Goal: Answer question/provide support: Share knowledge or assist other users

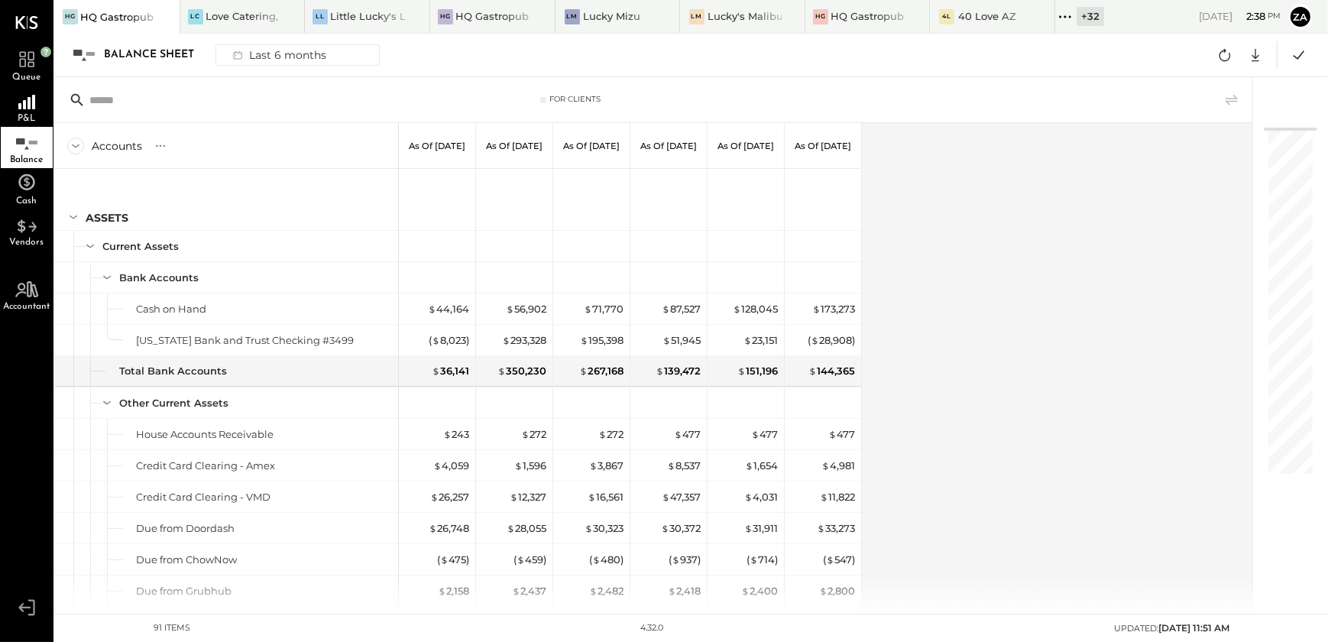
click at [992, 323] on div "Accounts S GL As of Feb 28th 2025 As of Mar 31st 2025 As of Apr 30th 2025 As of…" at bounding box center [655, 368] width 1200 height 491
click at [28, 63] on icon at bounding box center [26, 58] width 15 height 15
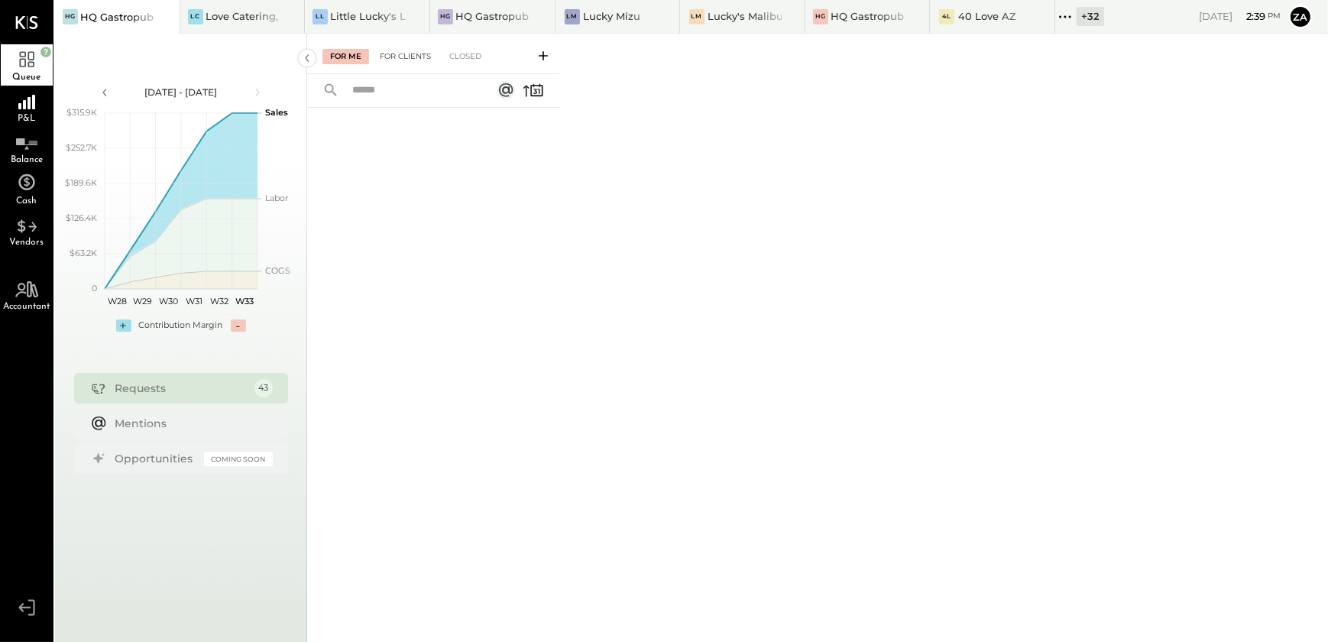
click at [413, 56] on div "For Clients" at bounding box center [405, 56] width 66 height 15
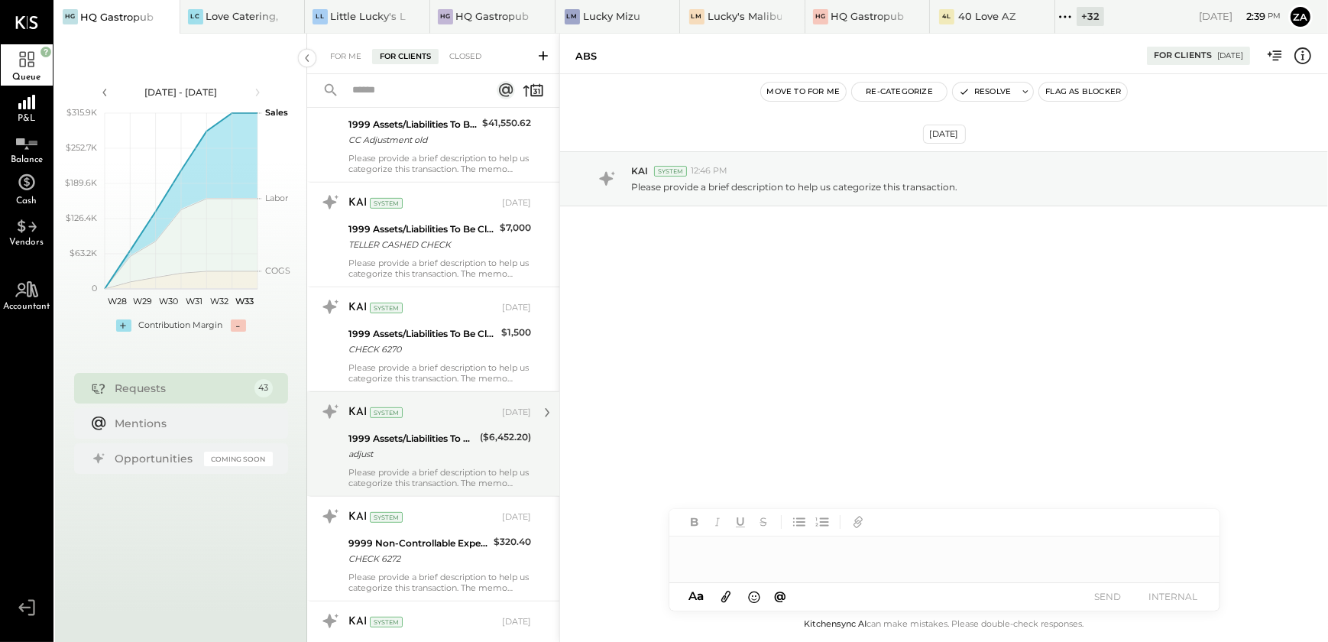
scroll to position [972, 0]
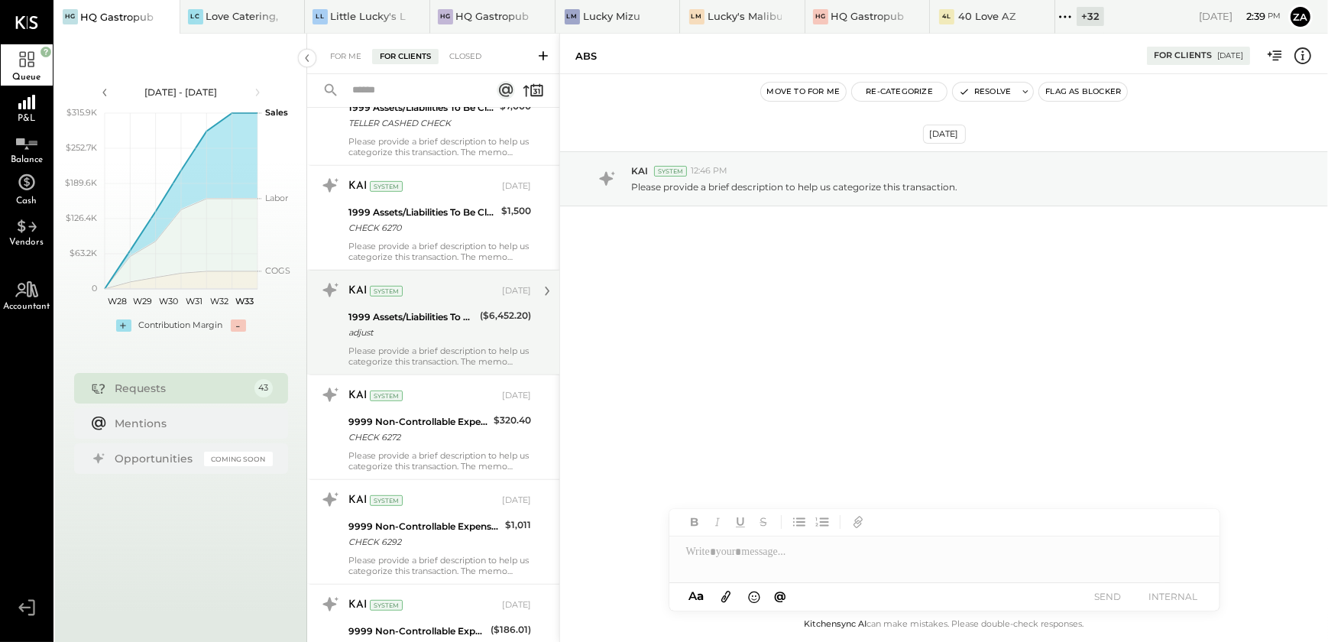
click at [466, 326] on div "adjust" at bounding box center [411, 332] width 127 height 15
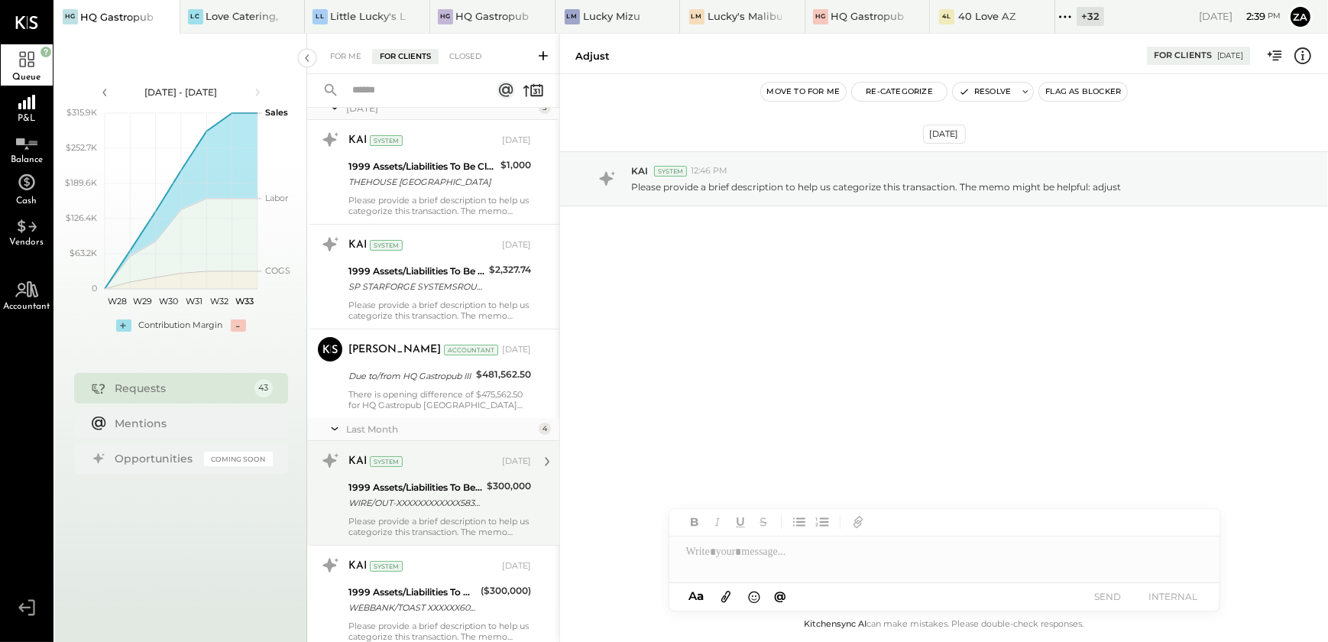
scroll to position [3612, 0]
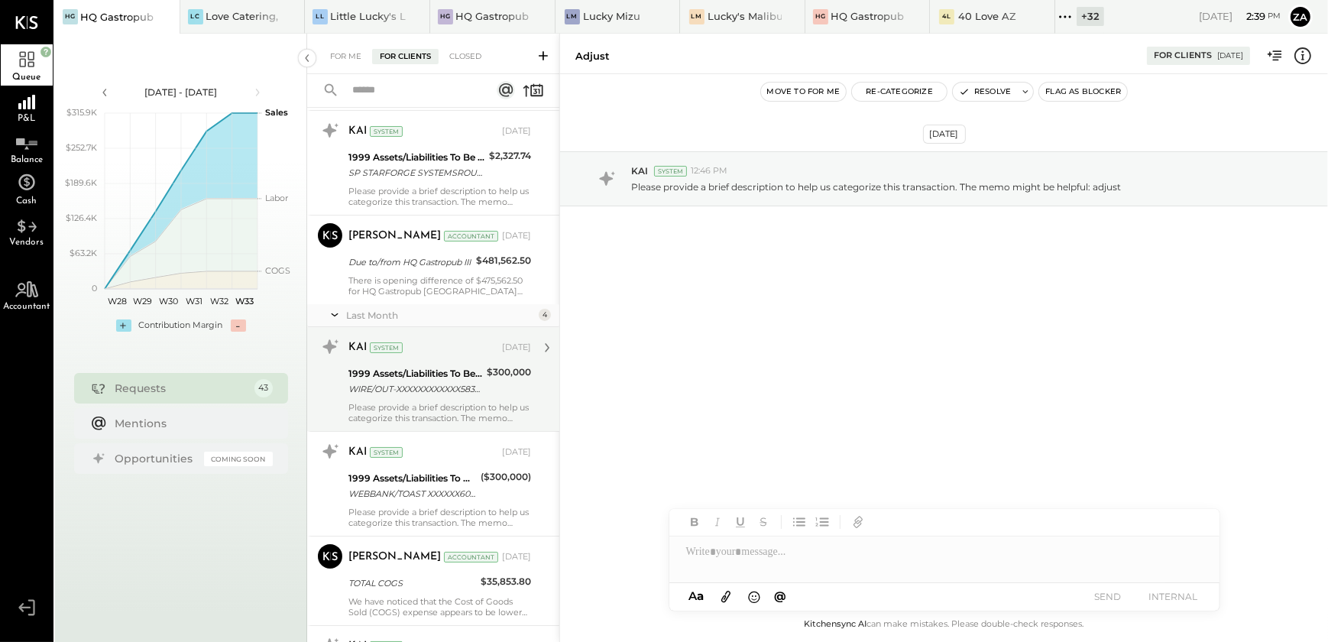
click at [427, 402] on div "Please provide a brief description to help us categorize this transaction. The …" at bounding box center [439, 412] width 183 height 21
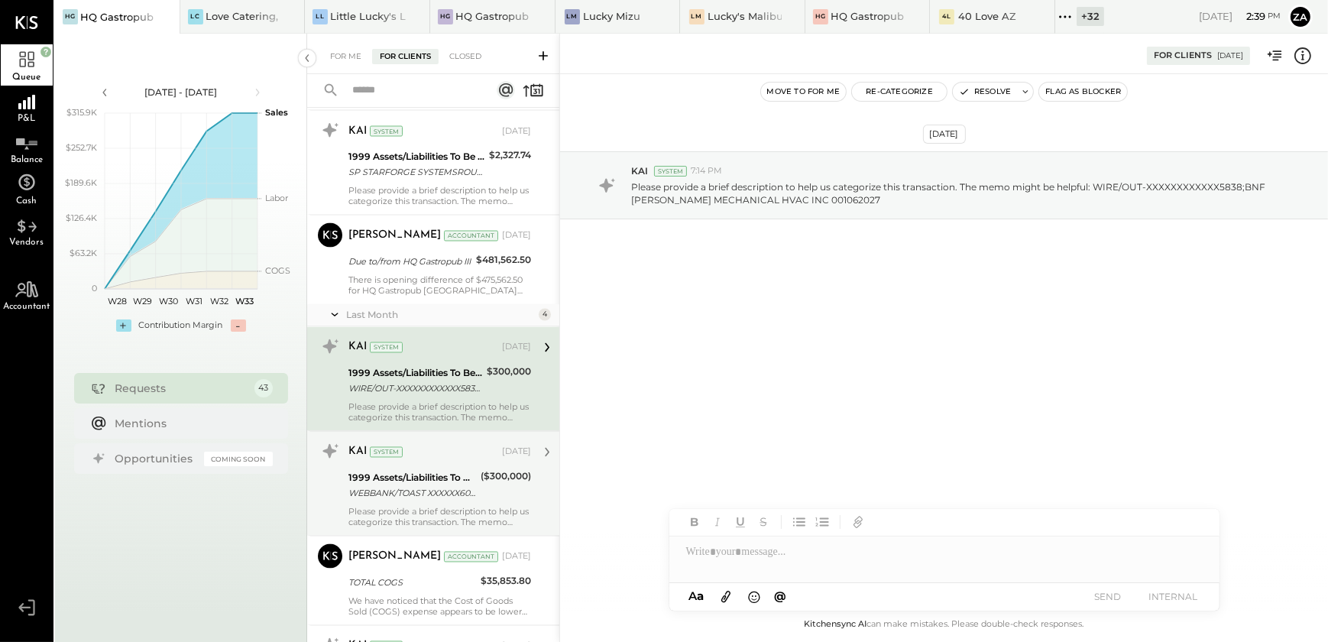
click at [436, 486] on div "WEBBANK/TOAST XXXXXX6002 REF # XXXXXXXX6571264 WEBBANK/TOAST 1153126 XXXXXX6002…" at bounding box center [412, 493] width 128 height 15
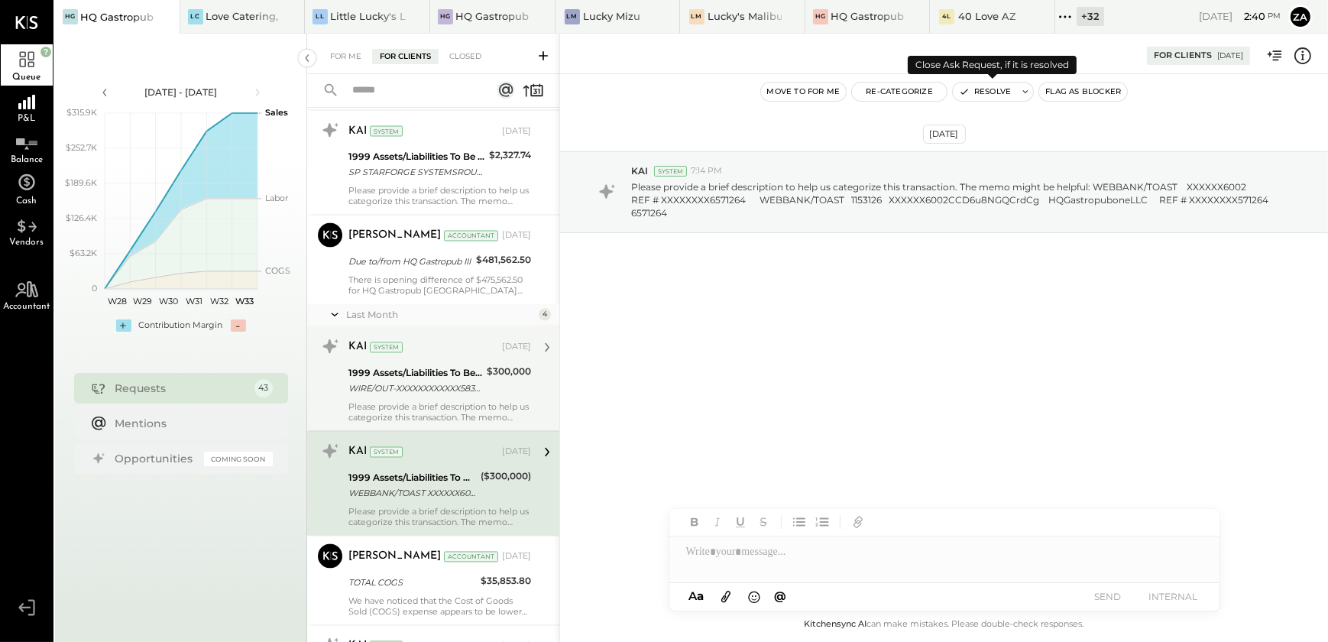
click at [997, 86] on button "Resolve" at bounding box center [985, 92] width 64 height 18
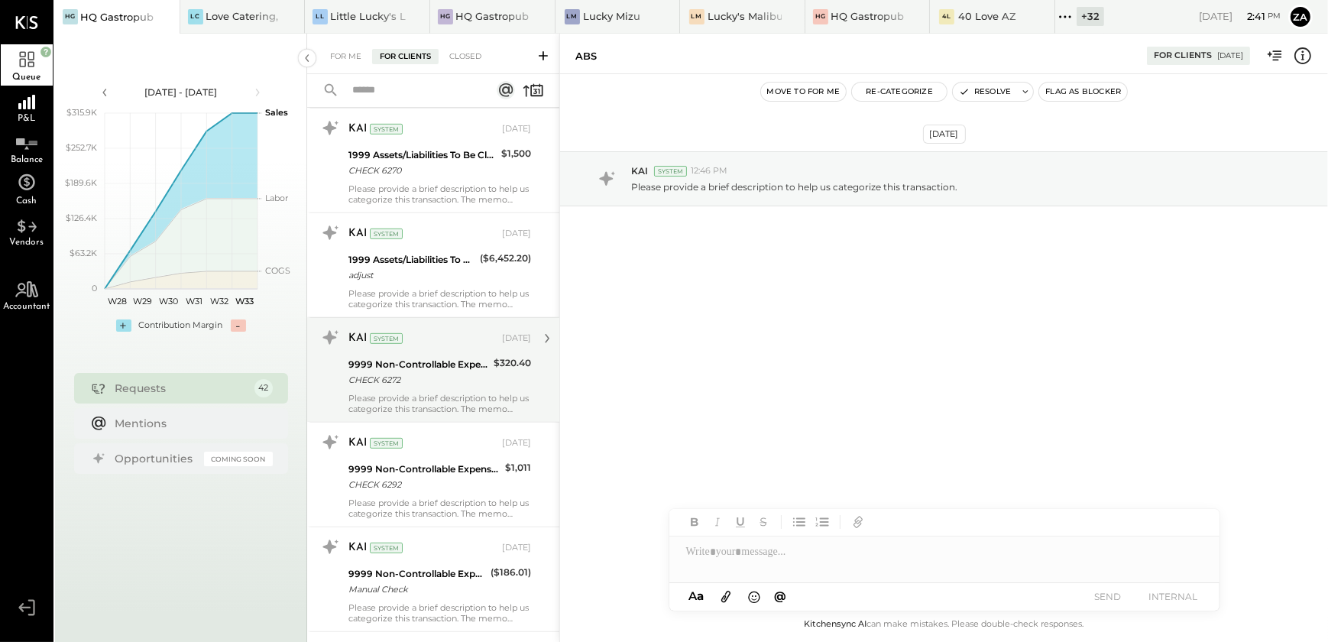
scroll to position [1111, 0]
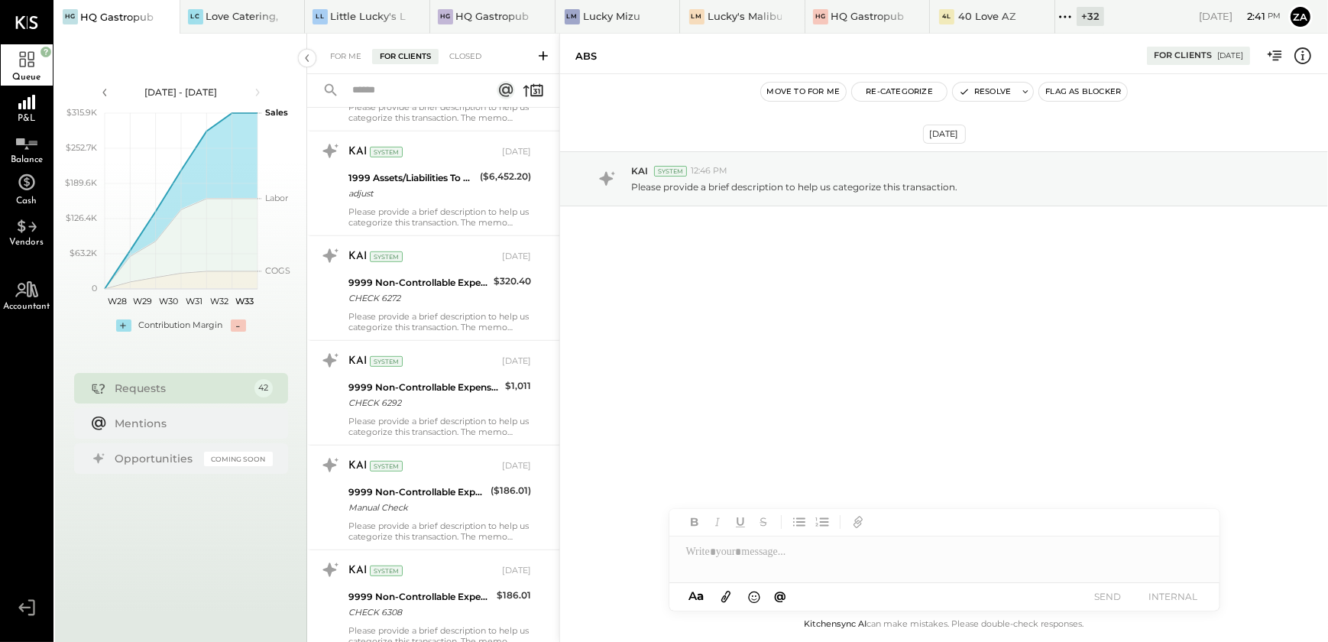
click at [381, 89] on input "text" at bounding box center [412, 90] width 138 height 25
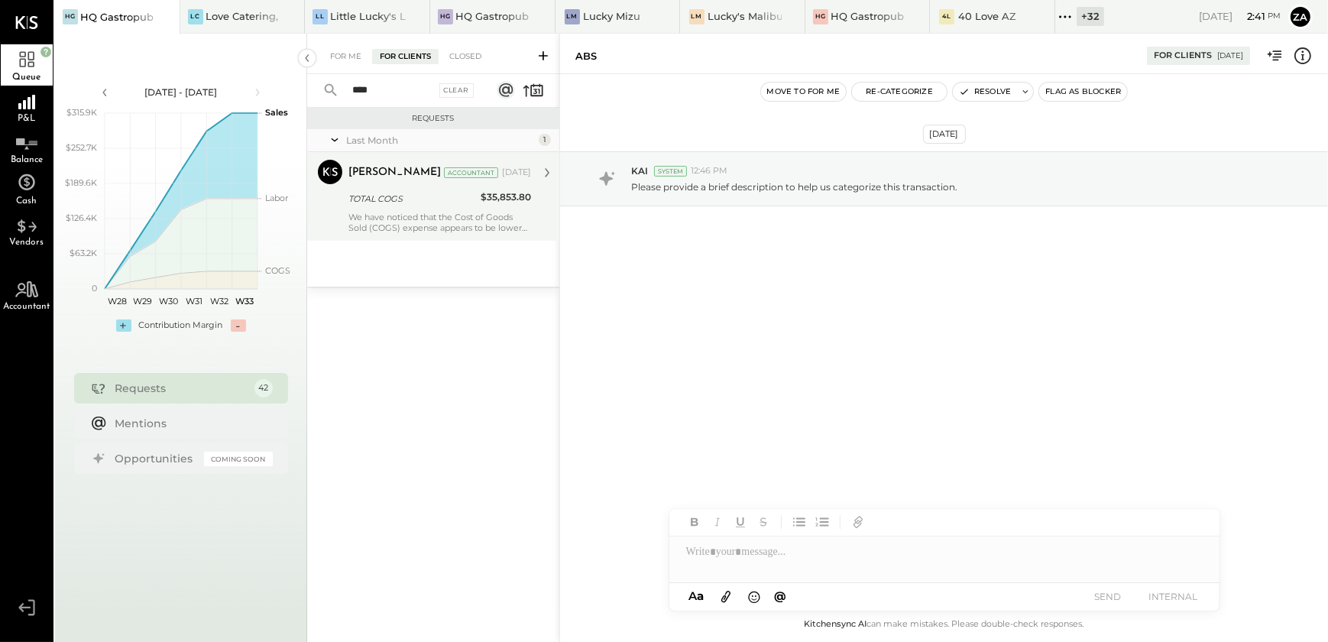
type input "****"
click at [389, 184] on div "Zankhana Vyas Accountant Jul 04, 2025" at bounding box center [439, 173] width 183 height 26
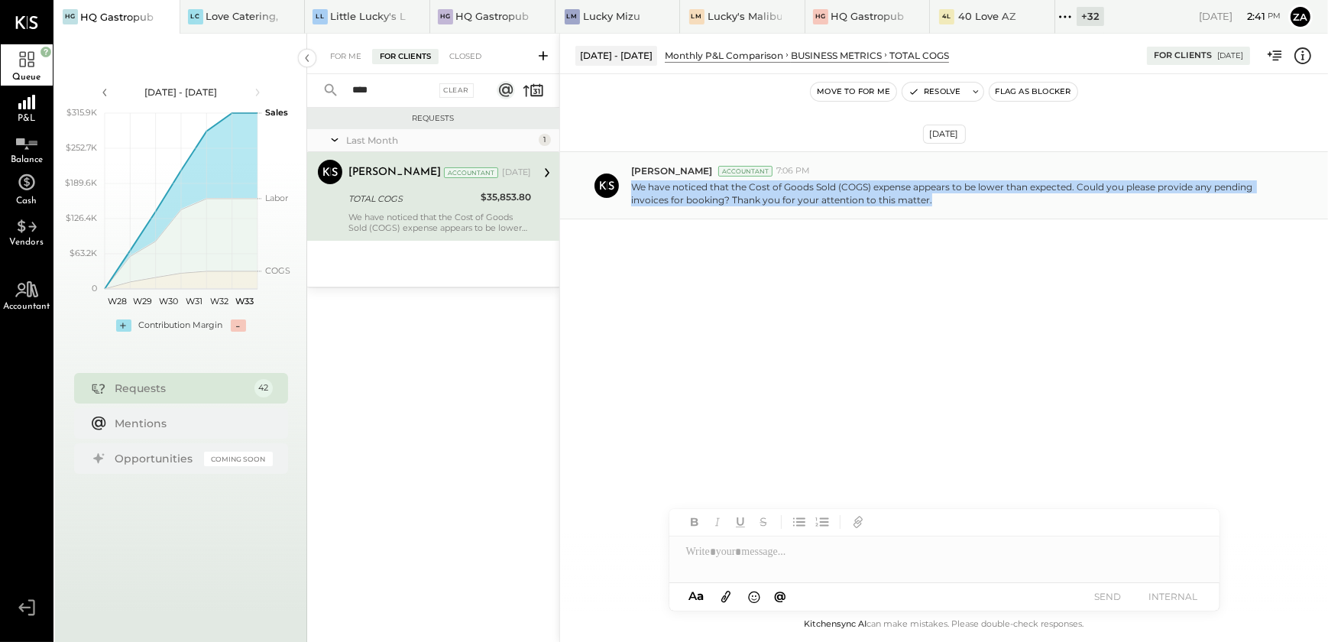
drag, startPoint x: 935, startPoint y: 202, endPoint x: 635, endPoint y: 190, distance: 300.6
click at [635, 190] on p "We have noticed that the Cost of Goods Sold (COGS) expense appears to be lower …" at bounding box center [956, 193] width 650 height 26
copy p "We have noticed that the Cost of Goods Sold (COGS) expense appears to be lower …"
click at [913, 373] on div "Jul 4th, 2025 Zankhana Vyas Accountant 7:06 PM We have noticed that the Cost of…" at bounding box center [944, 339] width 768 height 530
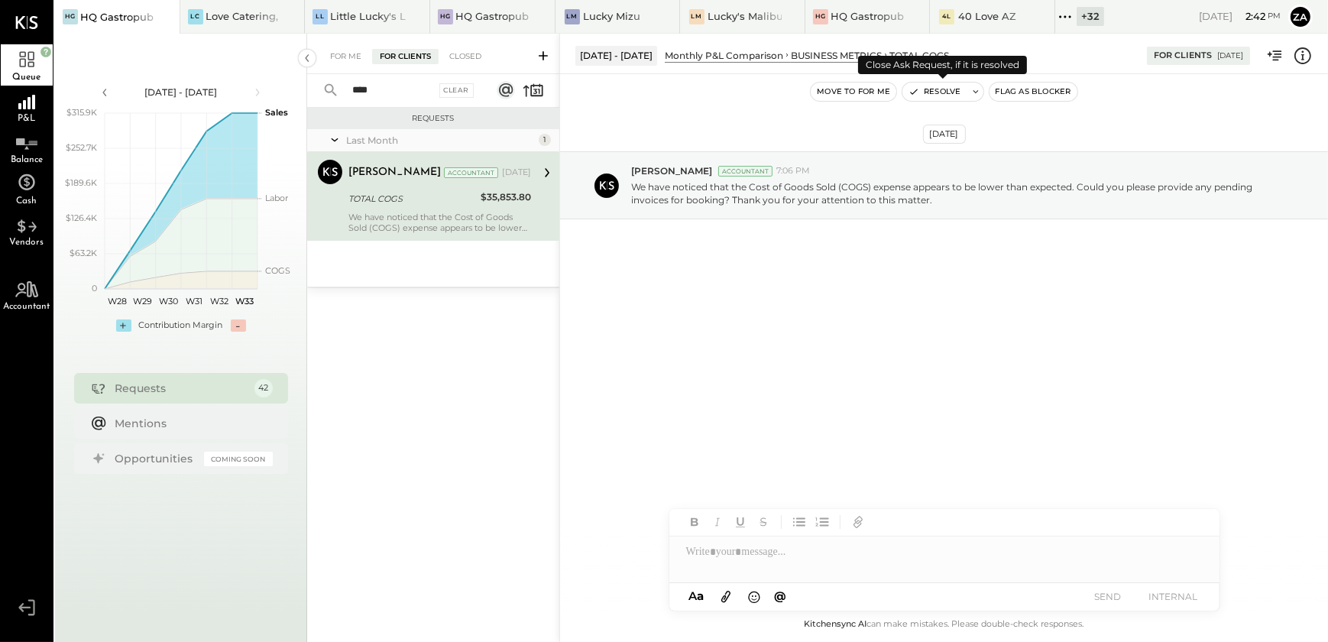
click at [945, 90] on button "Resolve" at bounding box center [934, 92] width 64 height 18
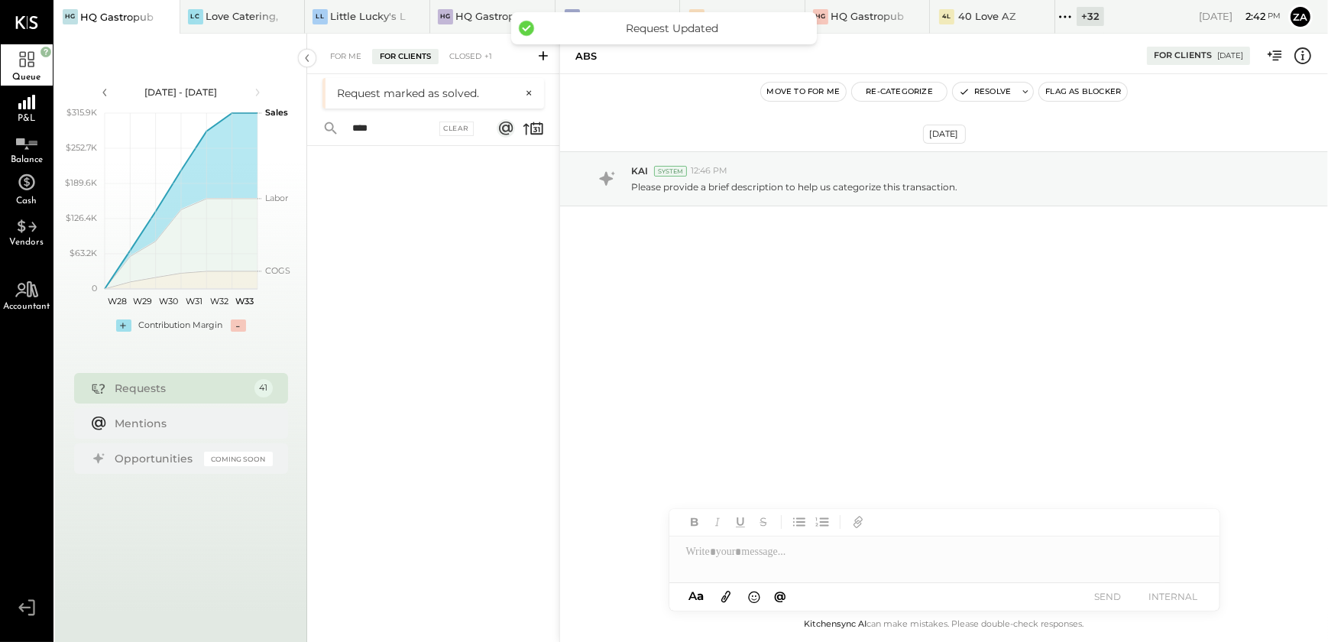
click at [469, 92] on div "Request marked as solved." at bounding box center [427, 93] width 180 height 15
click at [527, 96] on button "×" at bounding box center [524, 93] width 15 height 14
drag, startPoint x: 383, startPoint y: 87, endPoint x: 291, endPoint y: 89, distance: 91.7
click at [291, 89] on div "Jul 7 - Aug 17, 2025 polygon, polyline { transition: fill-opacity 0.1s, stroke-…" at bounding box center [691, 355] width 1273 height 642
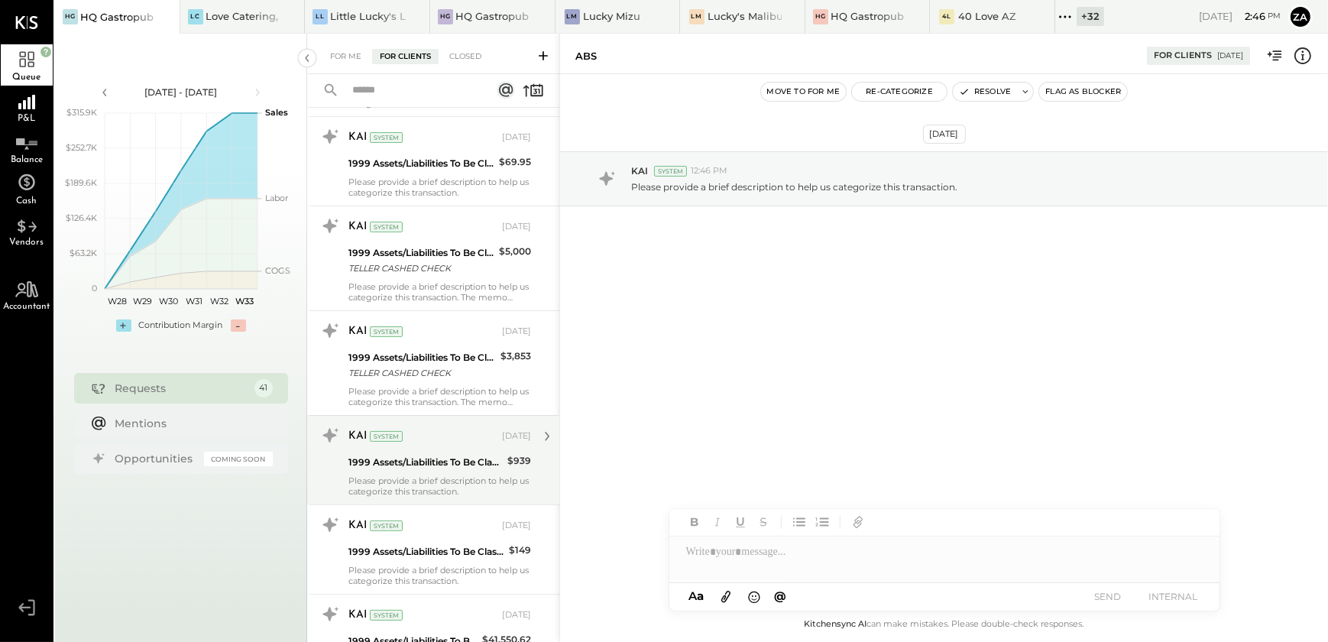
scroll to position [486, 0]
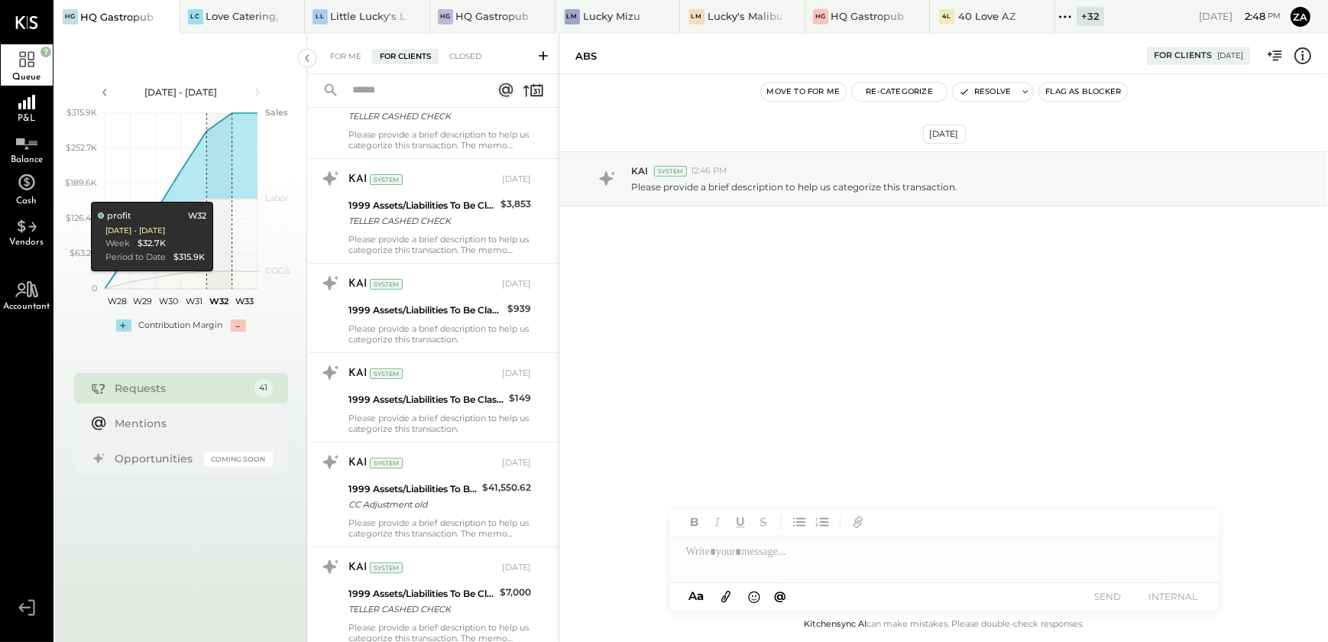
click at [971, 335] on div "[DATE] KAI System 12:46 PM Please provide a brief description to help us catego…" at bounding box center [944, 339] width 768 height 530
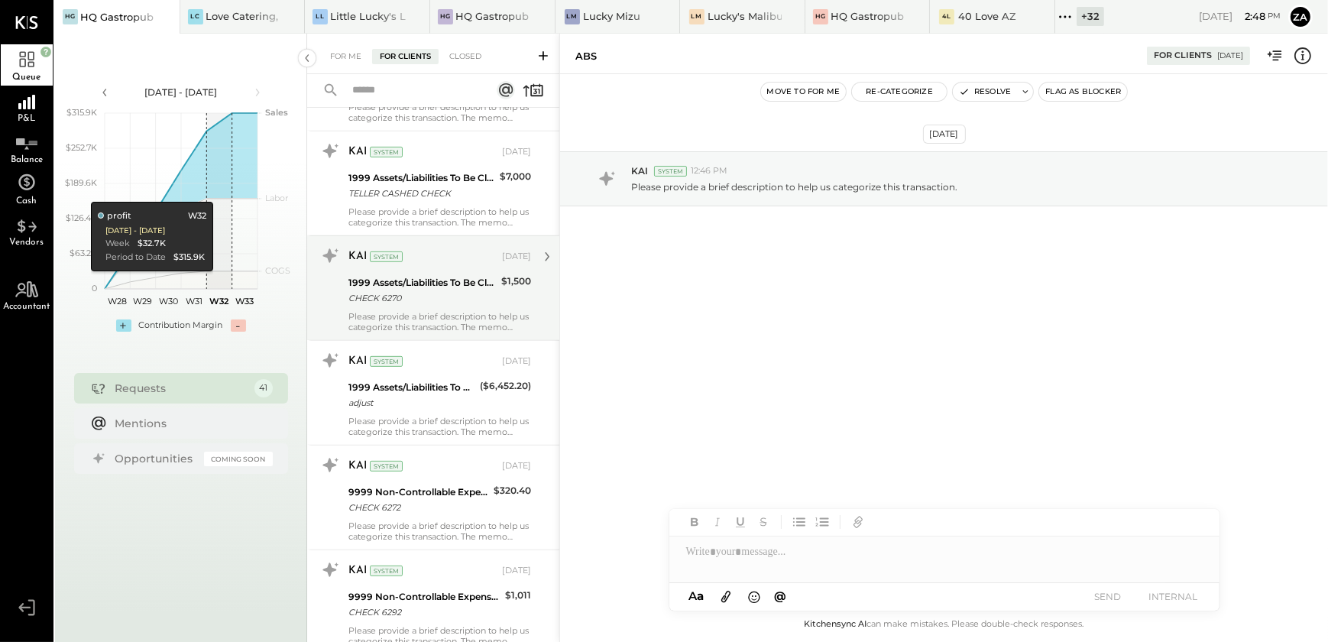
scroll to position [902, 0]
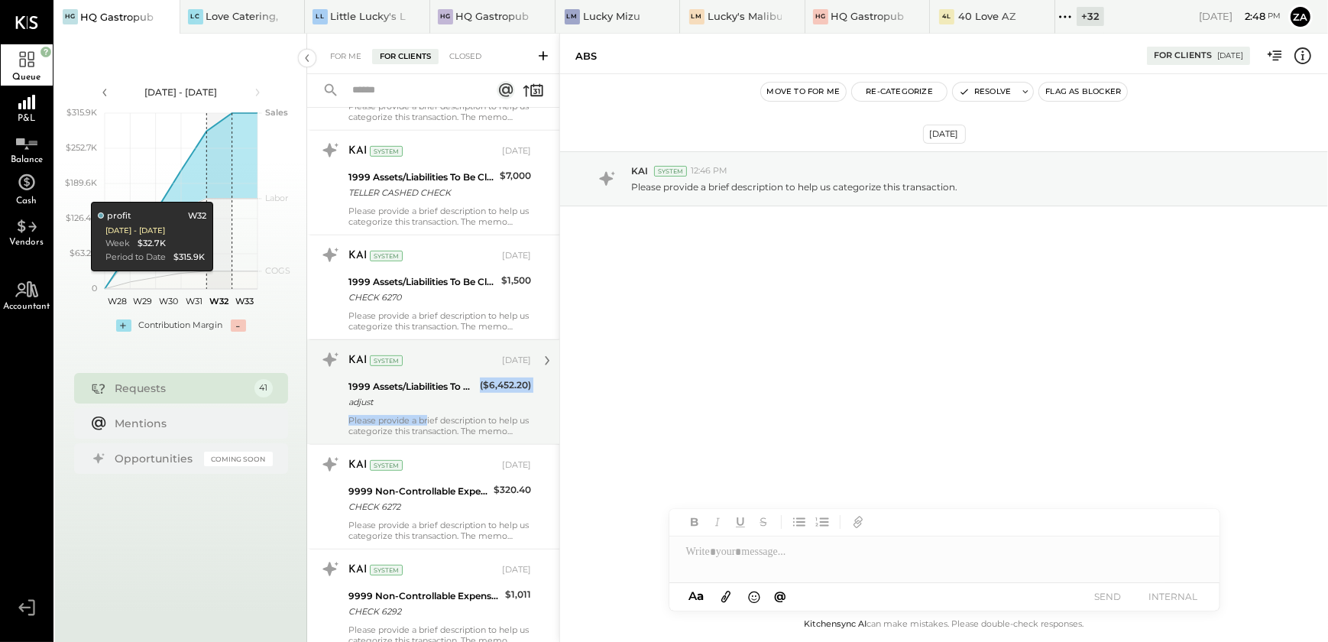
click at [428, 414] on div "KAI System Jun 28, 2024 1999 Assets/Liabilities To Be Classified adjust ($6,452…" at bounding box center [439, 392] width 183 height 89
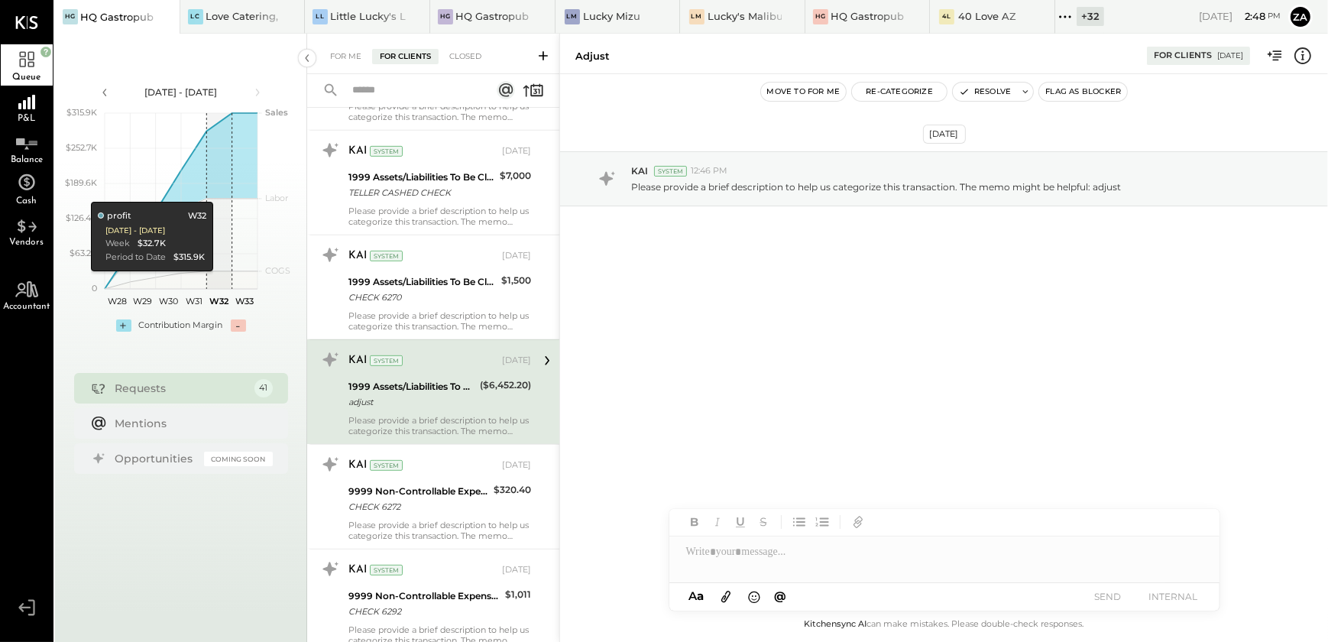
drag, startPoint x: 467, startPoint y: 403, endPoint x: 790, endPoint y: 395, distance: 323.4
click at [790, 395] on div "Jun 28th, 2024 KAI System 12:46 PM Please provide a brief description to help u…" at bounding box center [944, 339] width 768 height 530
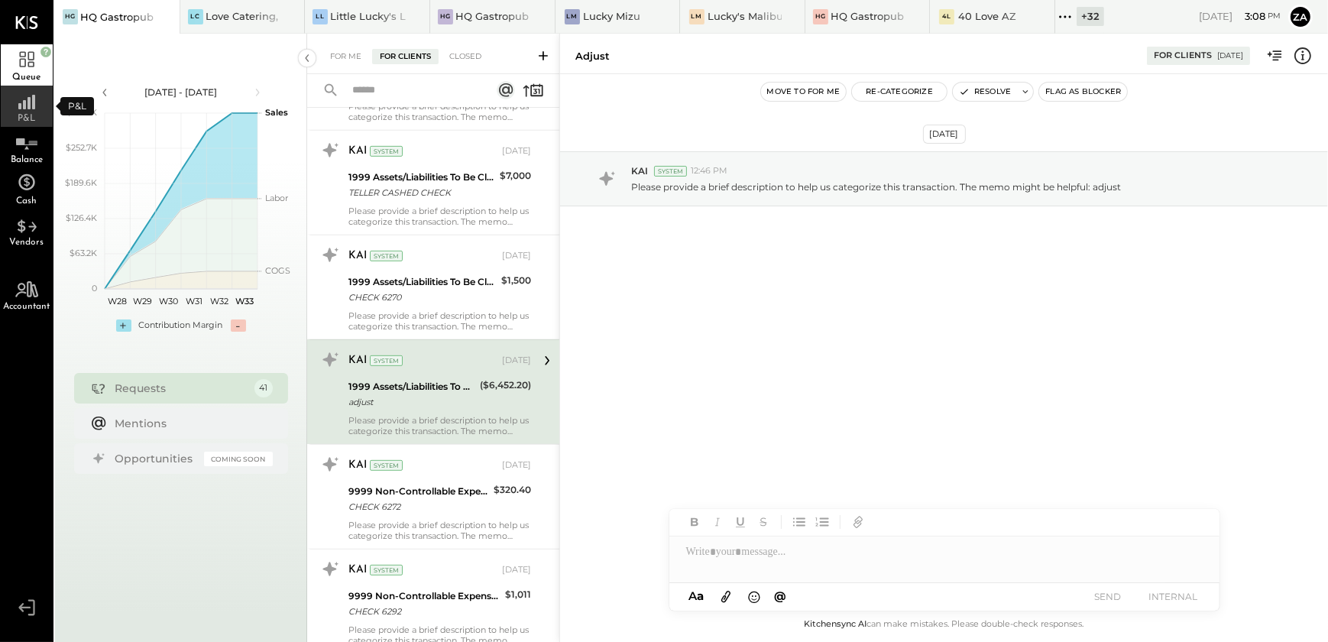
click at [21, 111] on div "P&L" at bounding box center [27, 106] width 52 height 41
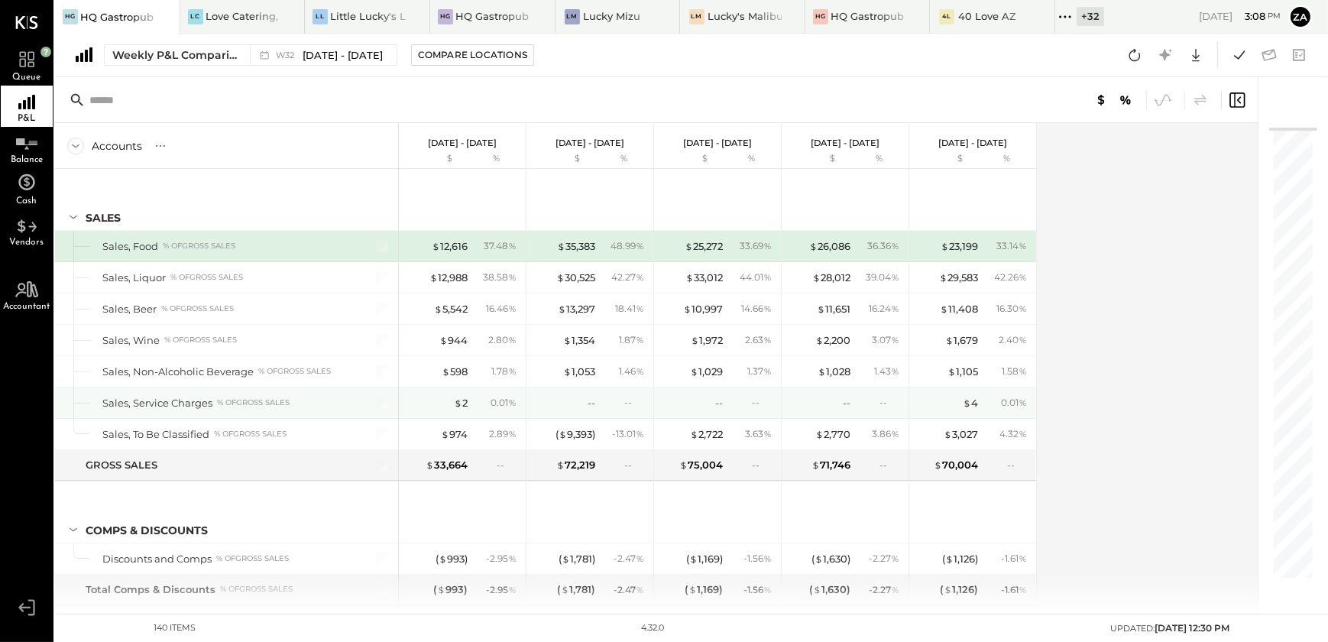
scroll to position [208, 0]
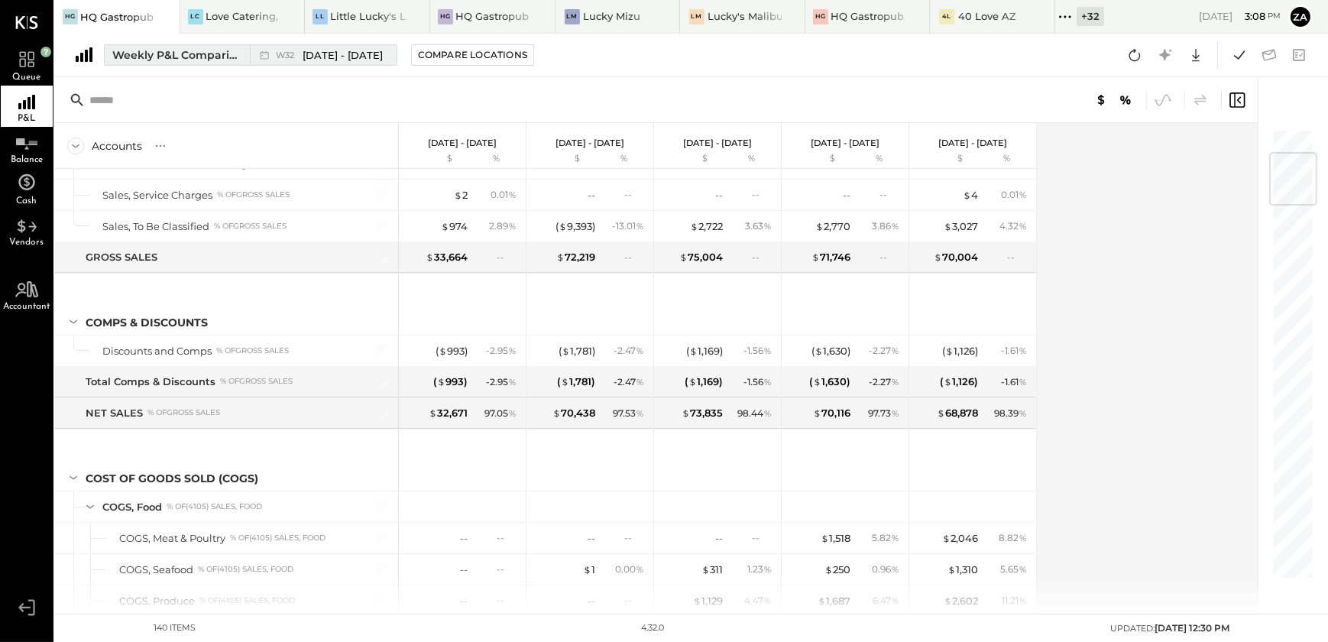
click at [150, 55] on div "Weekly P&L Comparison" at bounding box center [176, 54] width 128 height 15
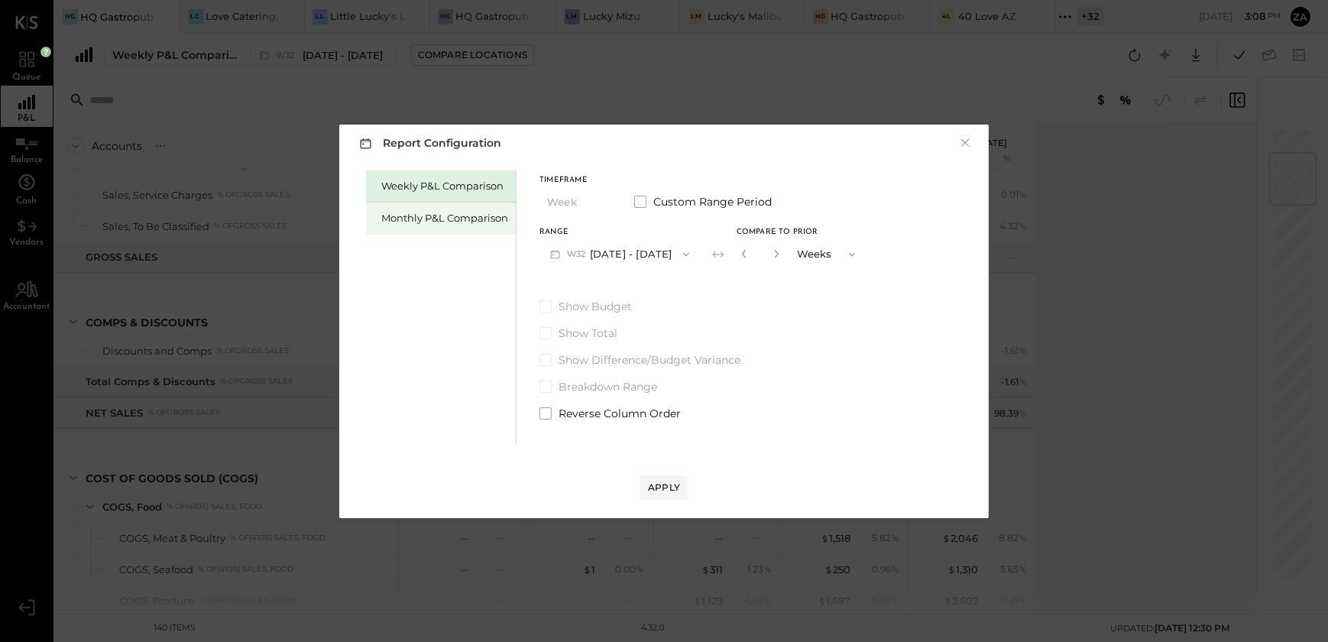
click at [446, 220] on div "Monthly P&L Comparison" at bounding box center [444, 218] width 127 height 15
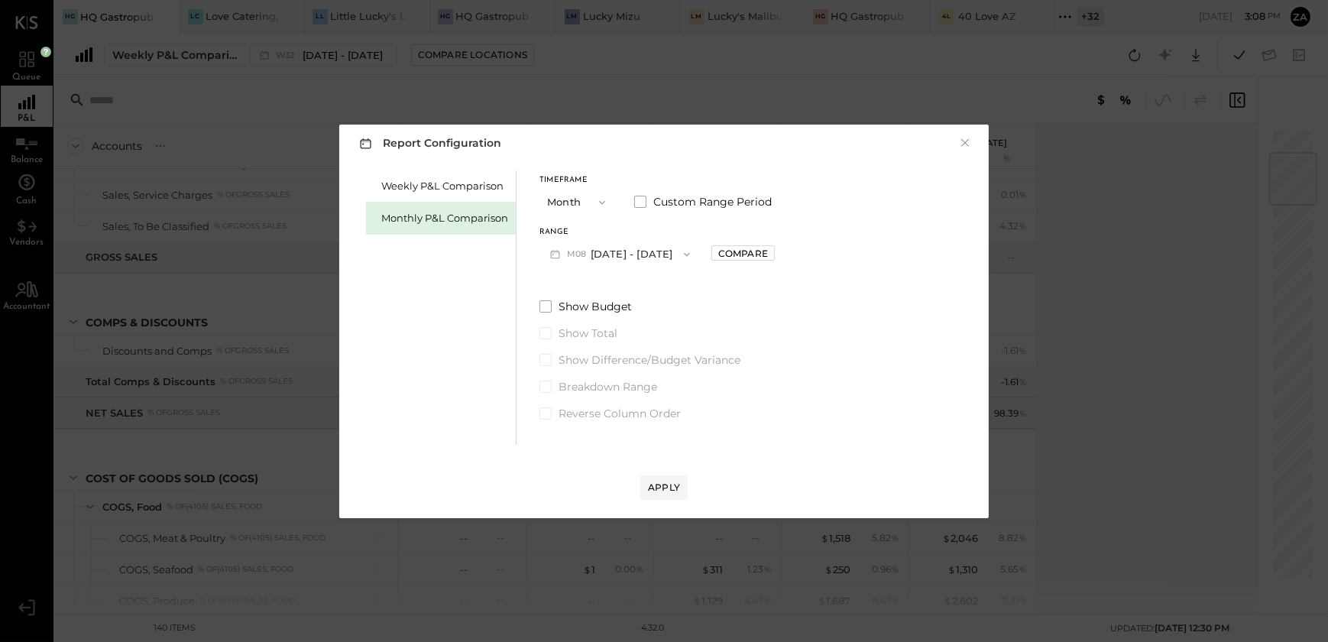
click at [681, 252] on icon "button" at bounding box center [687, 254] width 12 height 12
click at [616, 291] on span "Jul 1 - 31, 2025" at bounding box center [614, 287] width 73 height 13
click at [753, 253] on div "Compare" at bounding box center [743, 253] width 50 height 13
click at [775, 254] on icon "button" at bounding box center [777, 254] width 4 height 8
type input "*"
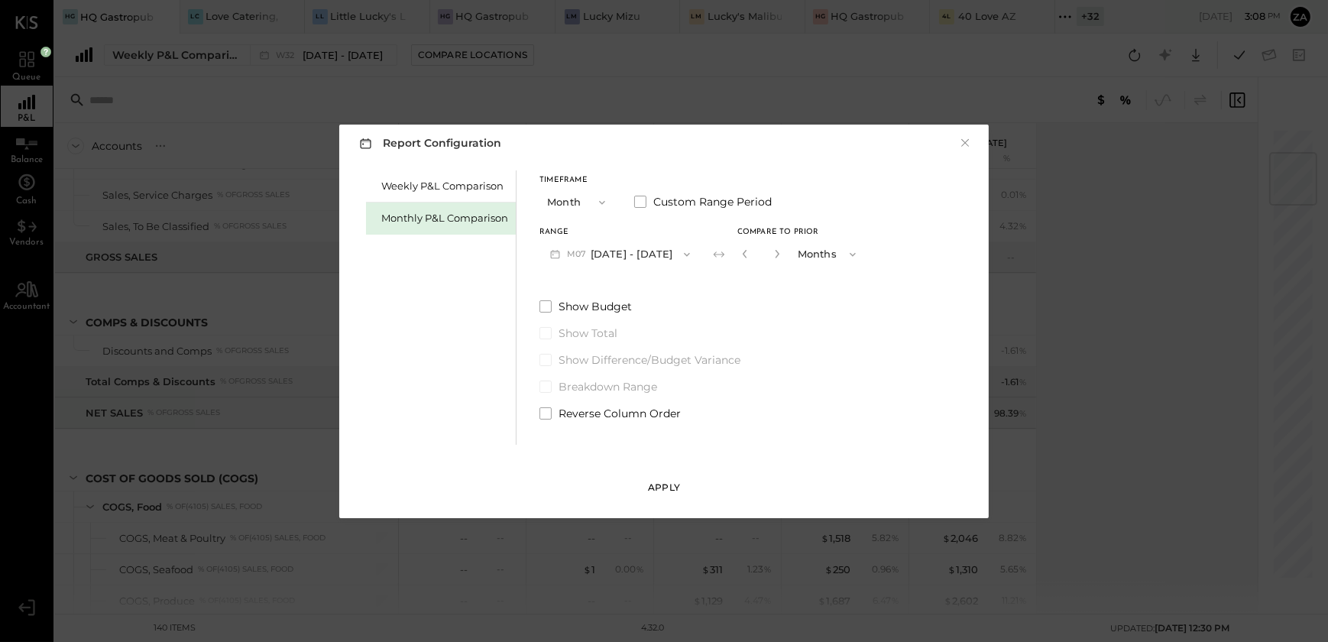
click at [667, 493] on div "Apply" at bounding box center [664, 487] width 32 height 13
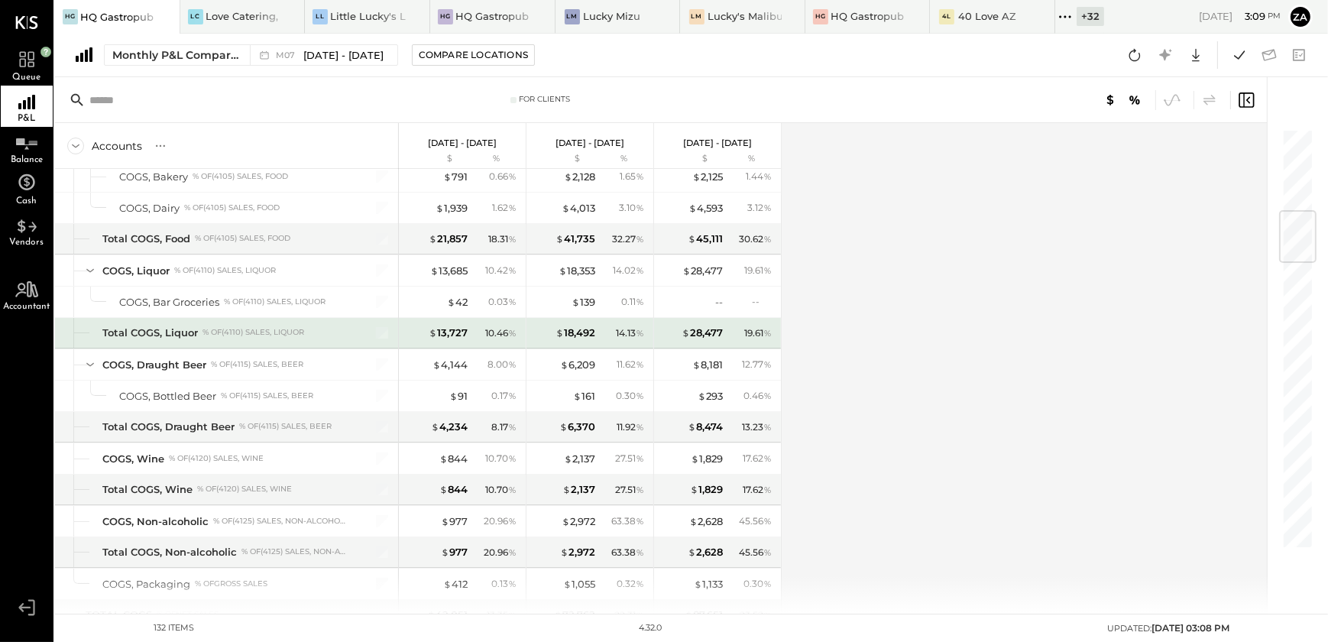
scroll to position [902, 0]
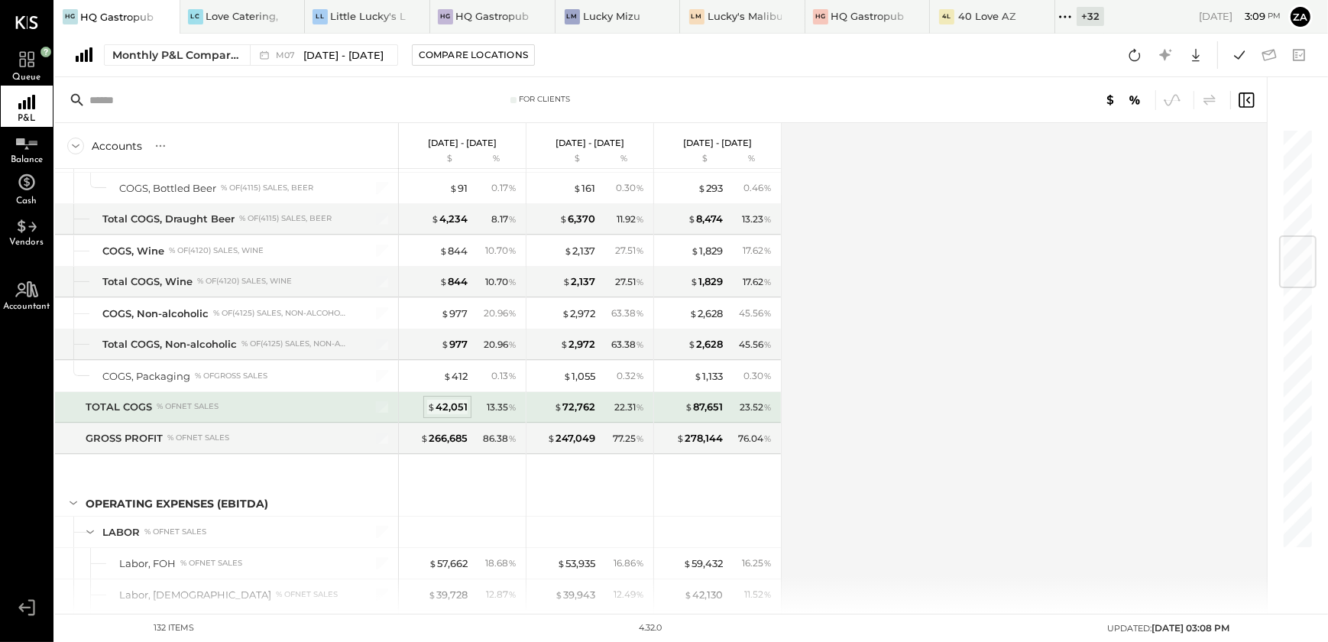
click at [456, 403] on div "$ 42,051" at bounding box center [447, 407] width 41 height 15
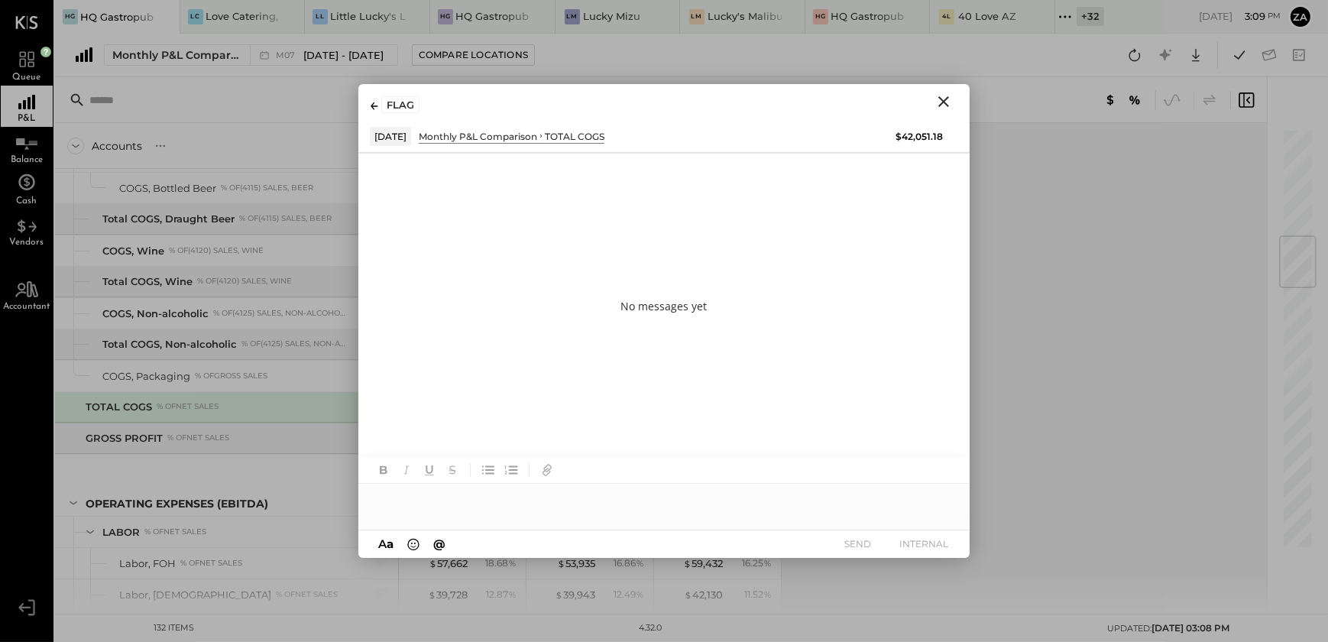
click at [442, 501] on div at bounding box center [663, 499] width 611 height 31
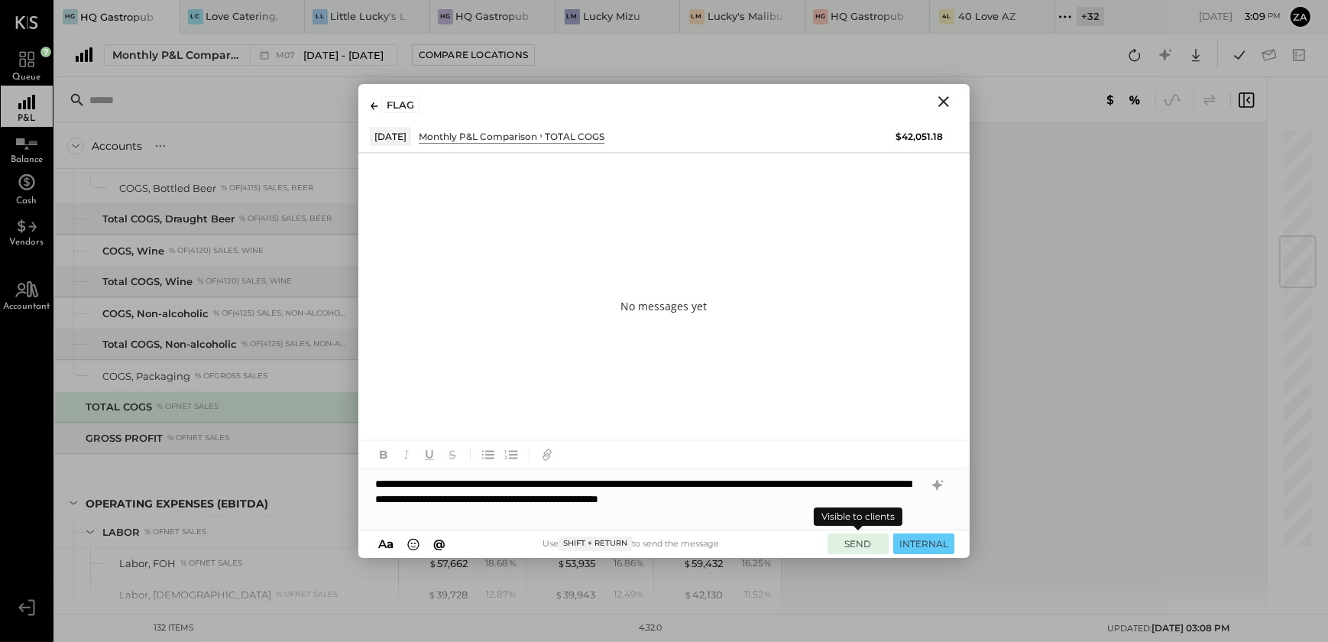
click at [858, 543] on button "SEND" at bounding box center [858, 543] width 61 height 21
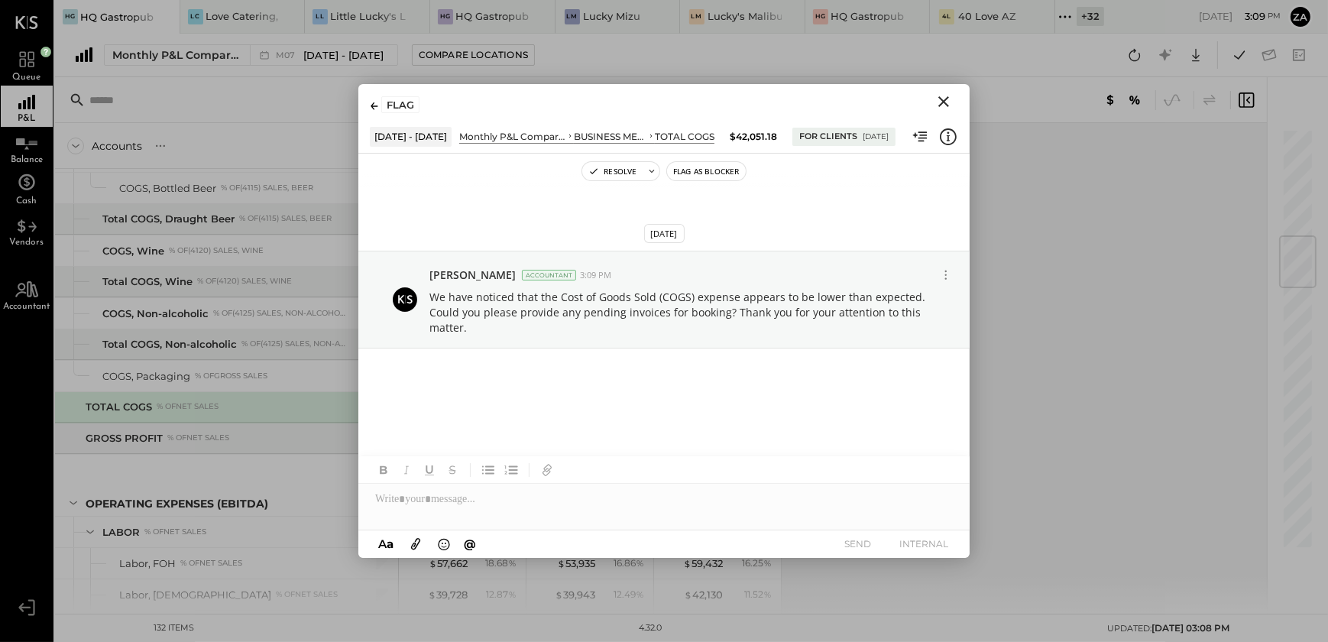
click at [948, 102] on icon "Close" at bounding box center [944, 101] width 18 height 18
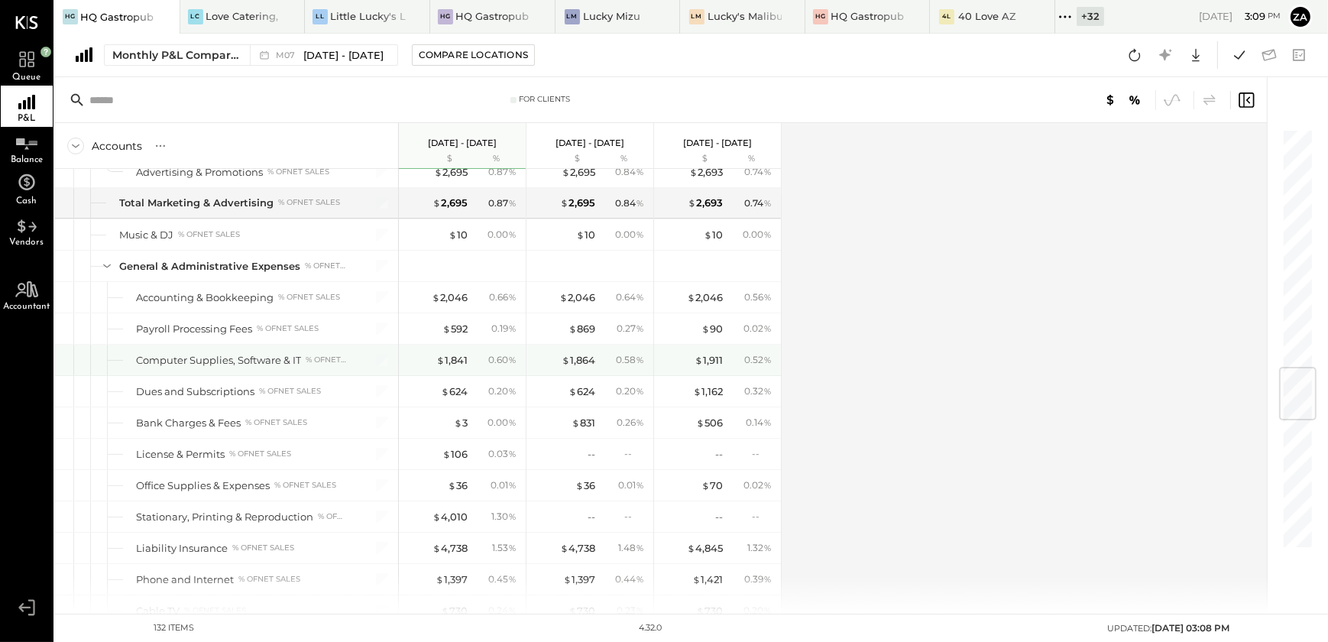
scroll to position [2153, 0]
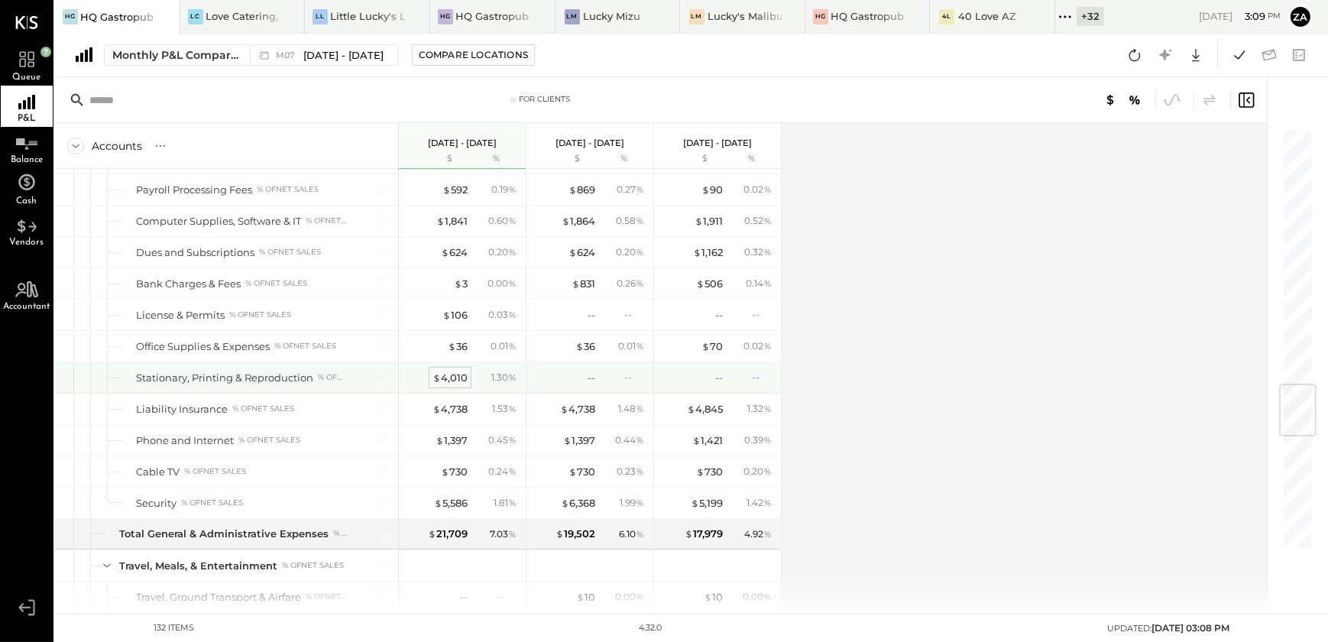
click at [451, 374] on div "$ 4,010" at bounding box center [450, 378] width 35 height 15
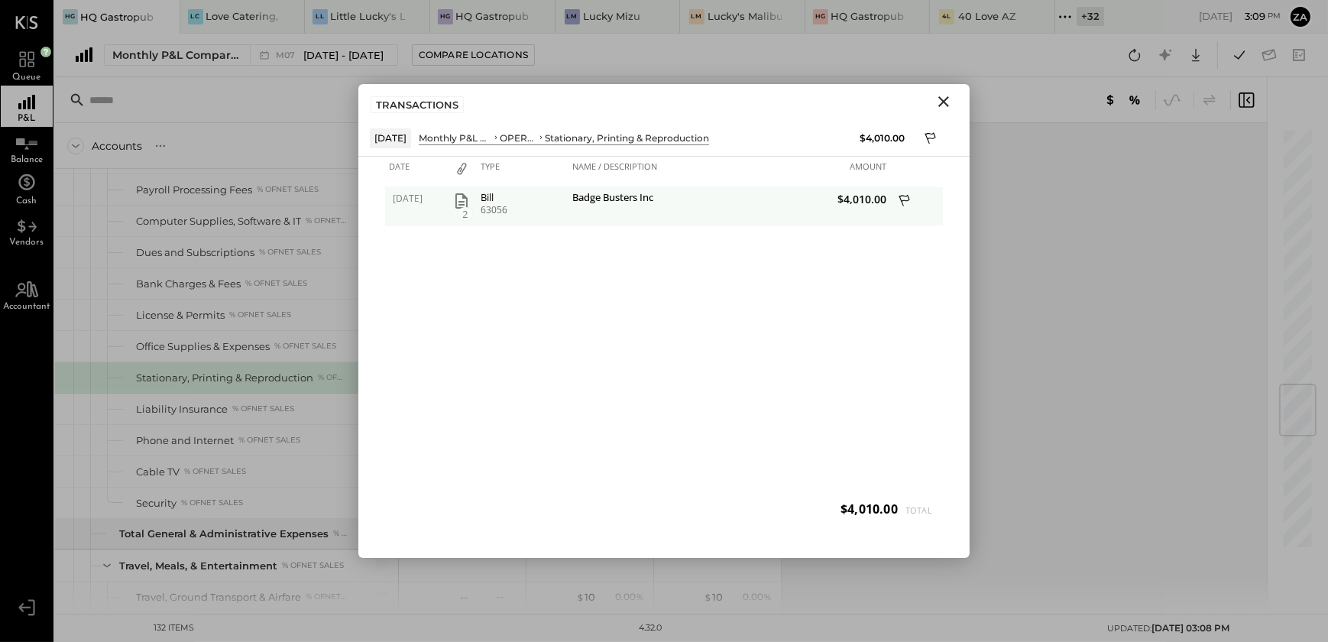
click at [464, 202] on icon "button" at bounding box center [461, 200] width 12 height 15
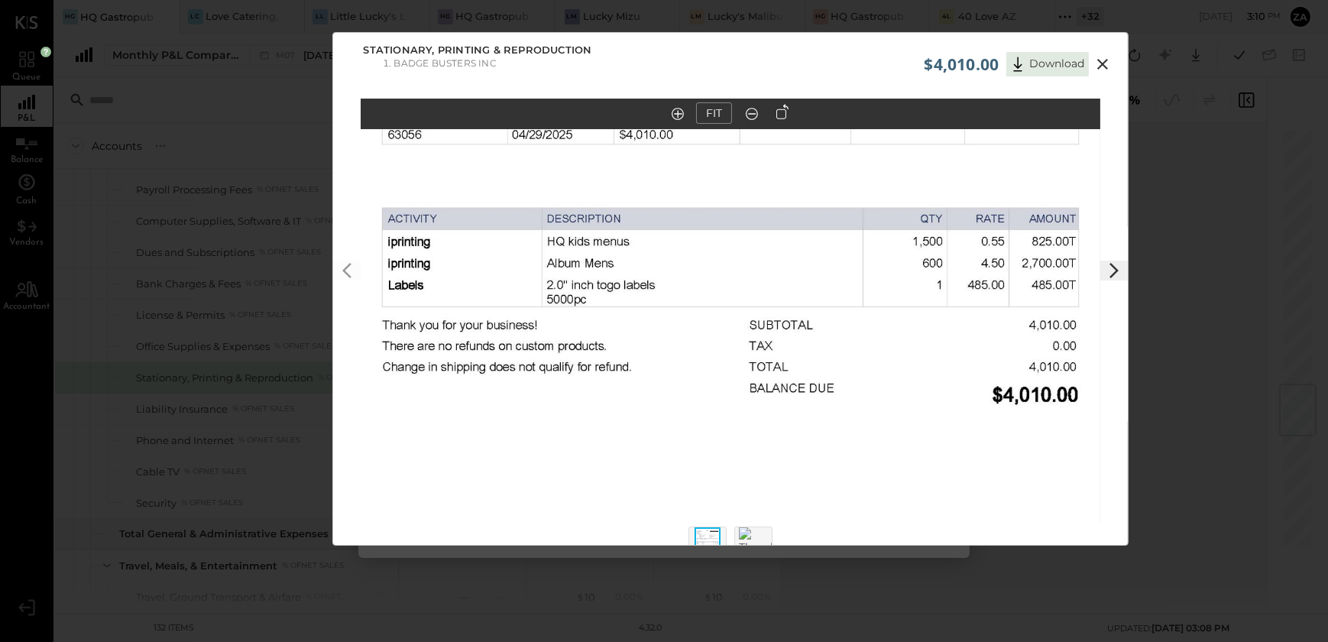
click at [1108, 64] on icon at bounding box center [1103, 64] width 18 height 18
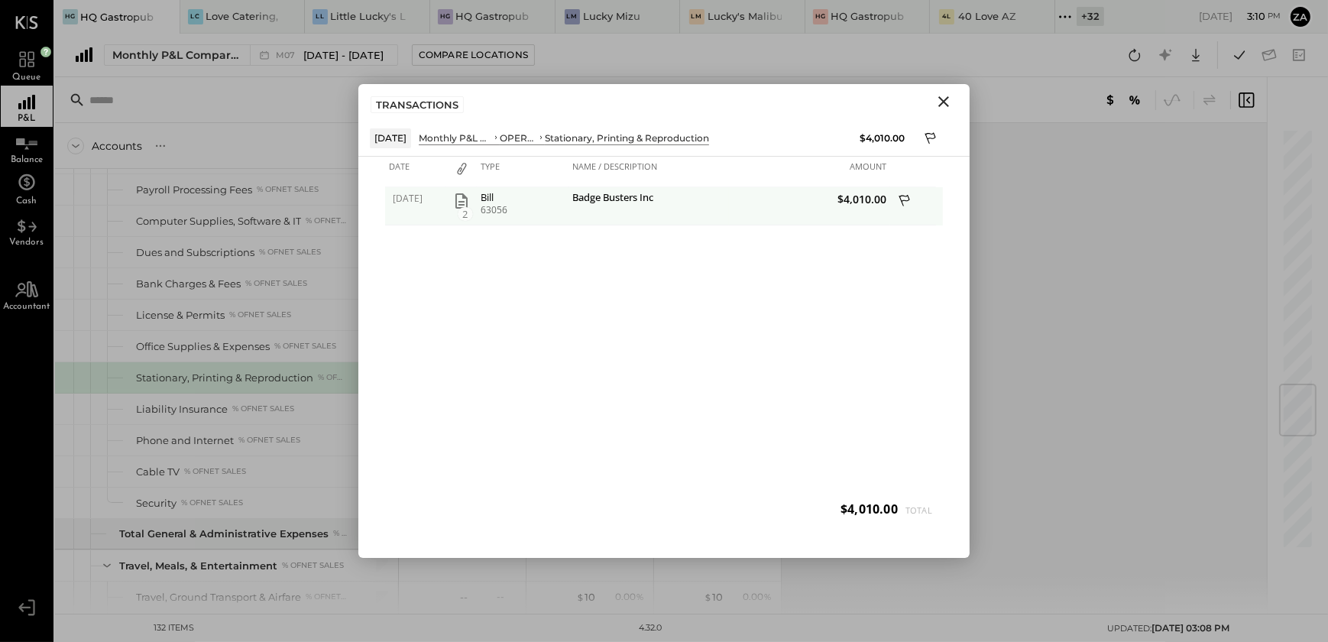
click at [906, 193] on icon at bounding box center [906, 202] width 14 height 19
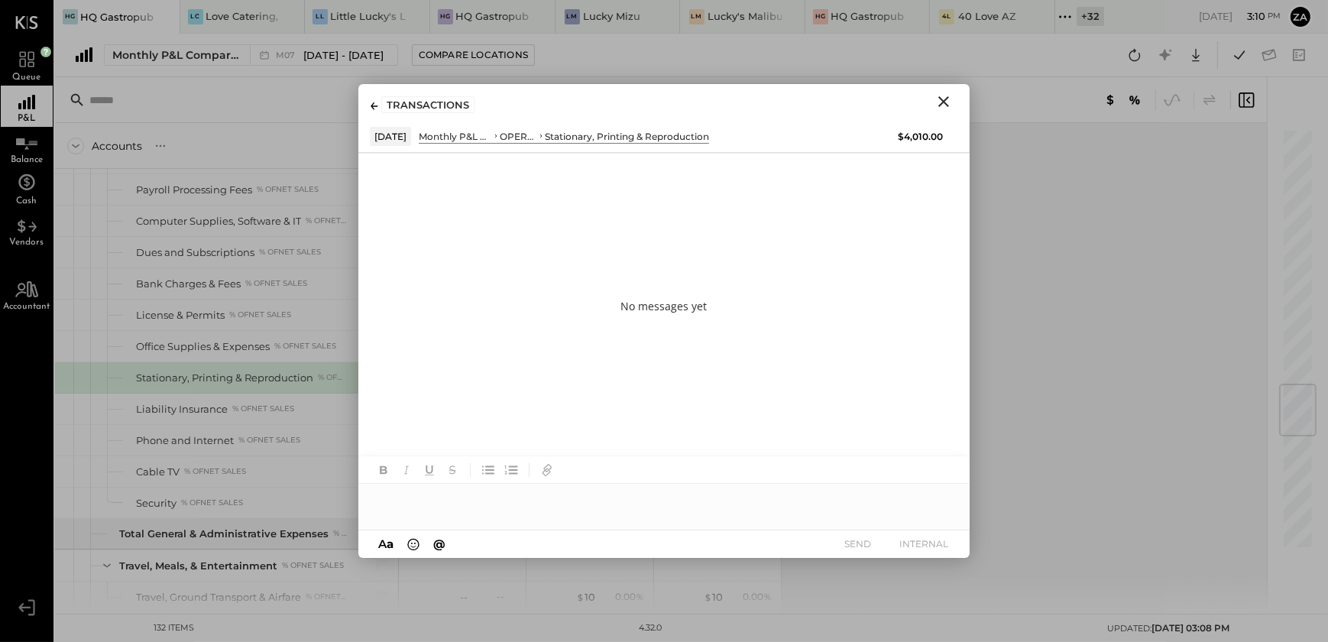
click at [417, 504] on div at bounding box center [663, 499] width 611 height 31
drag, startPoint x: 702, startPoint y: 506, endPoint x: 277, endPoint y: 507, distance: 425.6
click at [277, 507] on div "For Clients Accounts S % GL Jul 1 - 31, 2025 $ % Jun 1 - 30, 2025 $ % May 1 - 3…" at bounding box center [691, 345] width 1273 height 536
click at [945, 501] on icon at bounding box center [937, 500] width 18 height 18
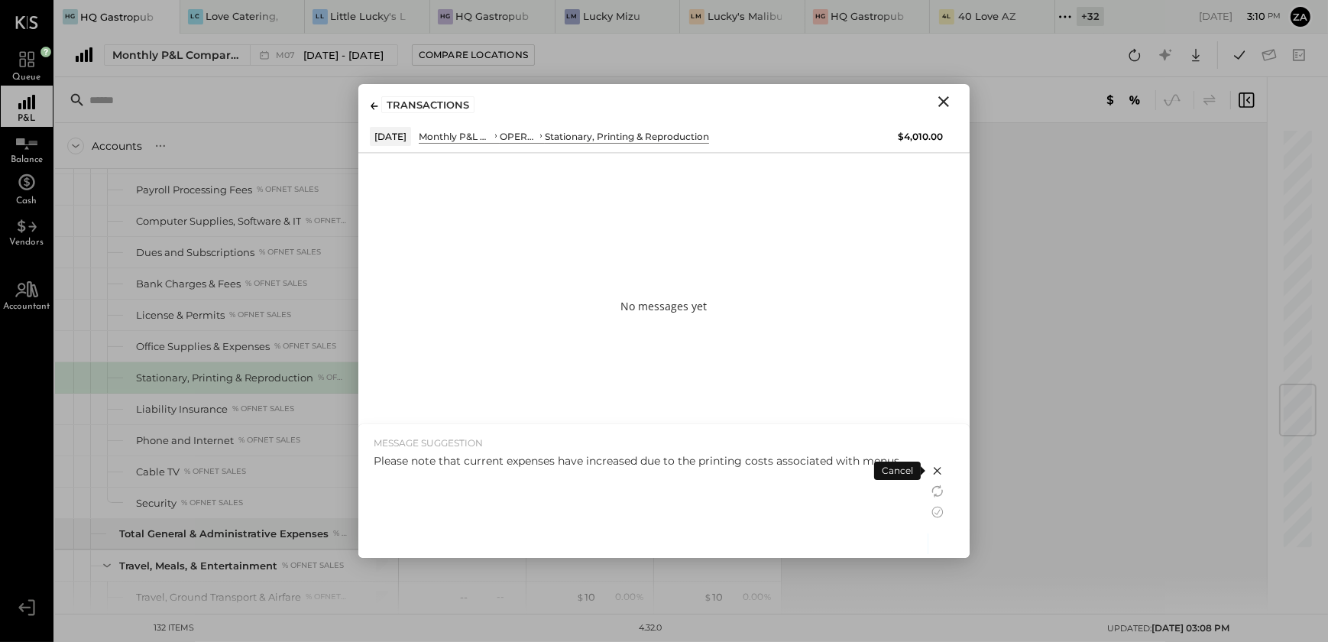
click at [936, 507] on icon at bounding box center [937, 512] width 18 height 18
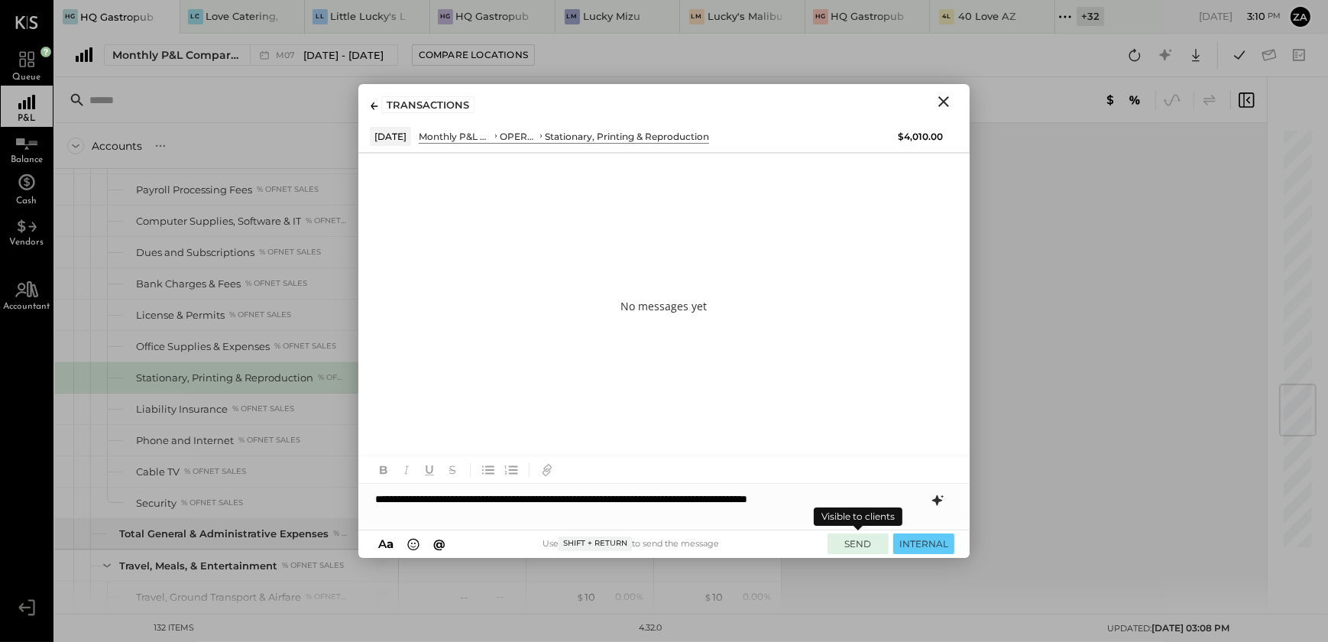
click at [858, 540] on button "SEND" at bounding box center [858, 543] width 61 height 21
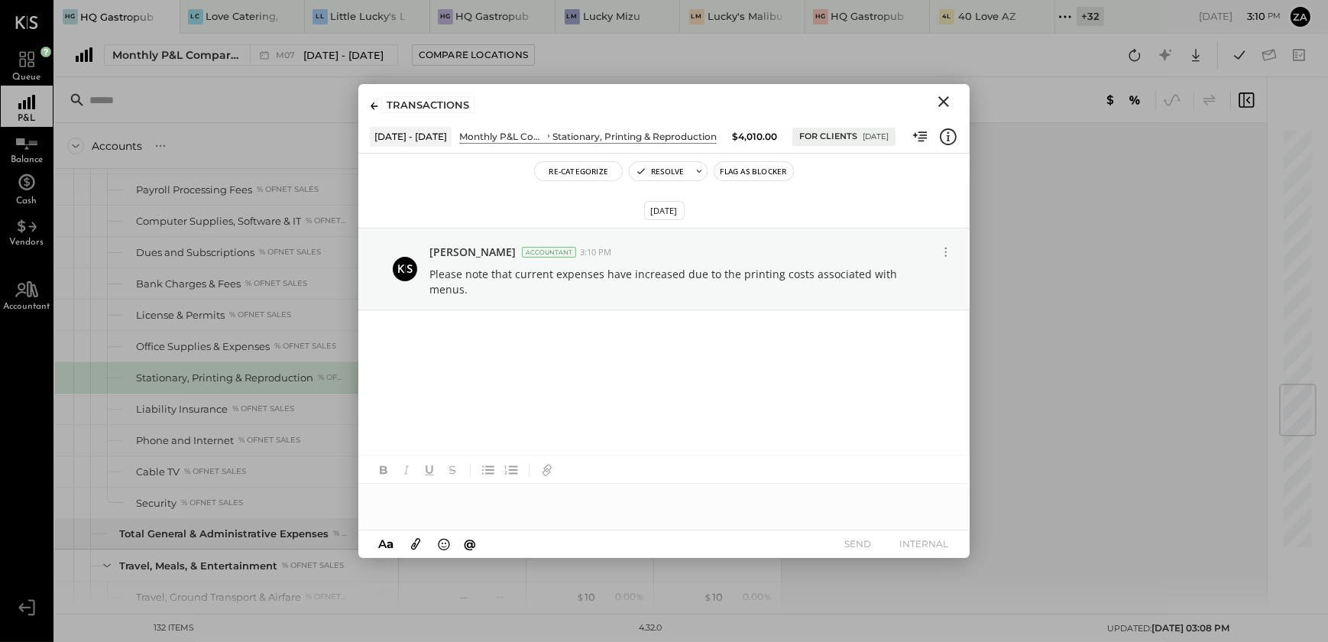
click at [945, 102] on icon "Close" at bounding box center [943, 101] width 11 height 11
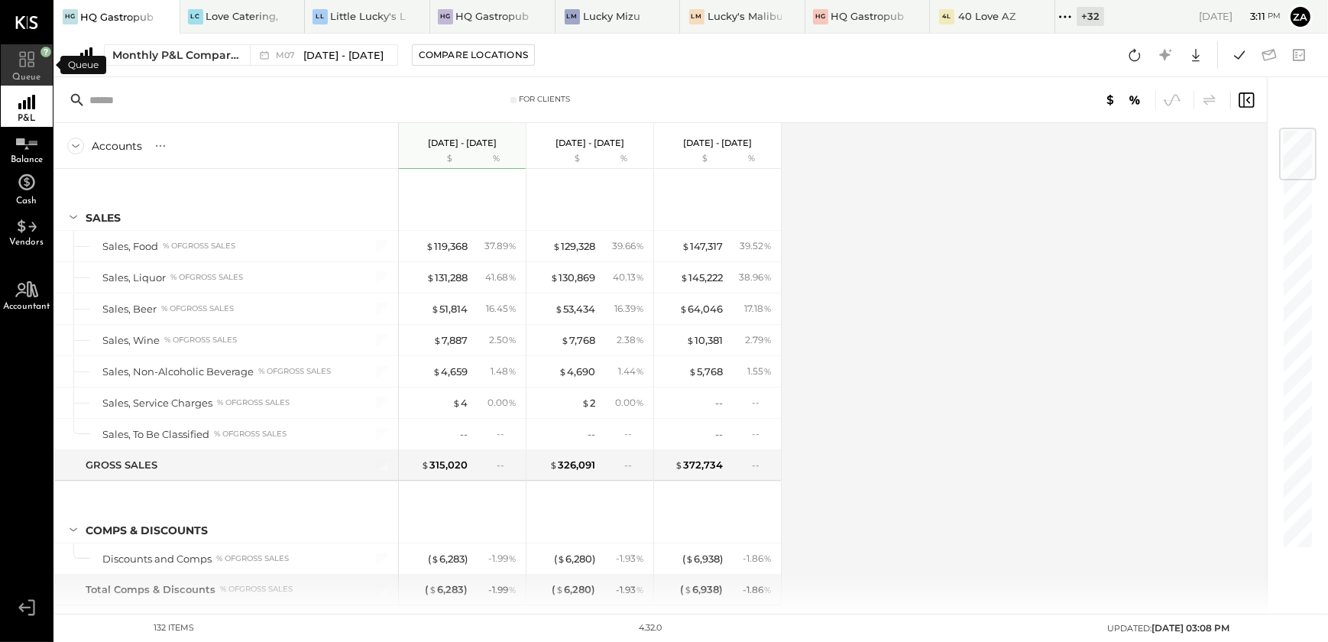
click at [37, 73] on span "Queue" at bounding box center [27, 77] width 28 height 9
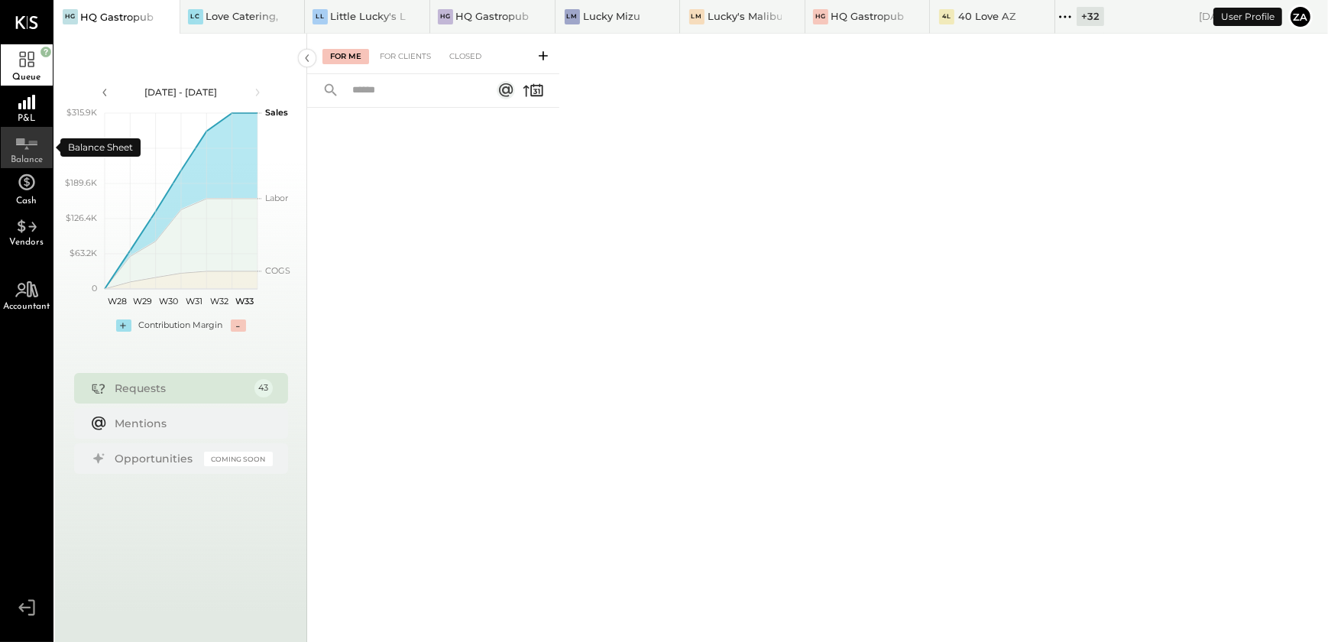
click at [25, 156] on span "Balance" at bounding box center [27, 159] width 32 height 9
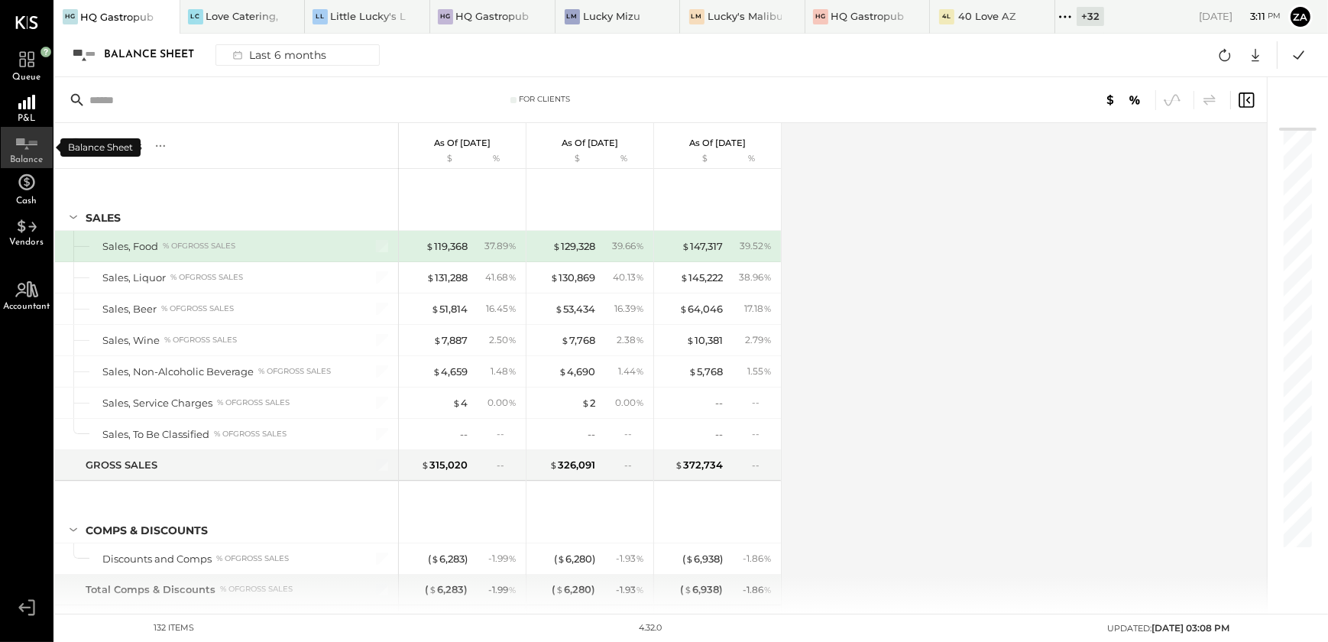
click at [15, 157] on span "Balance" at bounding box center [27, 159] width 33 height 9
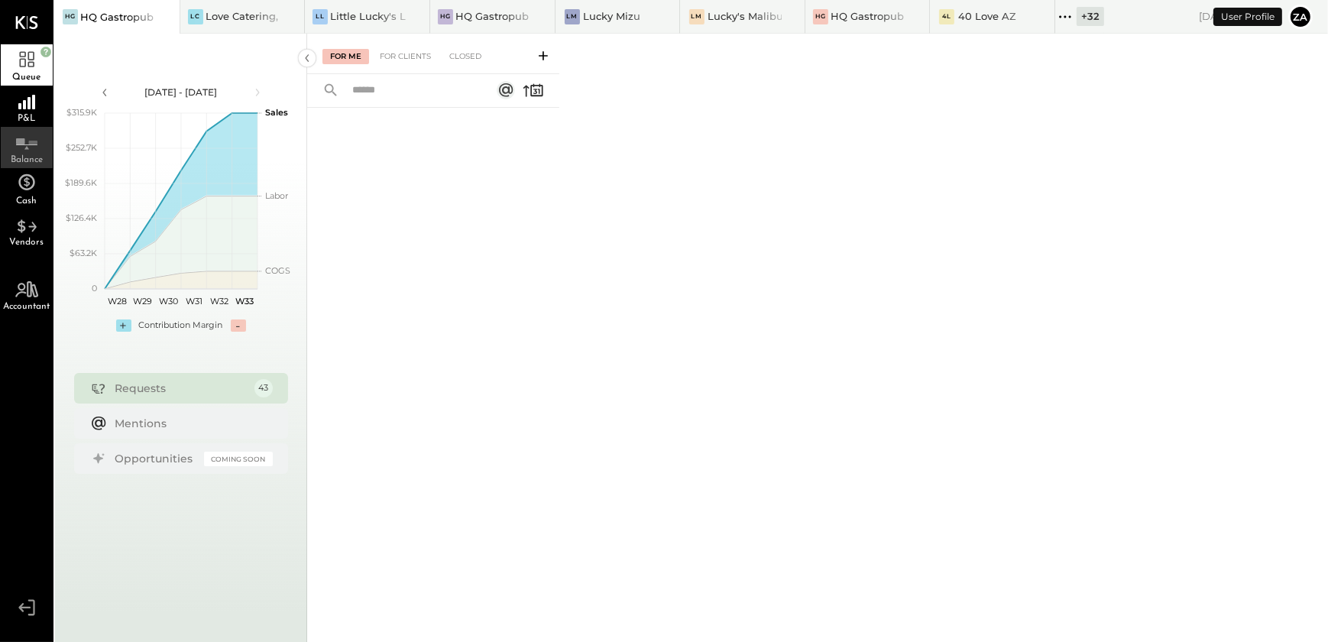
click at [35, 151] on div "Balance" at bounding box center [27, 147] width 52 height 41
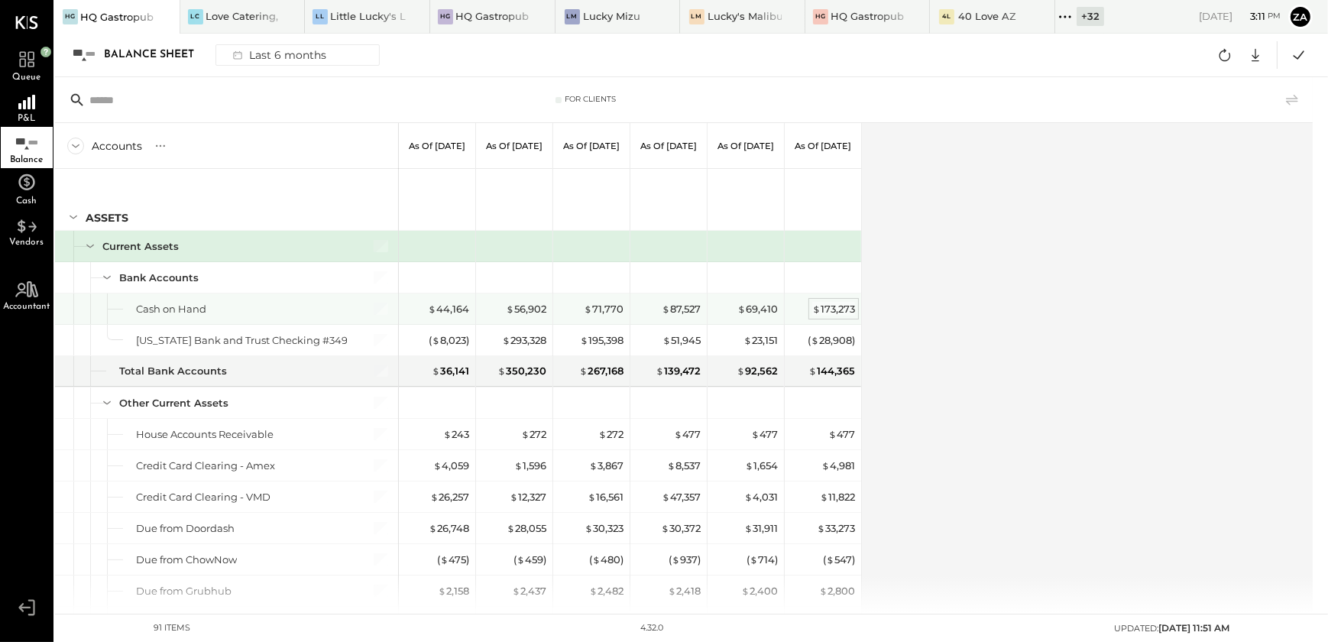
click at [838, 312] on div "$ 173,273" at bounding box center [833, 309] width 43 height 15
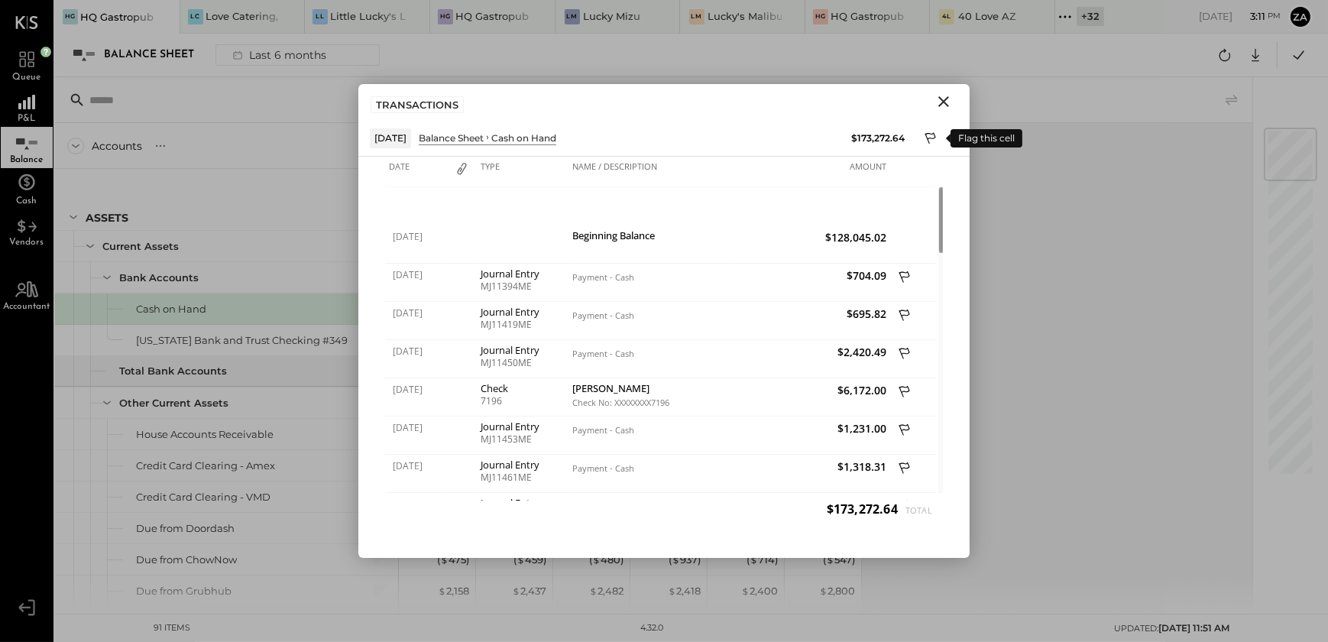
click at [925, 138] on icon at bounding box center [932, 140] width 14 height 18
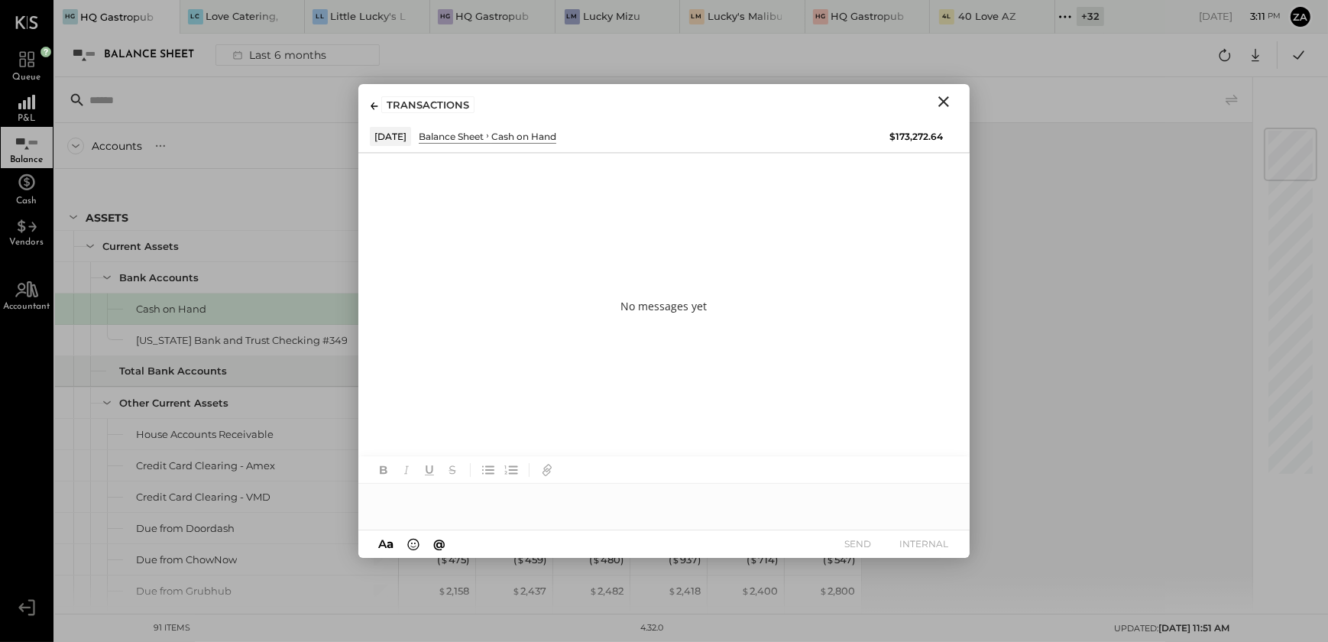
click at [436, 484] on div at bounding box center [663, 499] width 611 height 31
click at [385, 510] on div at bounding box center [663, 499] width 611 height 31
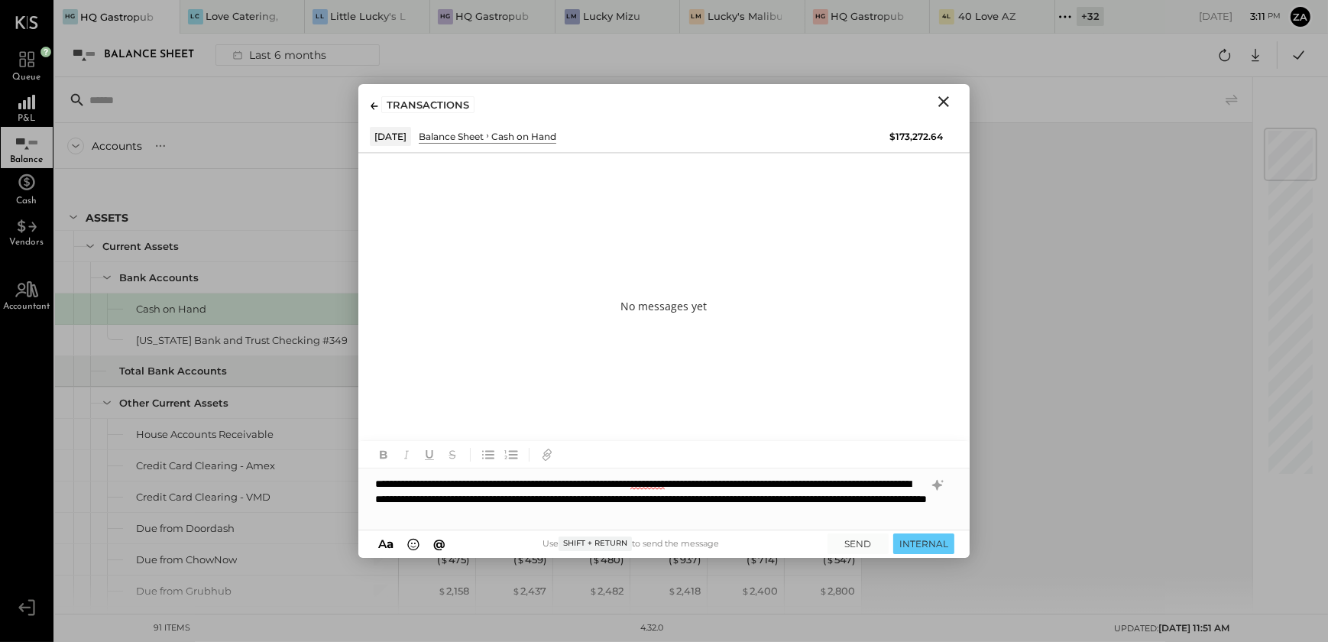
click at [851, 518] on div "**********" at bounding box center [663, 498] width 611 height 61
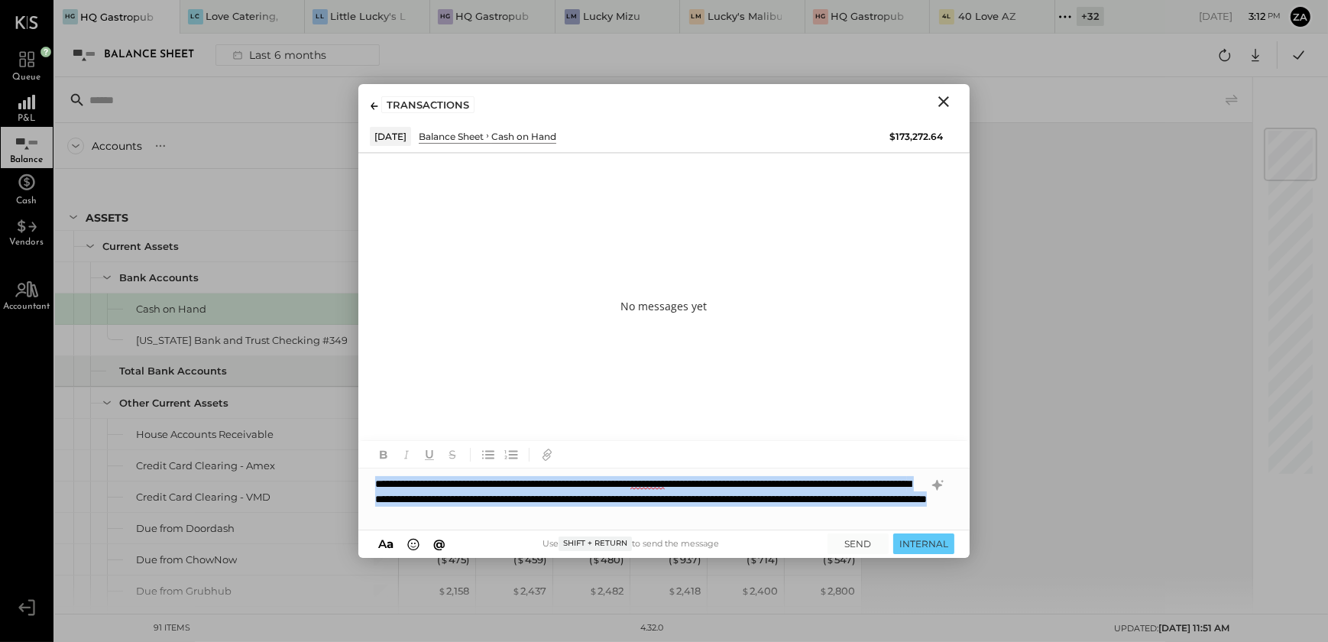
drag, startPoint x: 841, startPoint y: 516, endPoint x: 362, endPoint y: 486, distance: 479.3
click at [362, 486] on div "**********" at bounding box center [663, 498] width 611 height 61
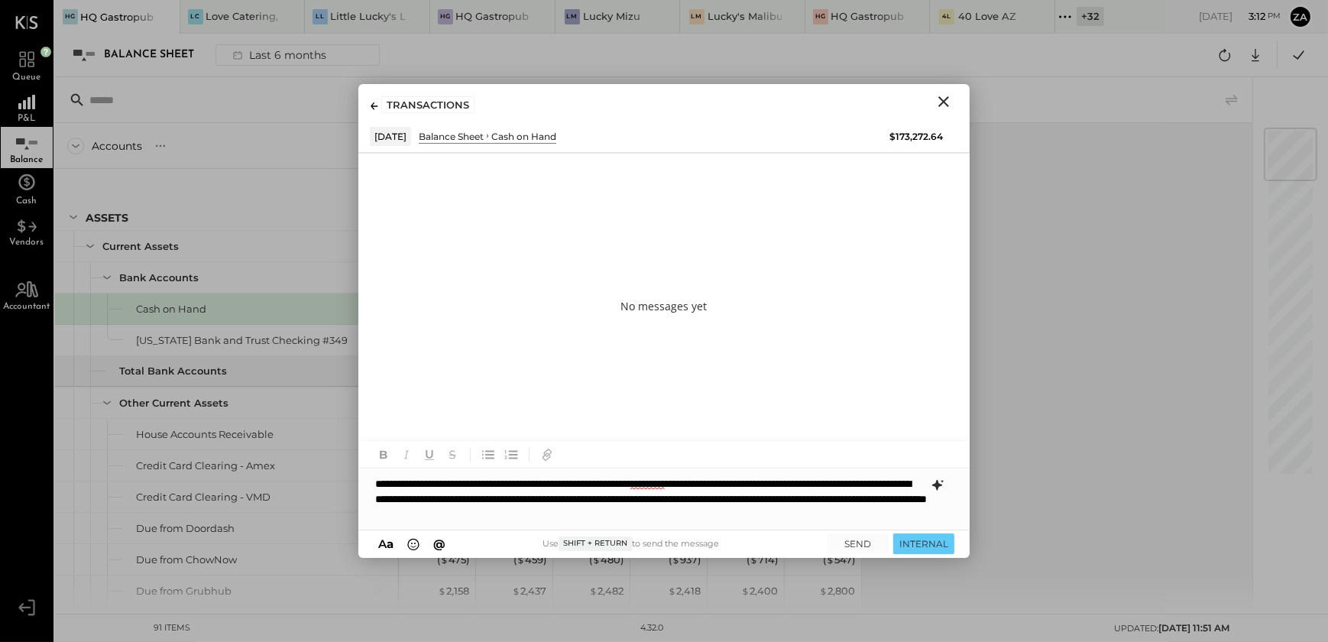
click at [941, 487] on icon at bounding box center [937, 485] width 18 height 18
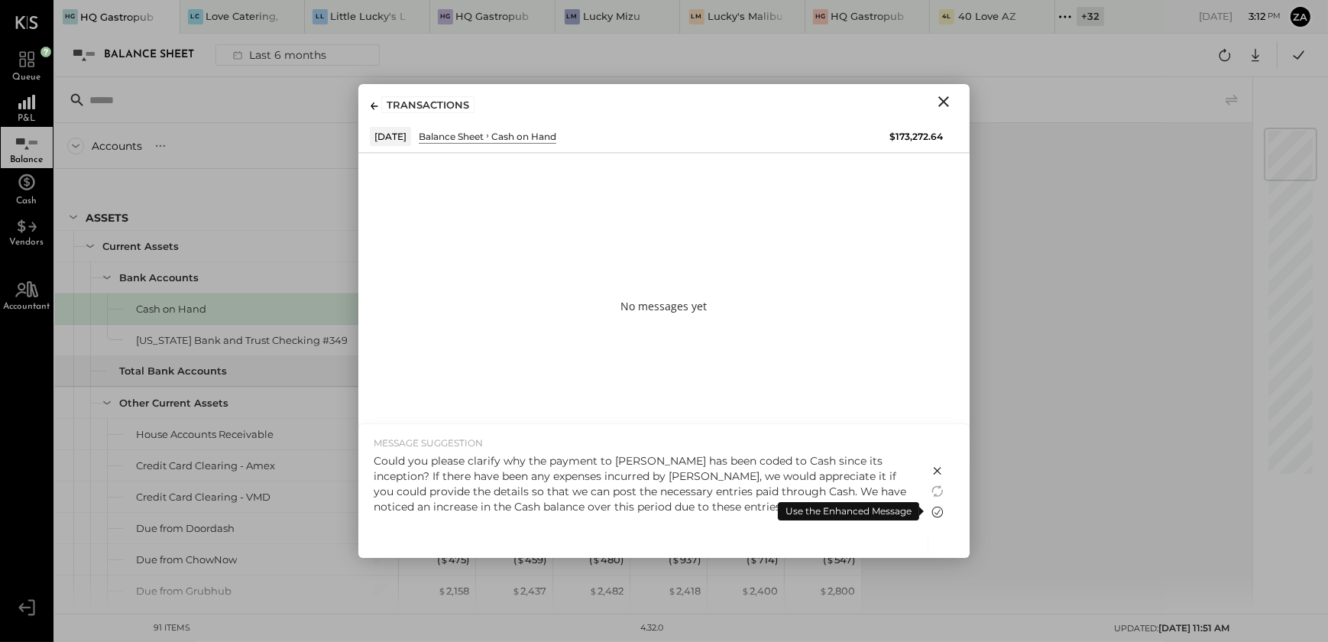
click at [937, 512] on icon at bounding box center [937, 512] width 18 height 18
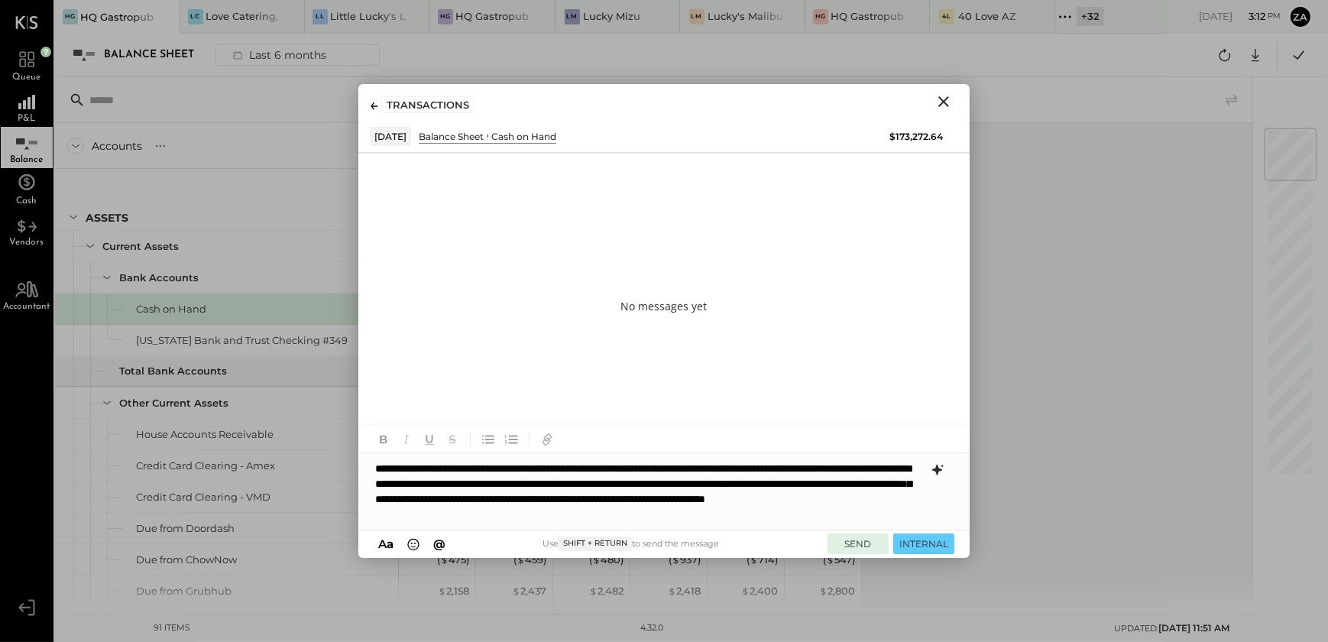
click at [850, 543] on button "SEND" at bounding box center [858, 543] width 61 height 21
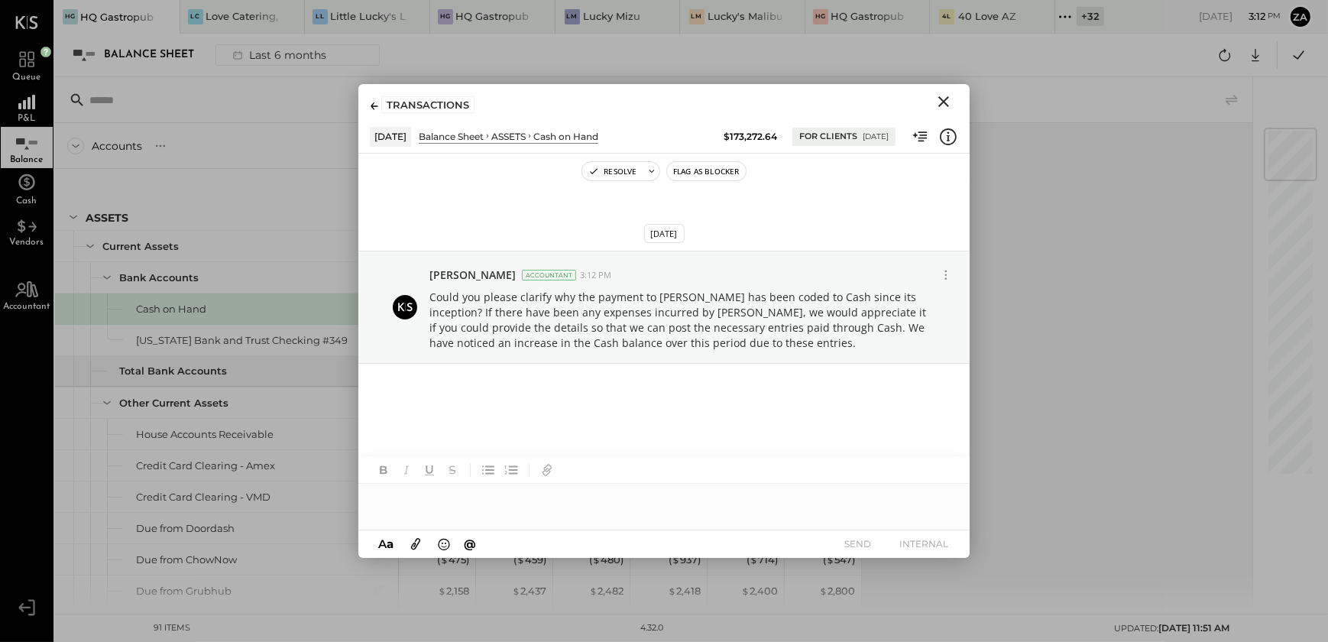
click at [938, 99] on icon "Close" at bounding box center [944, 101] width 18 height 18
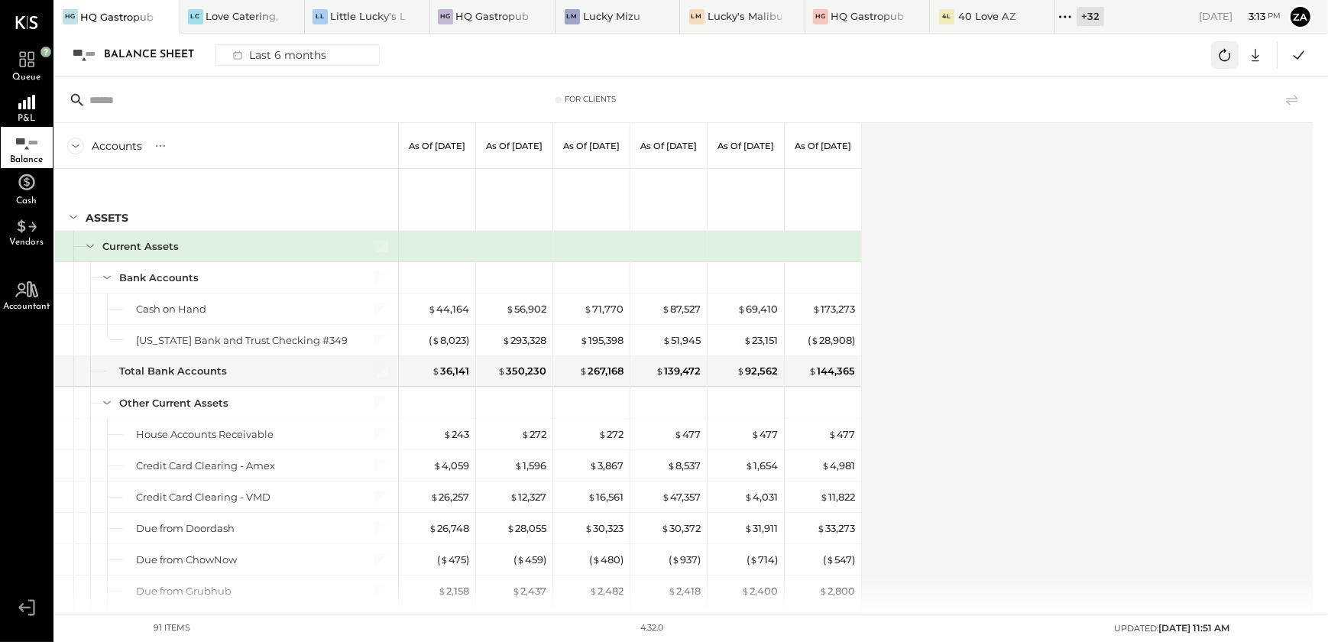
click at [1230, 54] on icon at bounding box center [1225, 55] width 20 height 20
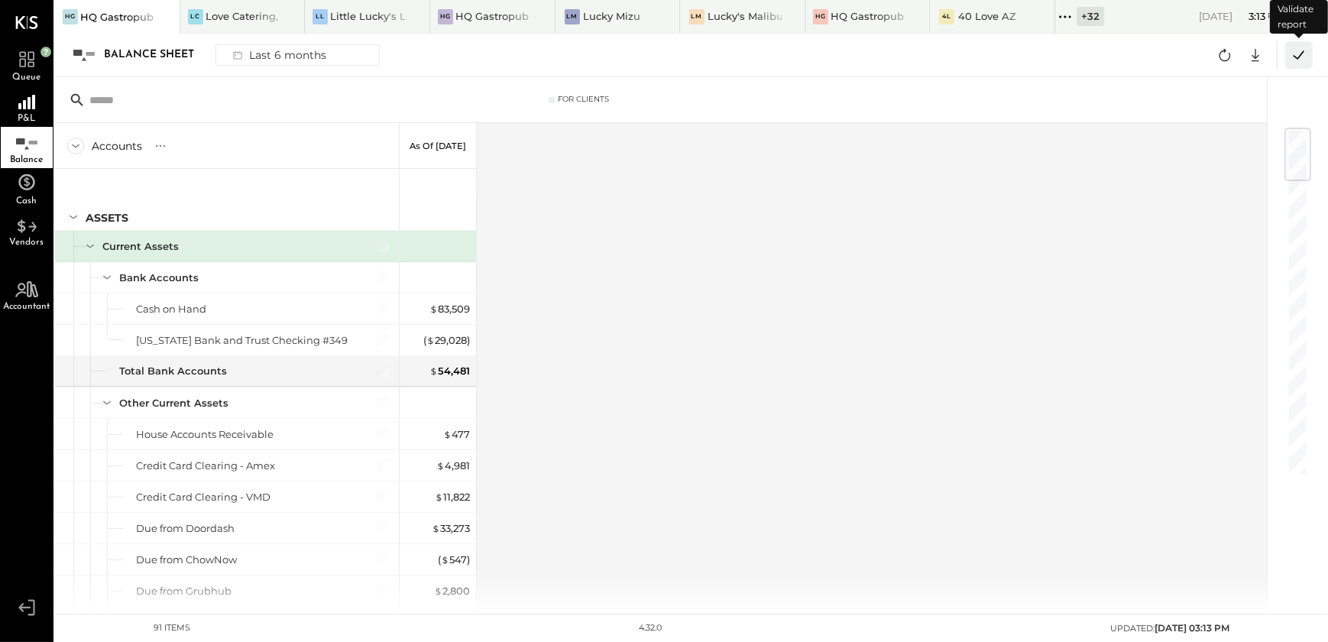
click at [1300, 51] on icon at bounding box center [1299, 55] width 20 height 20
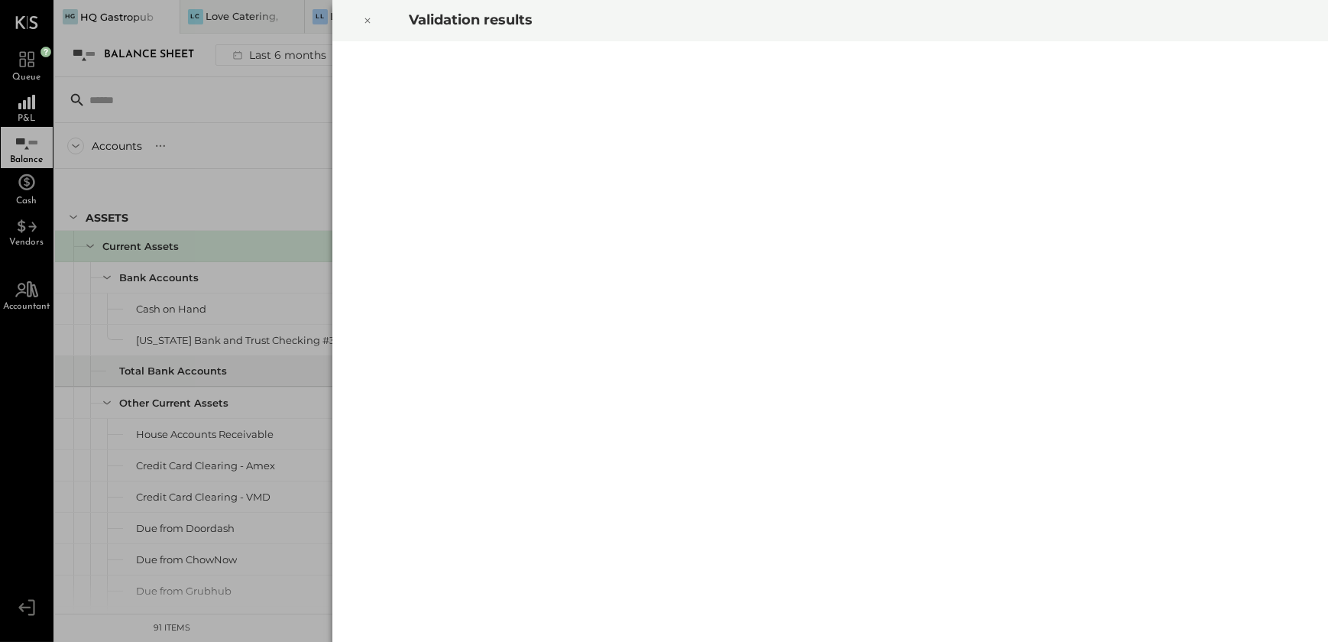
click at [367, 23] on icon at bounding box center [367, 20] width 9 height 18
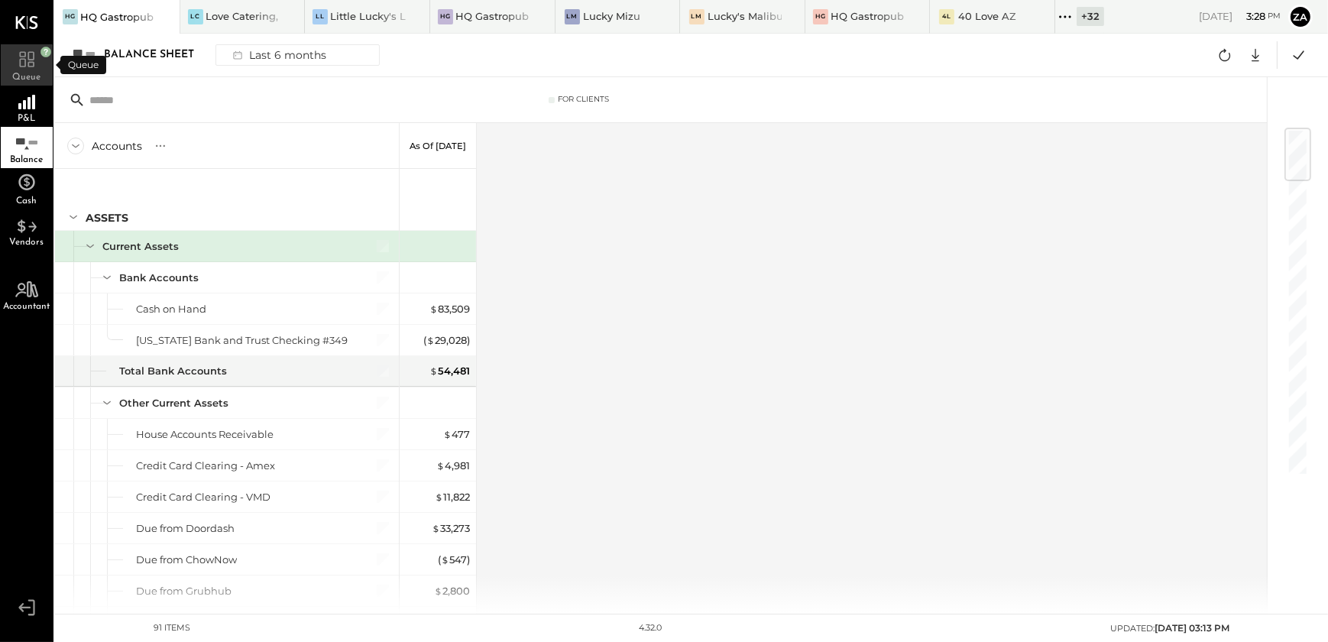
click at [33, 63] on icon at bounding box center [26, 58] width 15 height 15
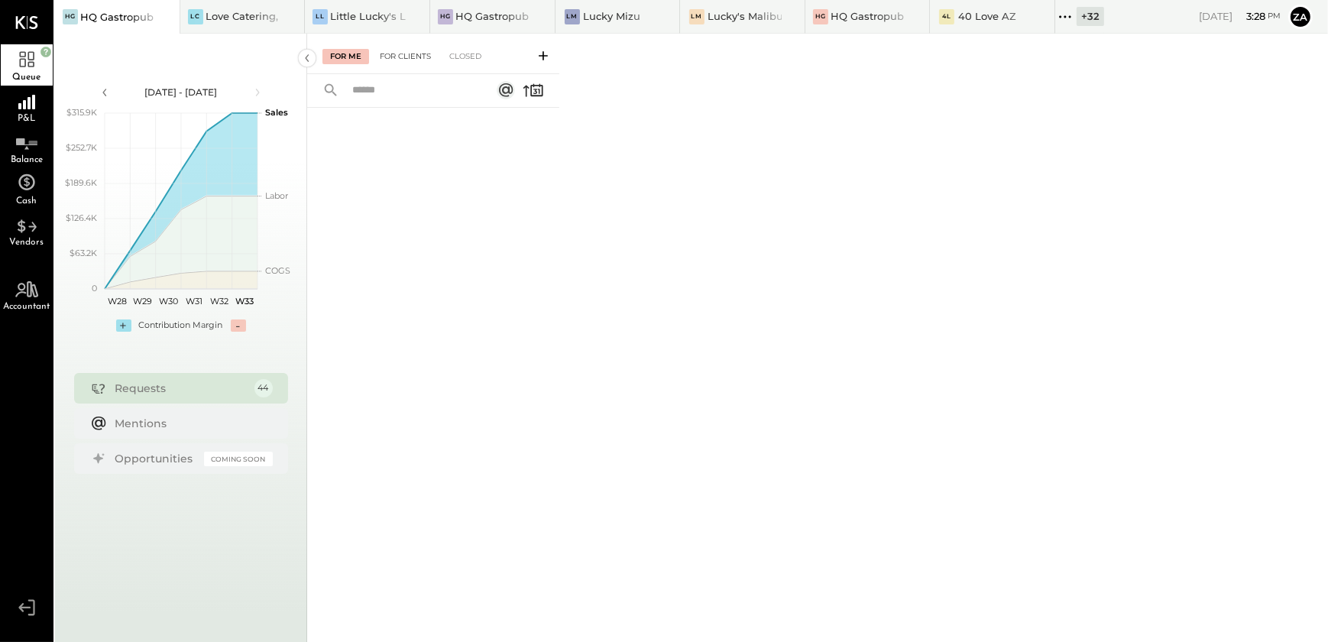
click at [420, 58] on div "For Clients" at bounding box center [405, 56] width 66 height 15
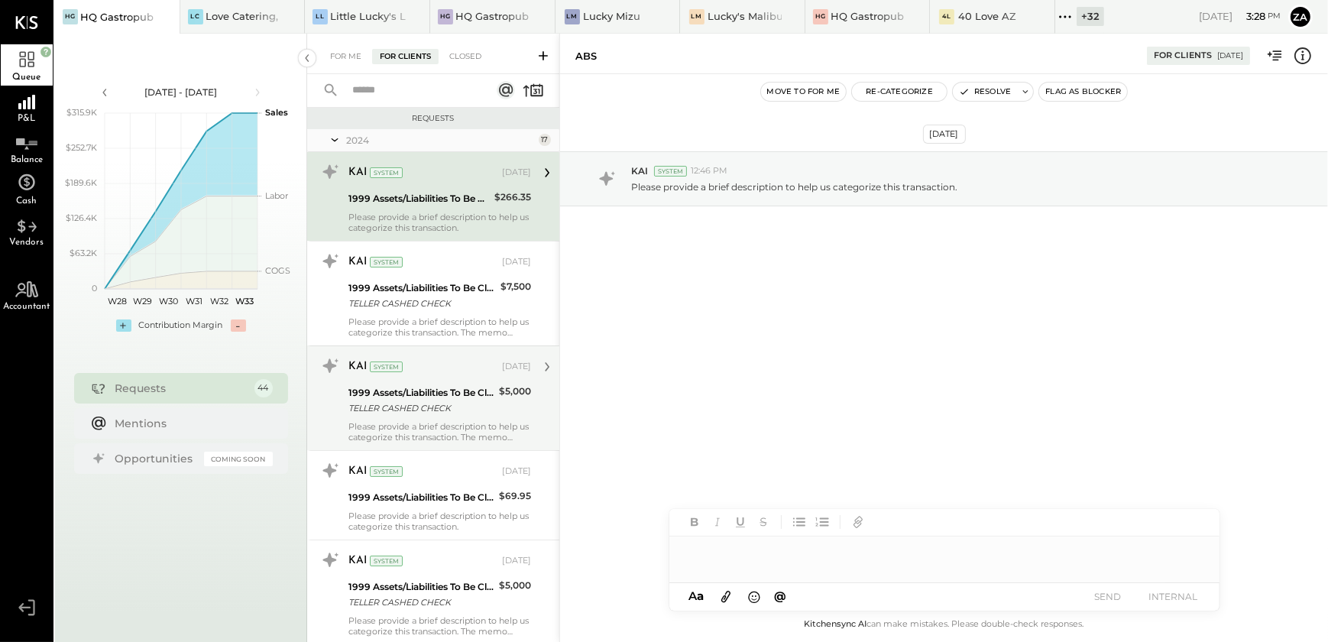
scroll to position [138, 0]
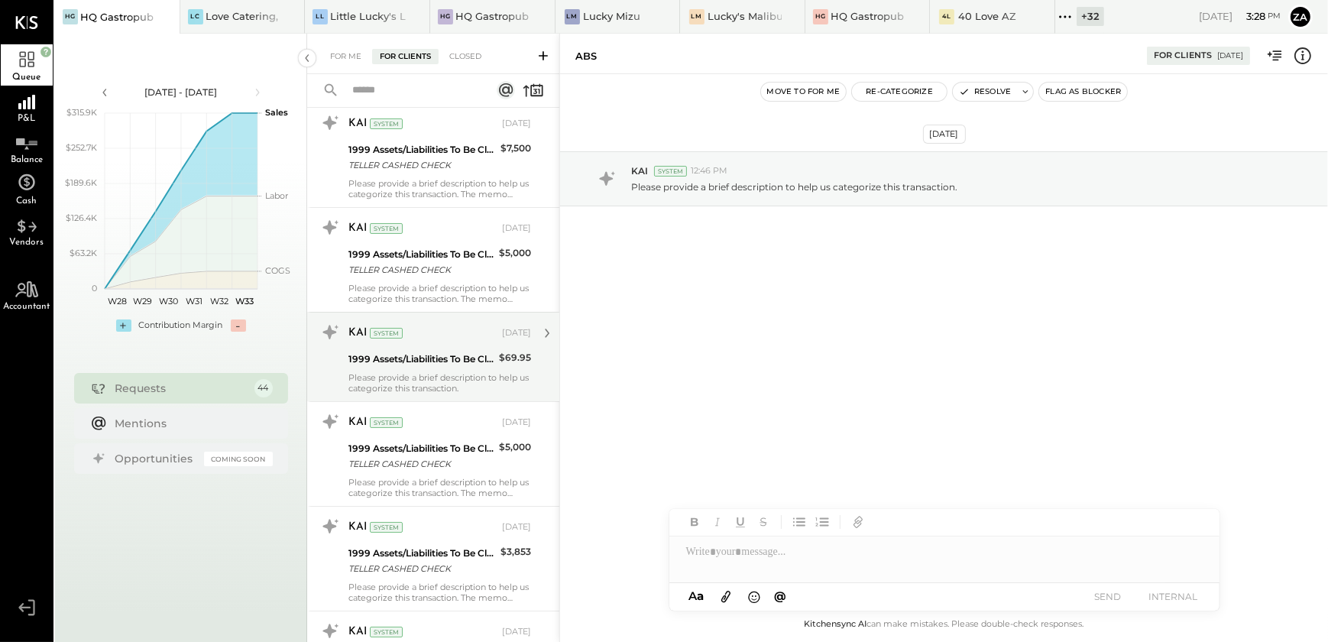
click at [435, 378] on div "Please provide a brief description to help us categorize this transaction." at bounding box center [439, 382] width 183 height 21
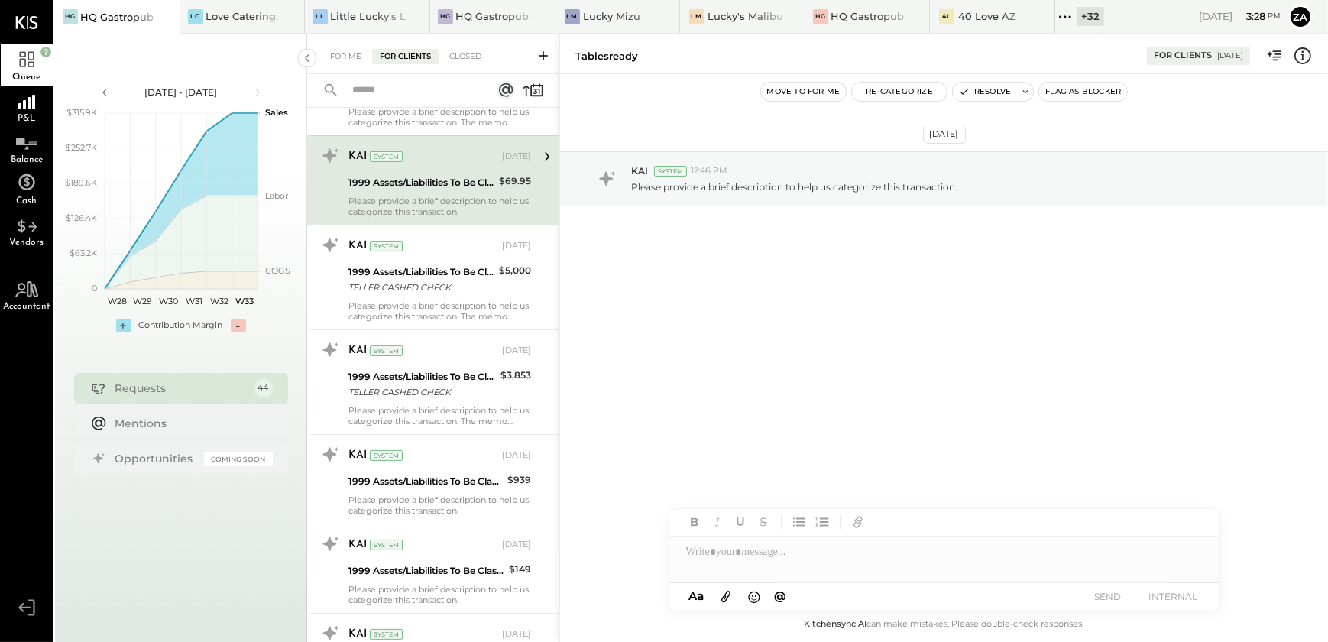
scroll to position [347, 0]
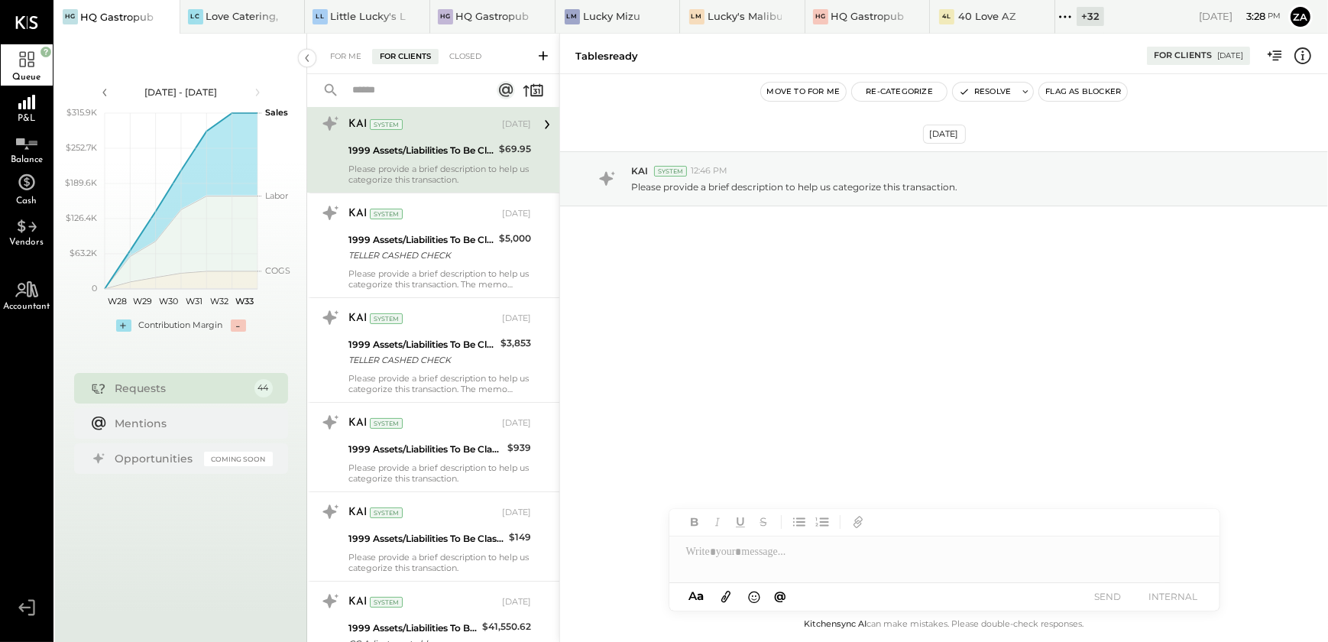
click at [435, 378] on div "Please provide a brief description to help us categorize this transaction. The …" at bounding box center [439, 383] width 183 height 21
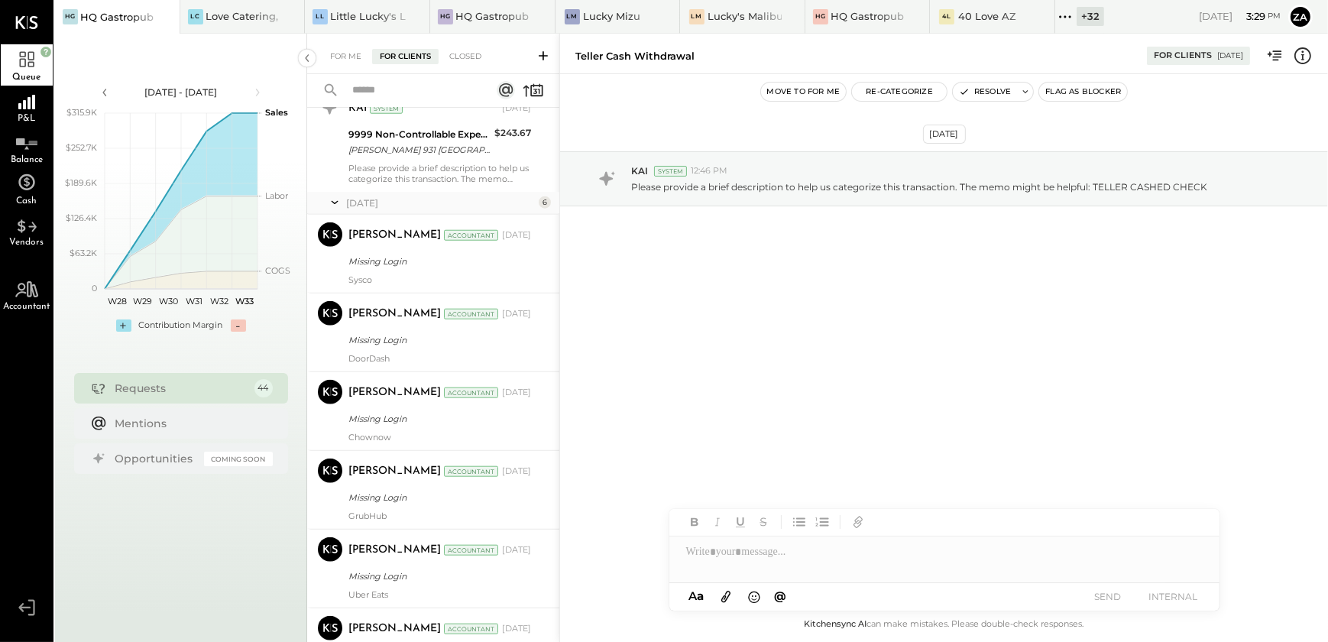
scroll to position [2153, 0]
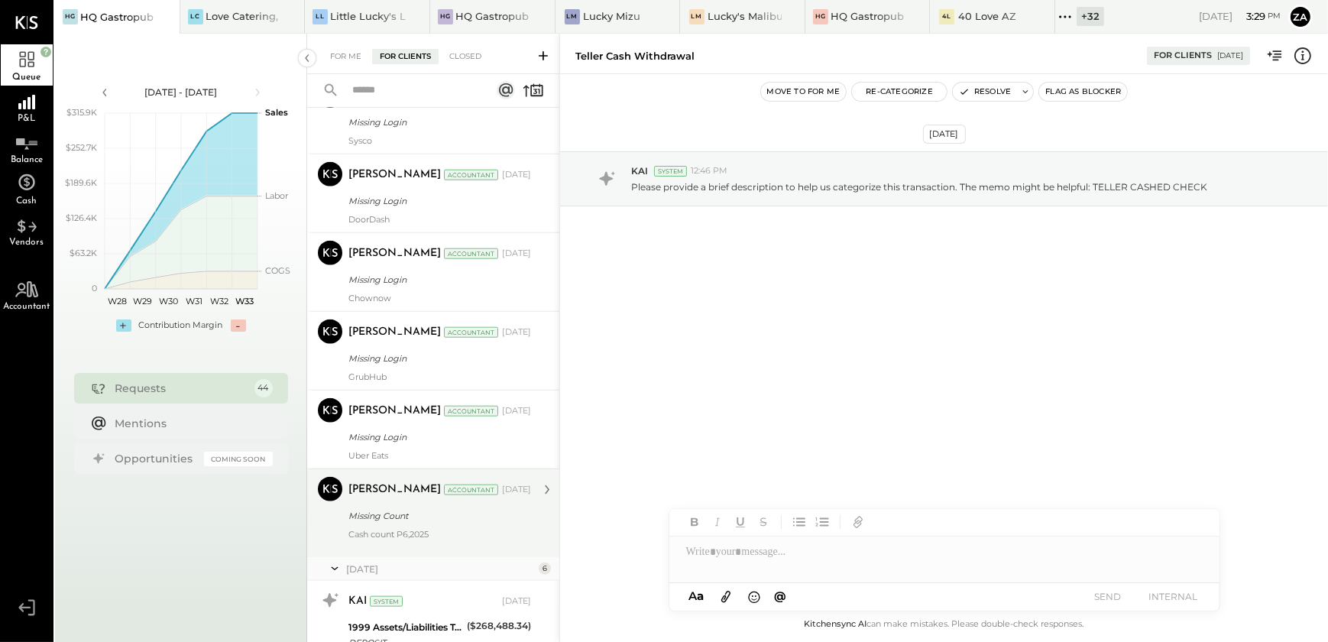
click at [432, 520] on div "Missing Count" at bounding box center [437, 515] width 178 height 15
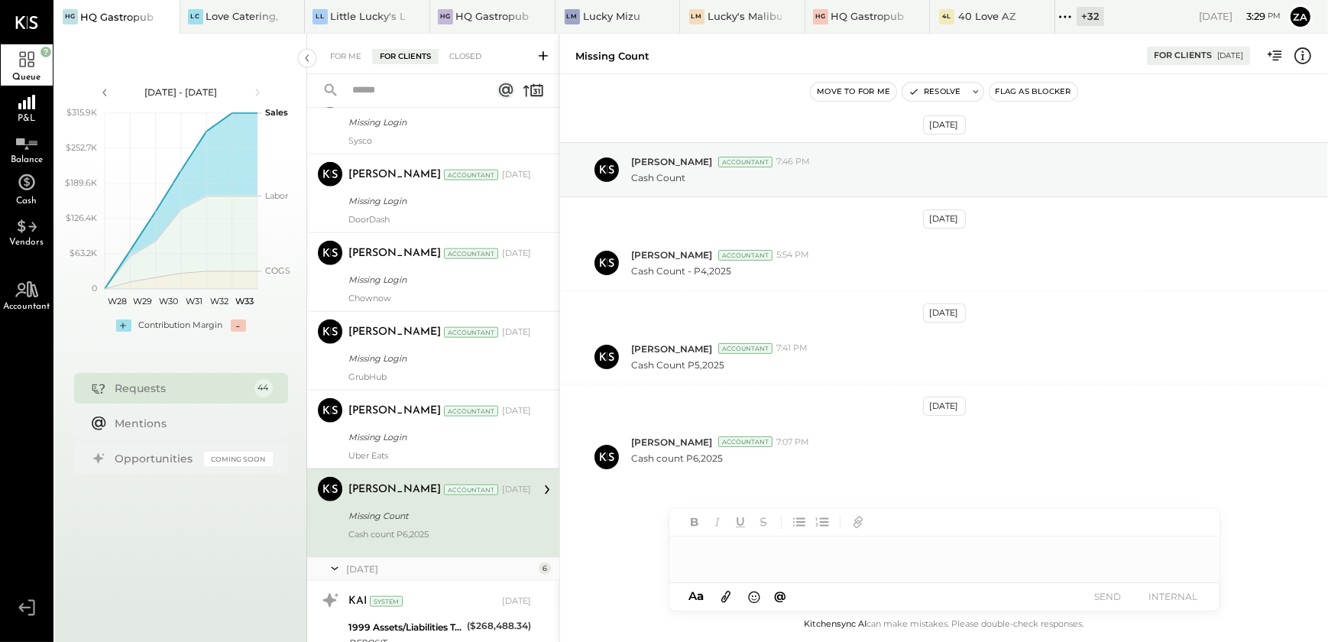
click at [759, 573] on div at bounding box center [944, 545] width 550 height 73
drag, startPoint x: 728, startPoint y: 462, endPoint x: 629, endPoint y: 460, distance: 99.4
click at [629, 460] on div "[PERSON_NAME] Accountant 7:07 PM Cash count P6,2025" at bounding box center [944, 456] width 768 height 66
copy p "Cash count P6,2025"
click at [713, 559] on div at bounding box center [944, 551] width 550 height 31
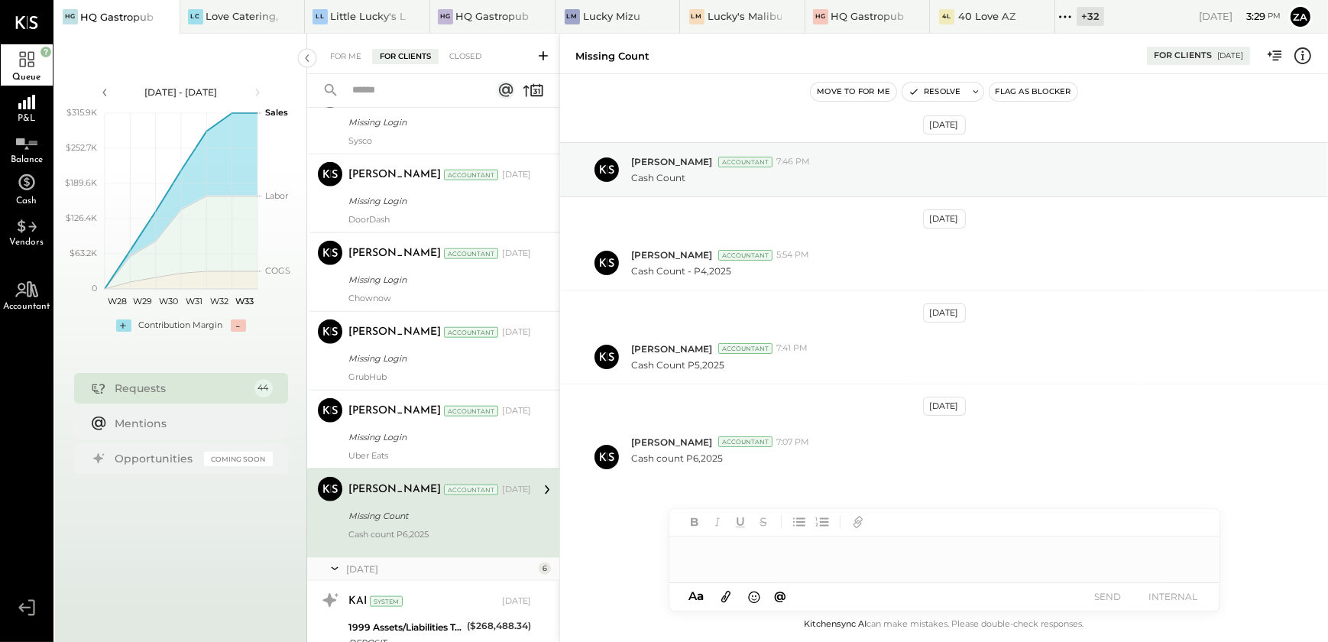
paste div
click at [763, 545] on div "**********" at bounding box center [944, 551] width 550 height 31
click at [683, 547] on div "**********" at bounding box center [944, 551] width 550 height 31
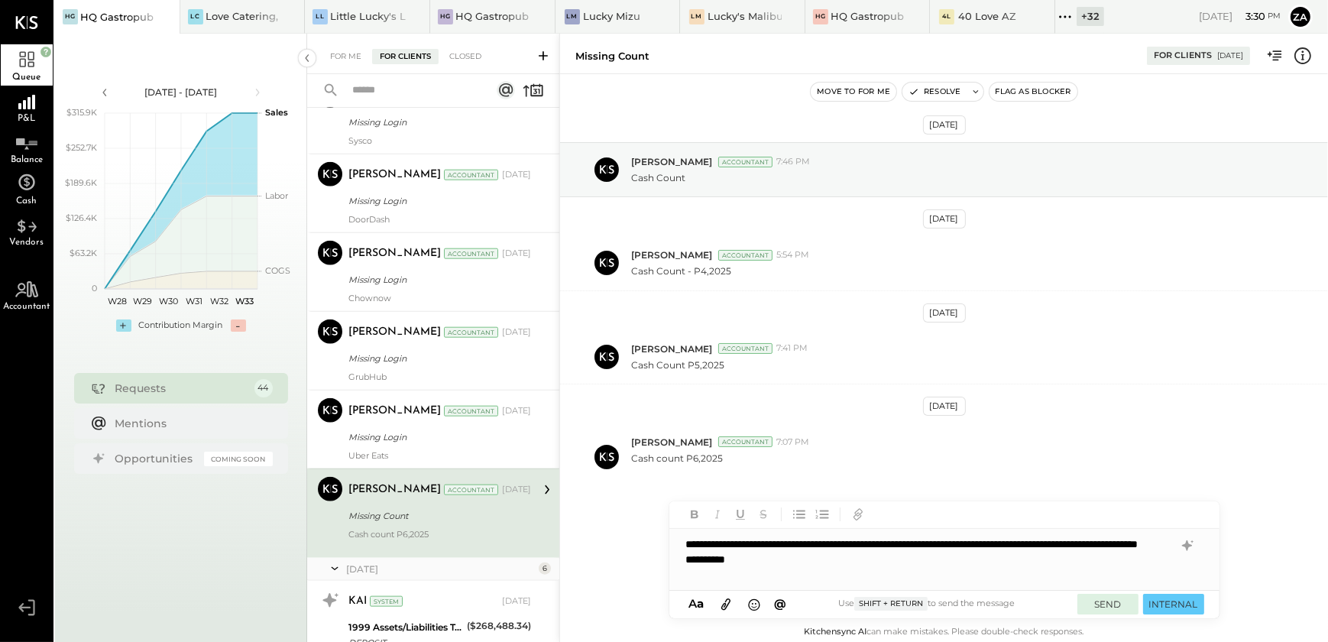
click at [1096, 601] on button "SEND" at bounding box center [1107, 604] width 61 height 21
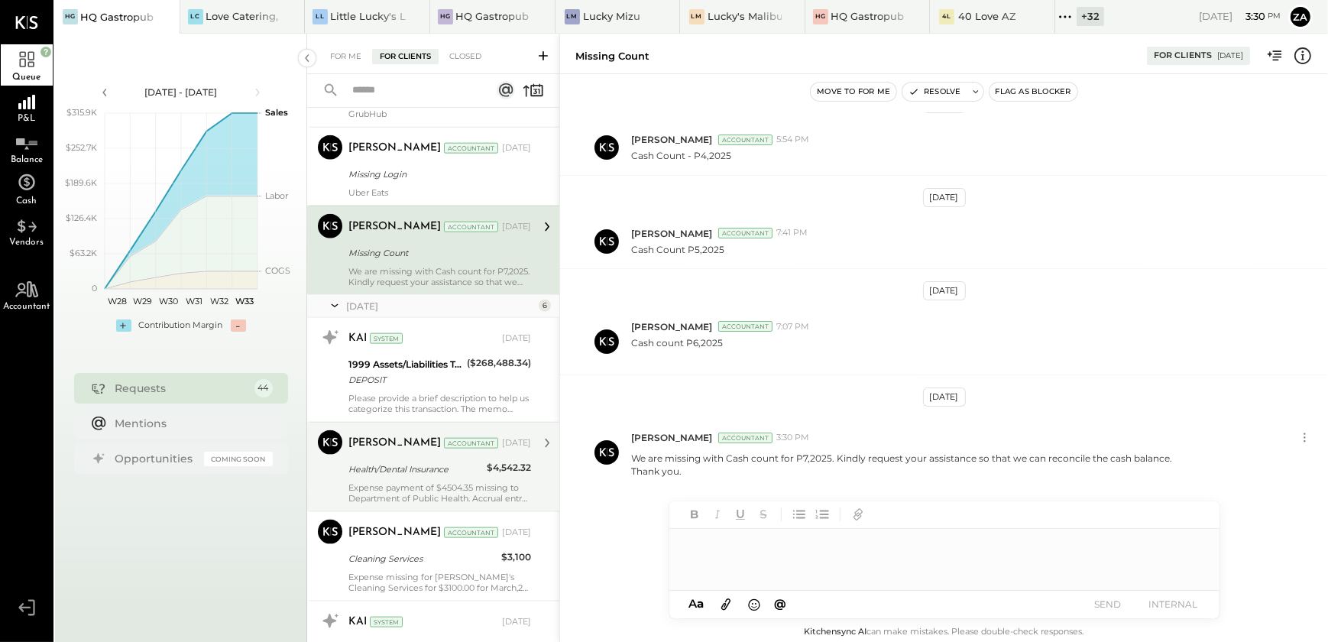
scroll to position [2495, 0]
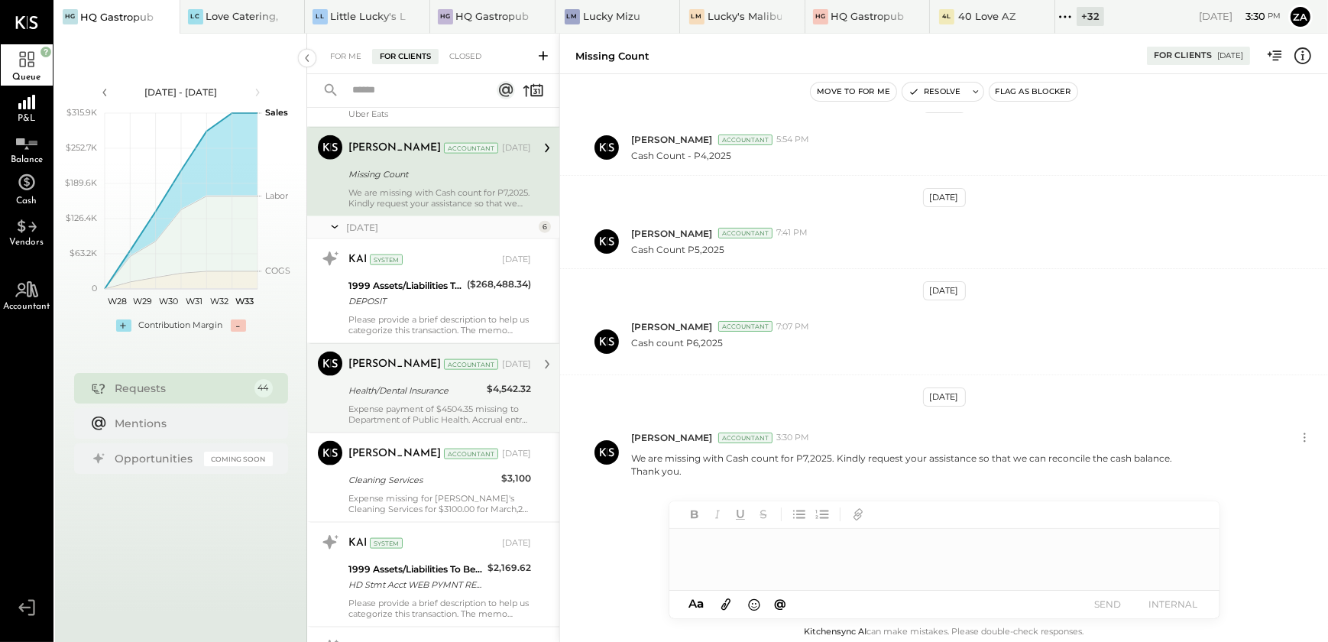
click at [388, 374] on div "[PERSON_NAME] Accountant [DATE]" at bounding box center [439, 365] width 183 height 26
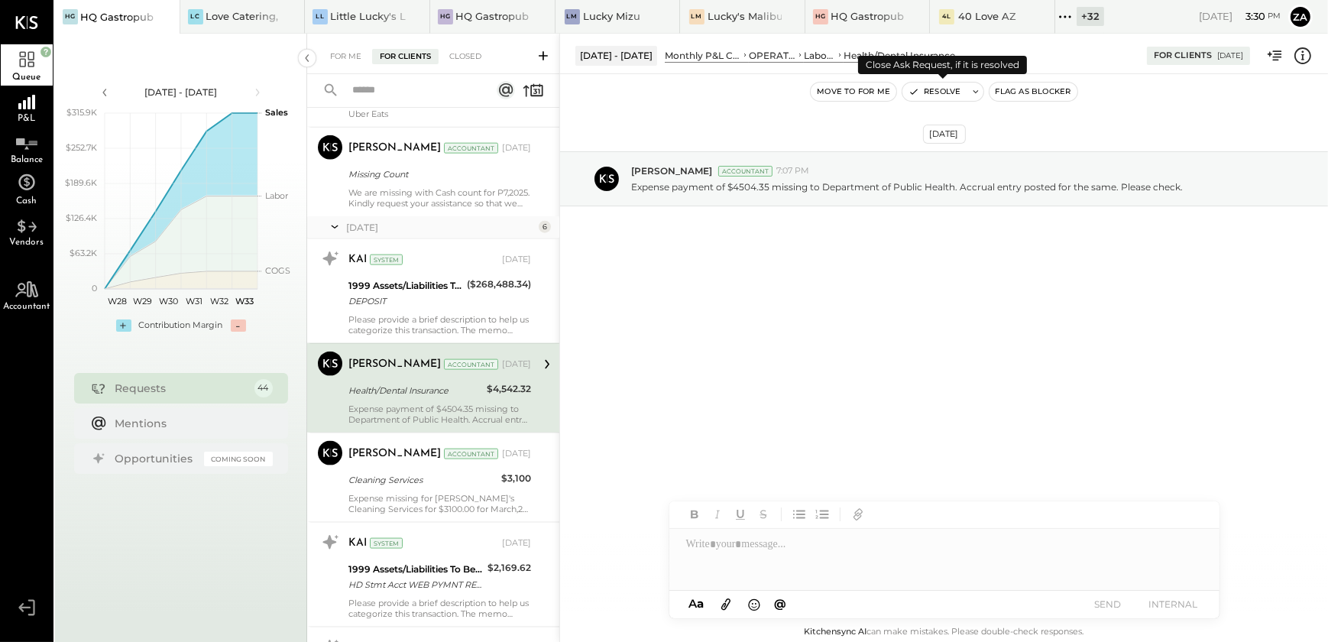
click at [940, 85] on button "Resolve" at bounding box center [934, 92] width 64 height 18
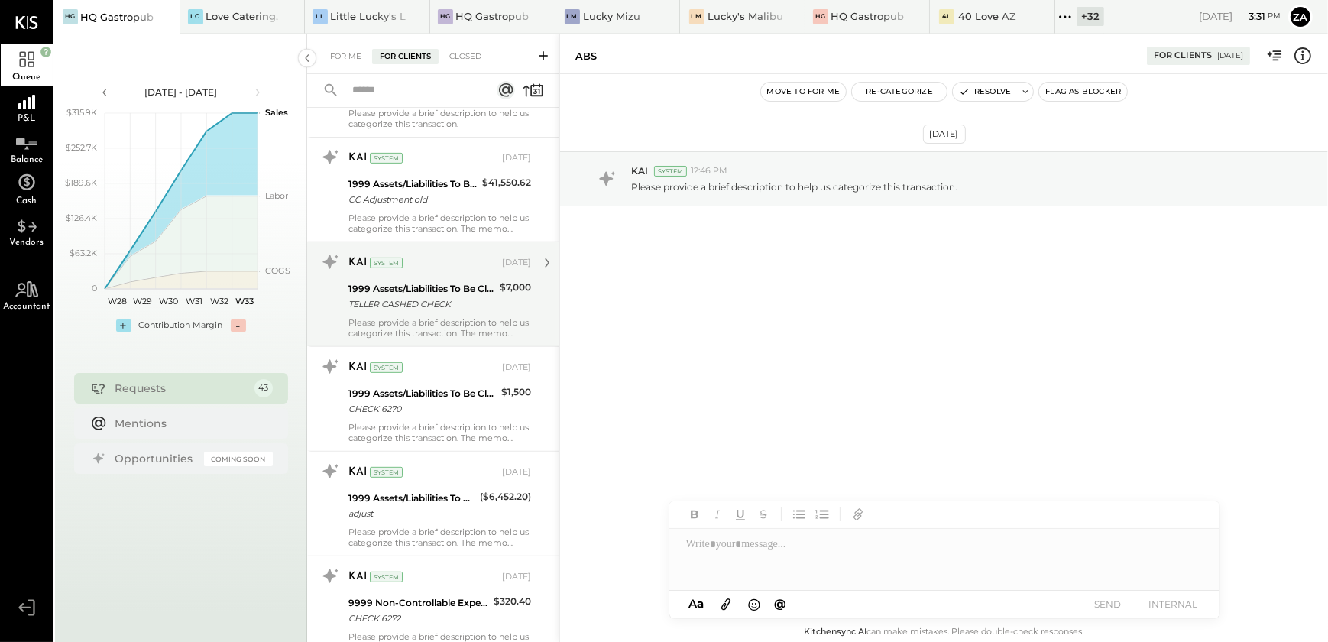
scroll to position [902, 0]
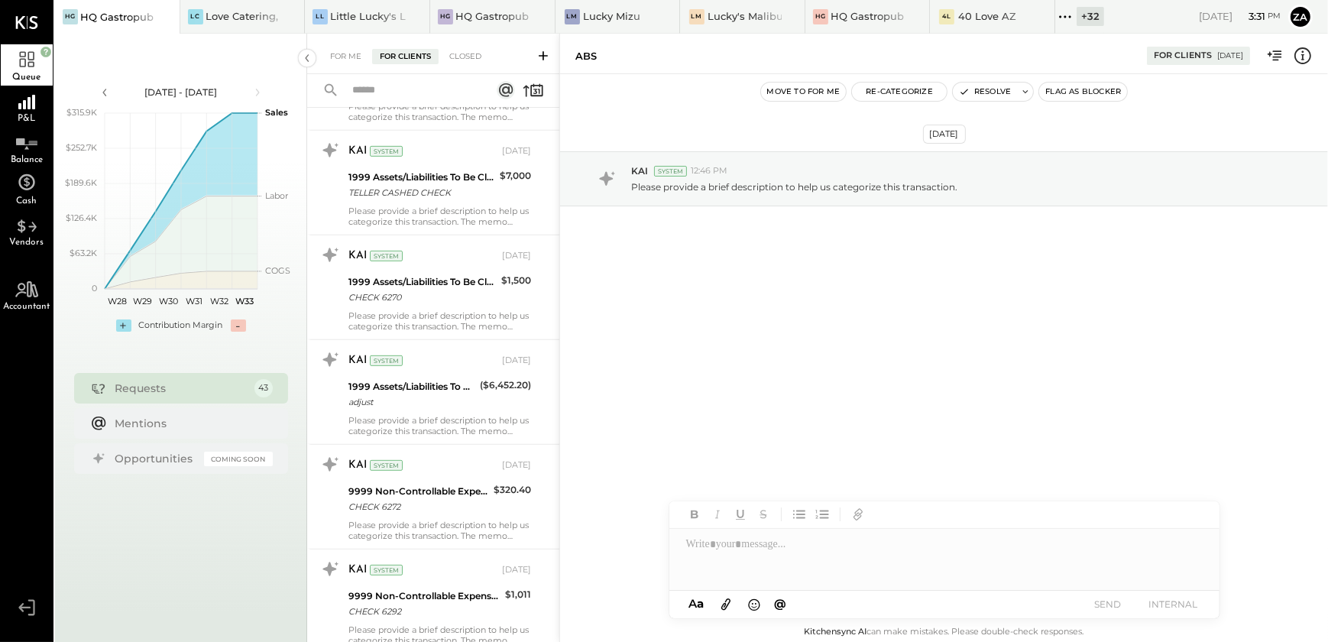
click at [848, 260] on div "[DATE] KAI System 12:46 PM Please provide a brief description to help us catego…" at bounding box center [944, 216] width 768 height 209
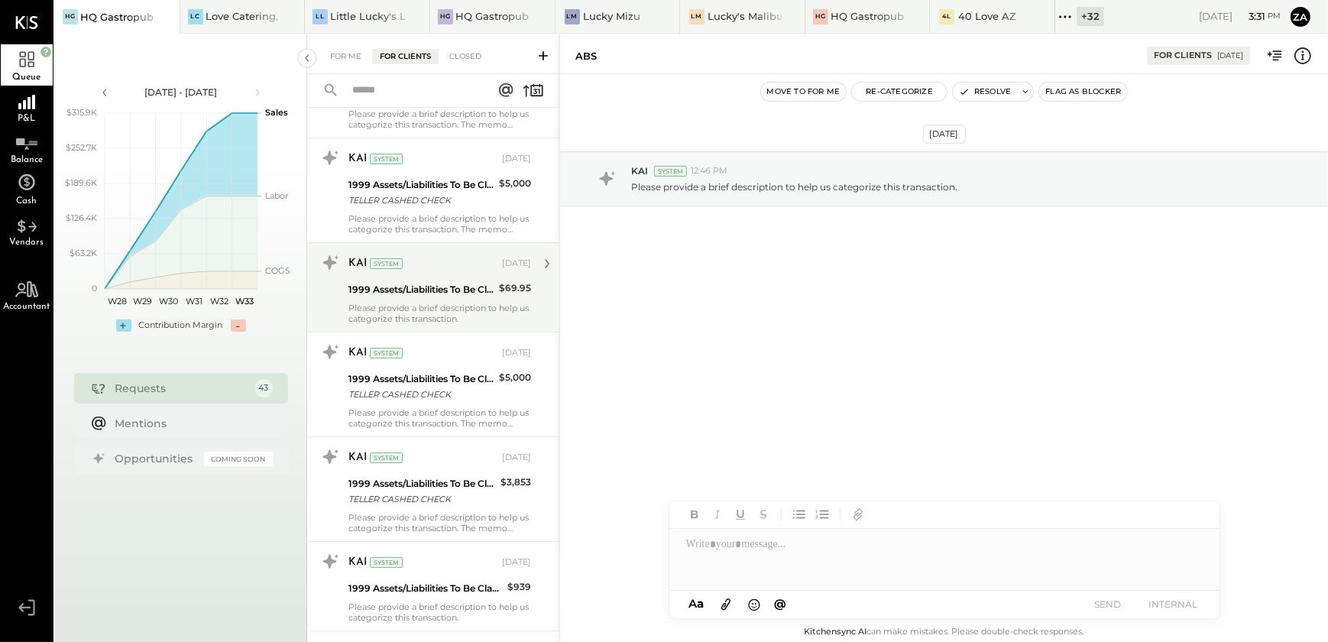
scroll to position [0, 0]
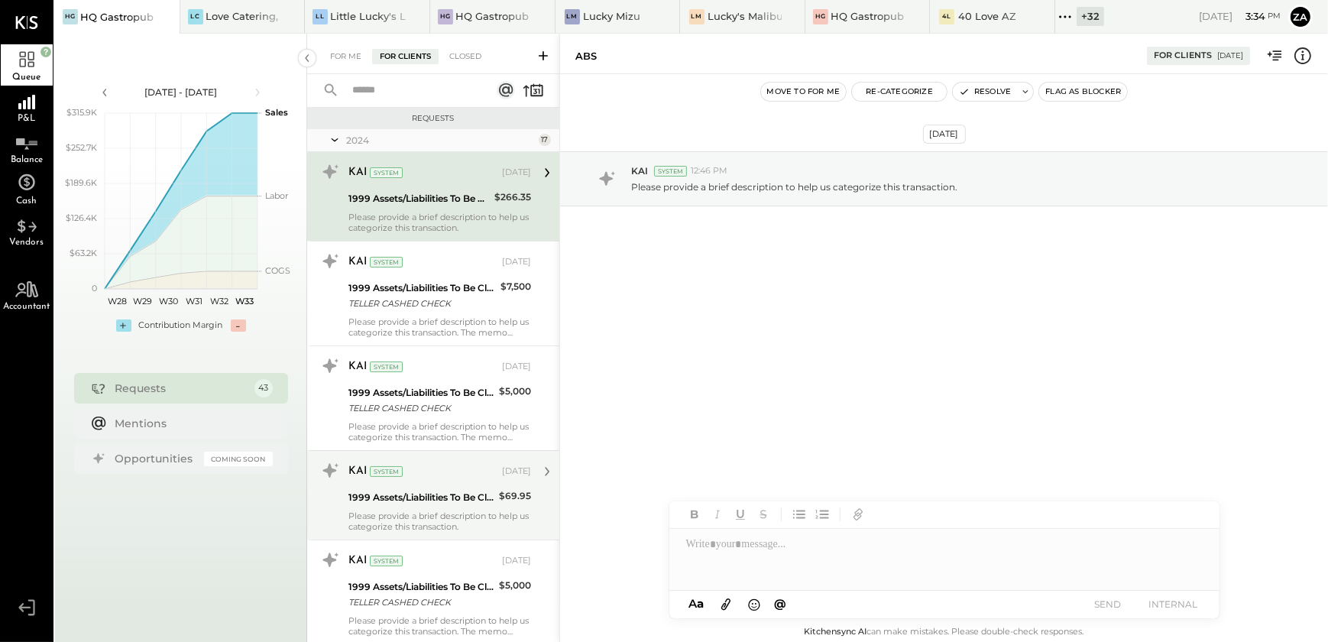
click at [672, 290] on div "[DATE] KAI System 12:46 PM Please provide a brief description to help us catego…" at bounding box center [944, 216] width 768 height 209
click at [1061, 13] on icon at bounding box center [1065, 17] width 20 height 20
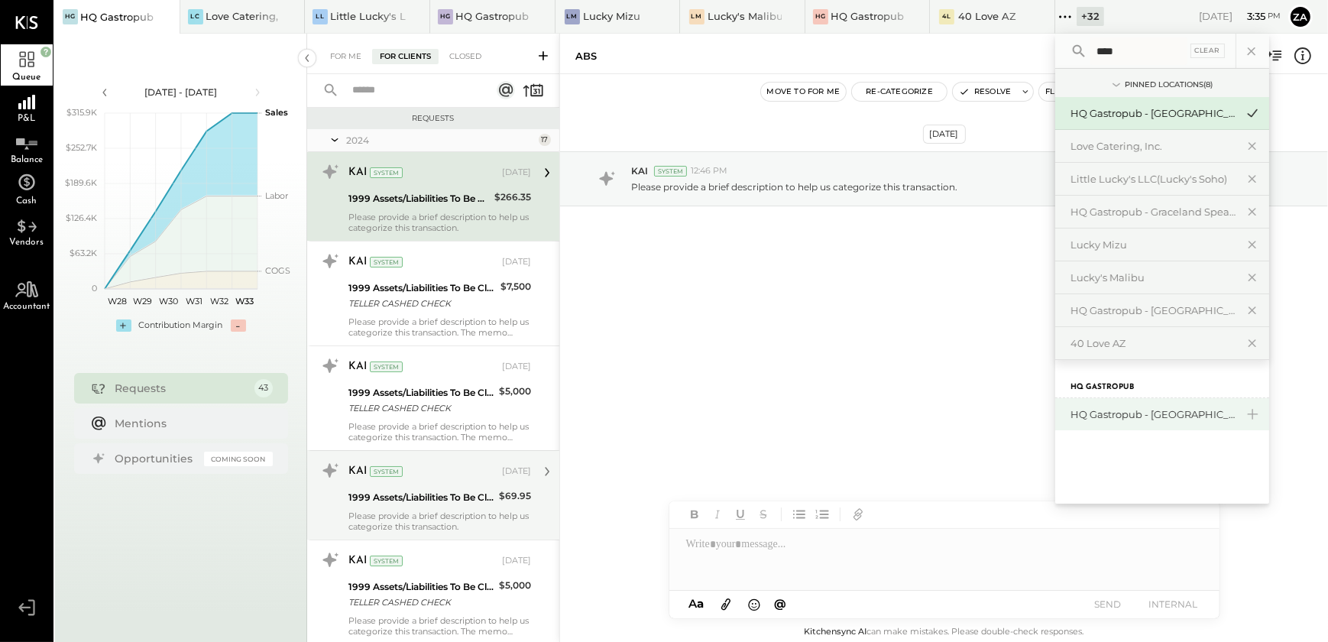
type input "****"
click at [1153, 410] on div "HQ Gastropub - [GEOGRAPHIC_DATA]" at bounding box center [1153, 414] width 165 height 15
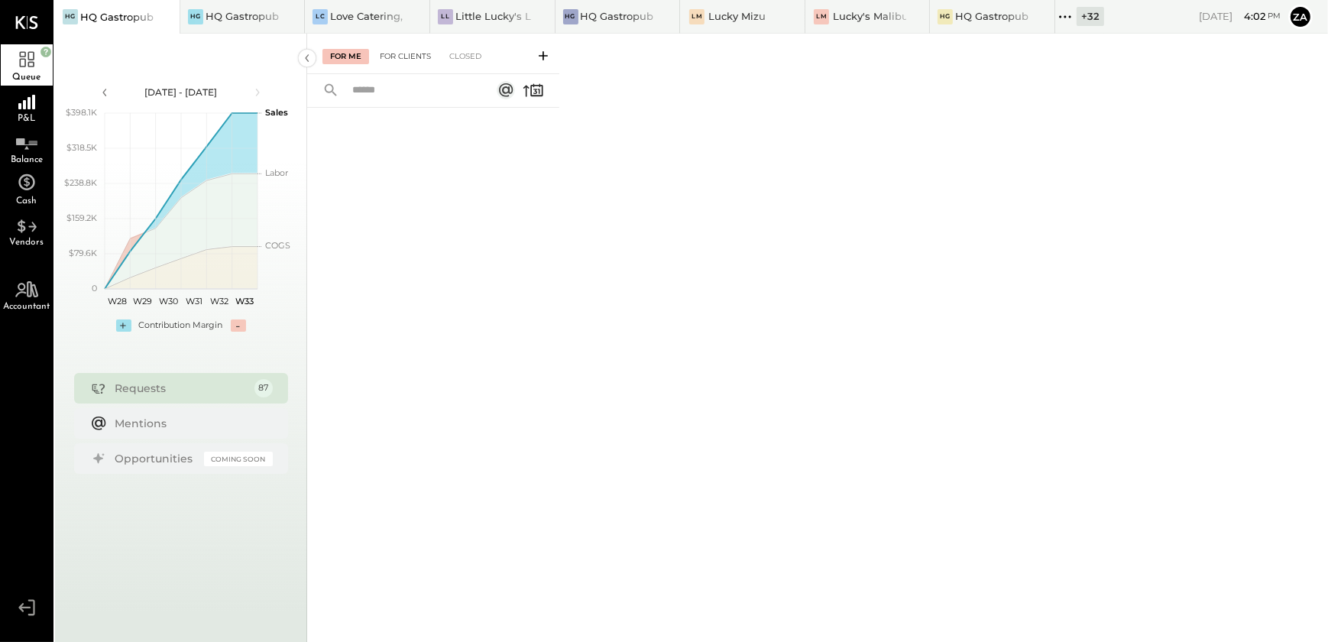
click at [386, 57] on div "For Clients" at bounding box center [405, 56] width 66 height 15
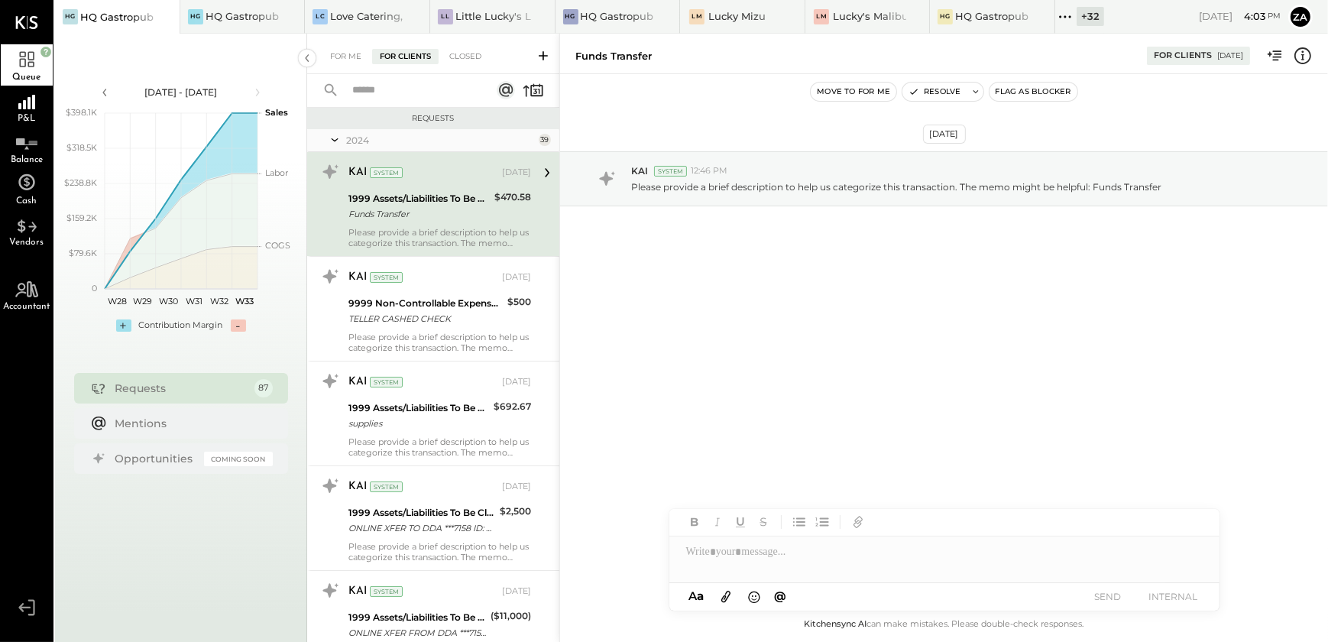
click at [366, 89] on input "text" at bounding box center [412, 90] width 138 height 25
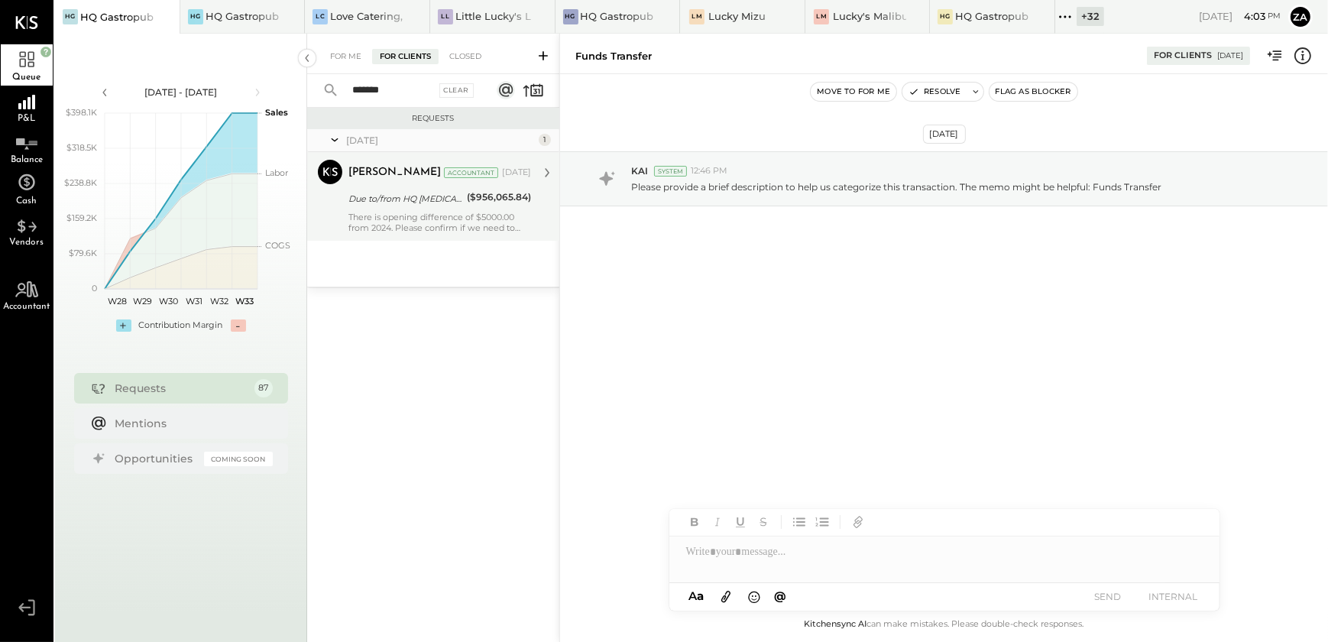
type input "*******"
click at [413, 196] on div "Due to/from HQ [MEDICAL_DATA] Pub I" at bounding box center [405, 198] width 114 height 15
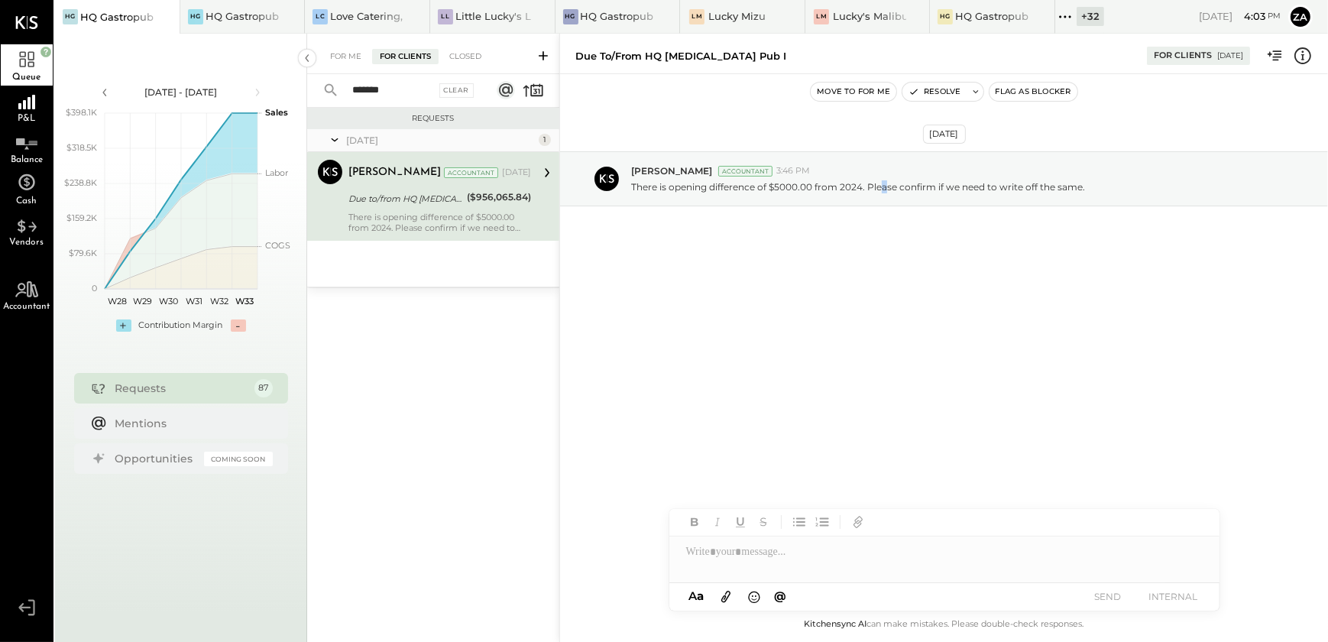
click at [885, 287] on div "[DATE] [PERSON_NAME] Accountant 3:46 PM There is opening difference of $5000.00…" at bounding box center [944, 216] width 768 height 209
drag, startPoint x: 885, startPoint y: 287, endPoint x: 692, endPoint y: 316, distance: 194.7
click at [692, 316] on div "[DATE] [PERSON_NAME] Accountant 3:46 PM There is opening difference of $5000.00…" at bounding box center [944, 216] width 768 height 209
click at [724, 565] on div at bounding box center [944, 551] width 550 height 31
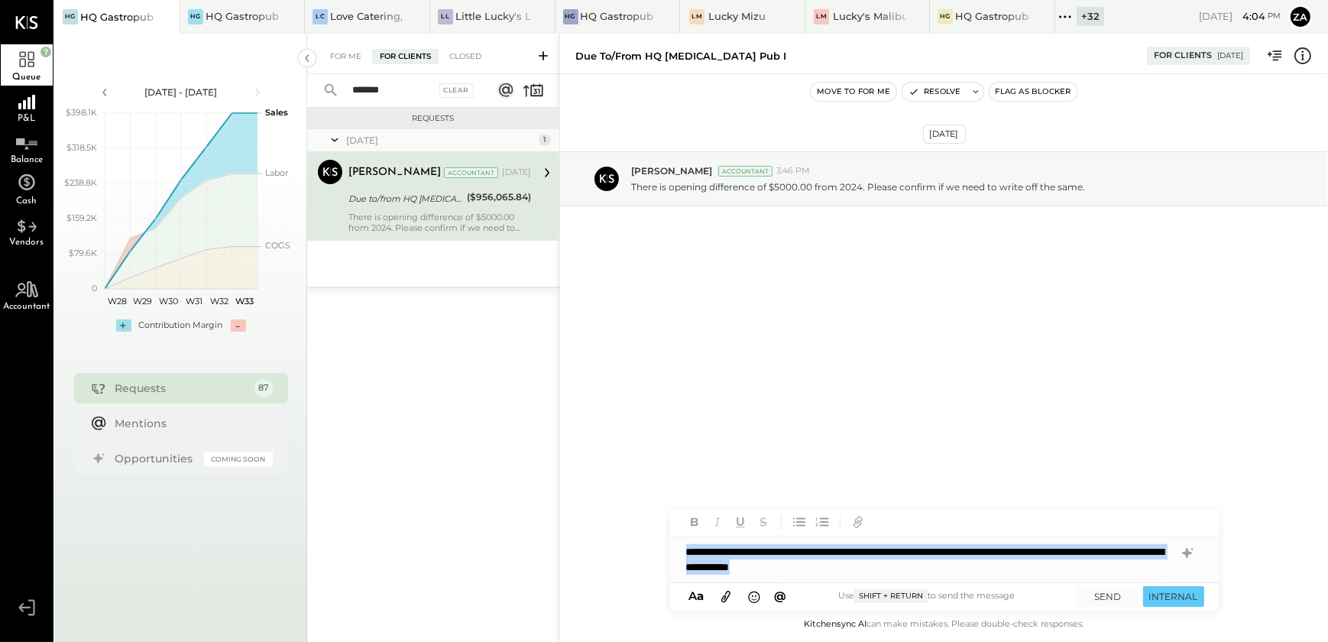
drag, startPoint x: 982, startPoint y: 569, endPoint x: 583, endPoint y: 527, distance: 401.1
click at [583, 527] on div "**********" at bounding box center [943, 338] width 769 height 608
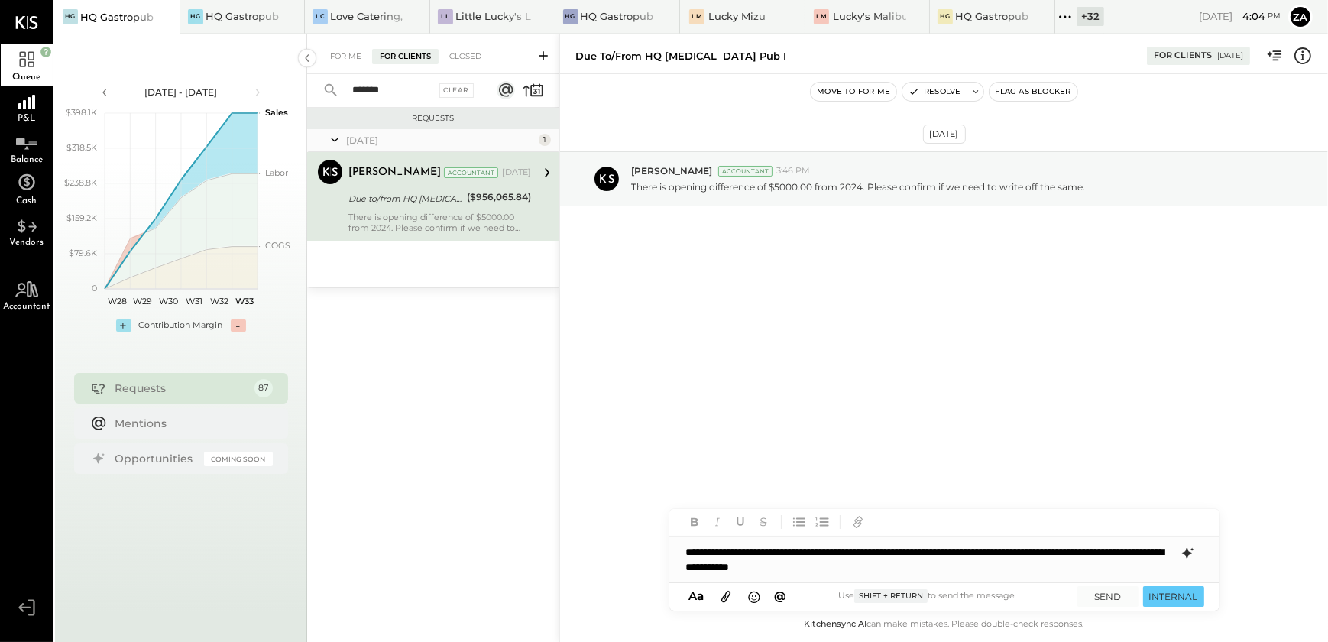
click at [1188, 550] on icon at bounding box center [1186, 552] width 10 height 11
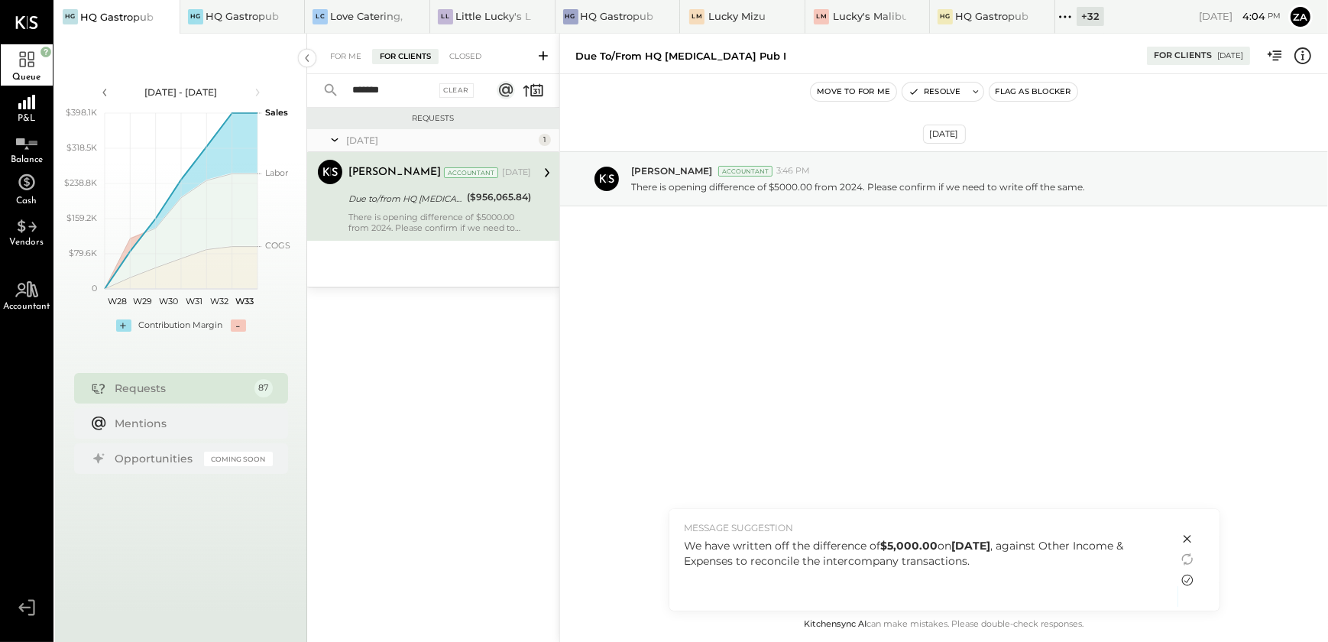
click at [1188, 579] on icon at bounding box center [1187, 580] width 18 height 18
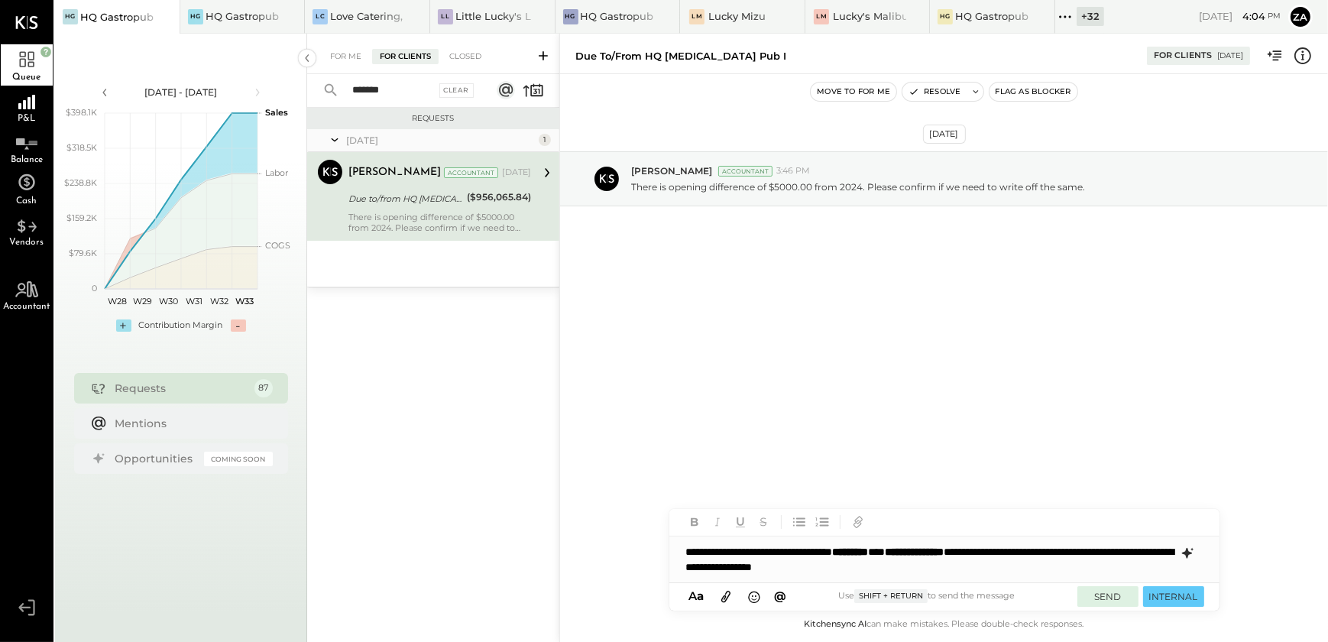
click at [1097, 602] on button "SEND" at bounding box center [1107, 596] width 61 height 21
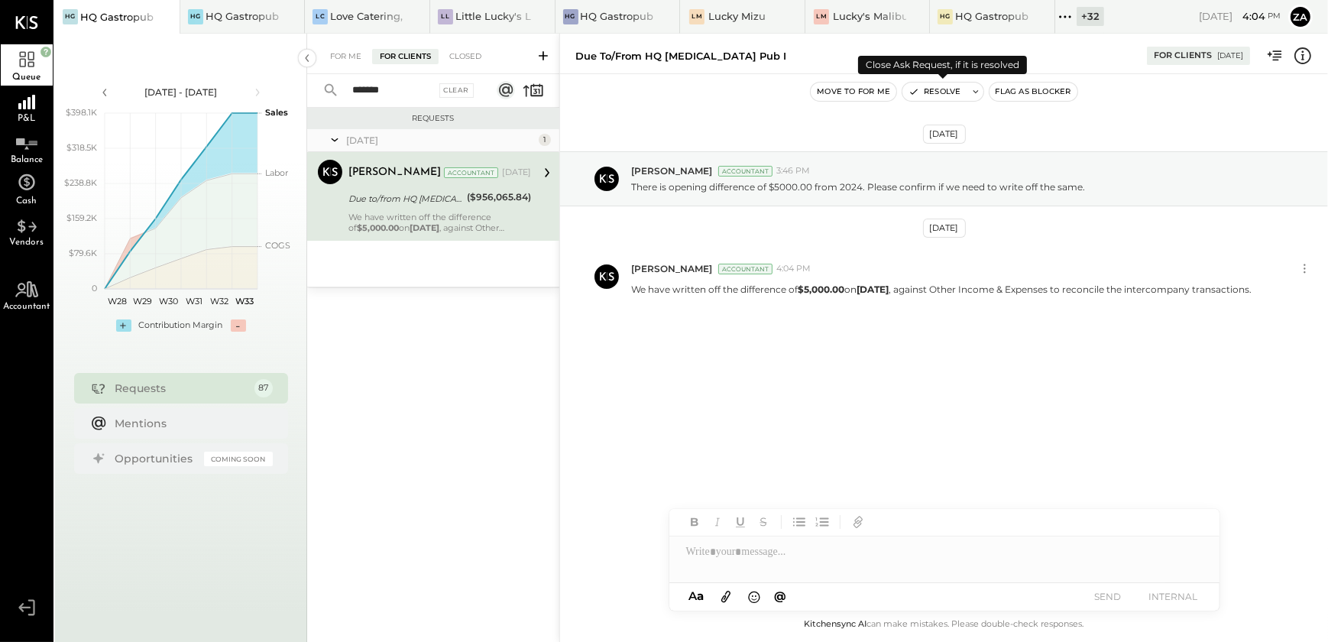
click at [936, 91] on button "Resolve" at bounding box center [934, 92] width 64 height 18
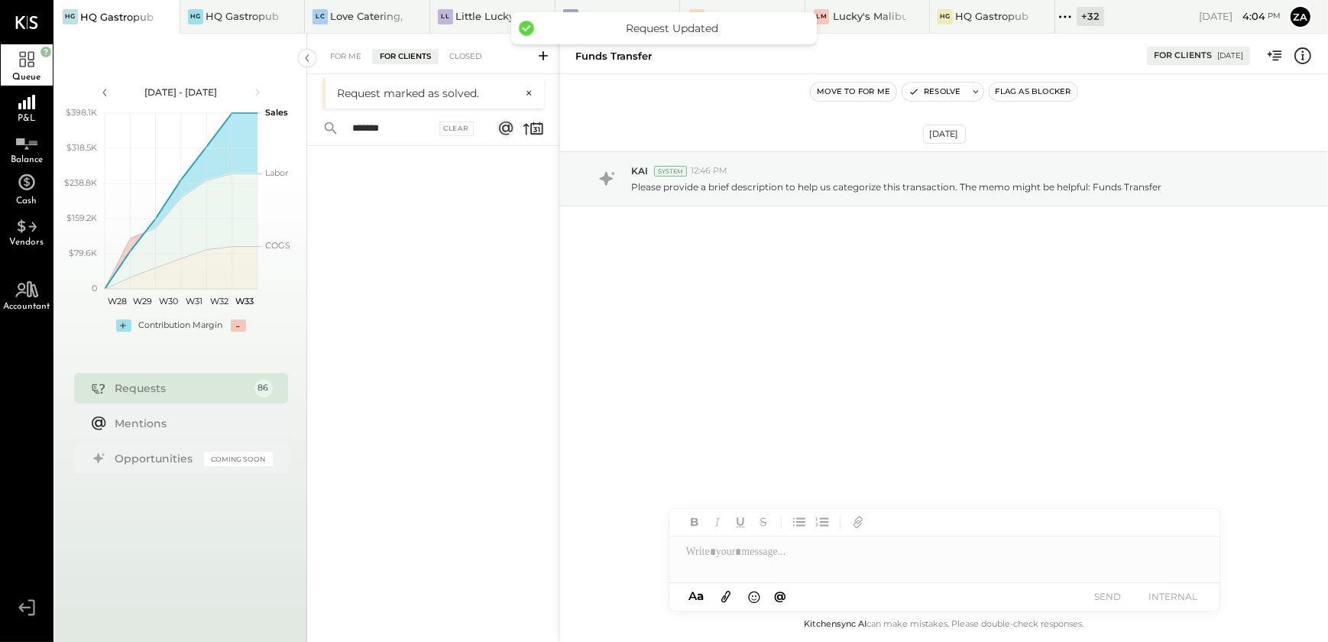
click at [402, 131] on input "*******" at bounding box center [389, 128] width 92 height 25
click at [437, 126] on div "******* Clear" at bounding box center [402, 128] width 190 height 33
click at [452, 128] on div "Clear" at bounding box center [456, 129] width 35 height 15
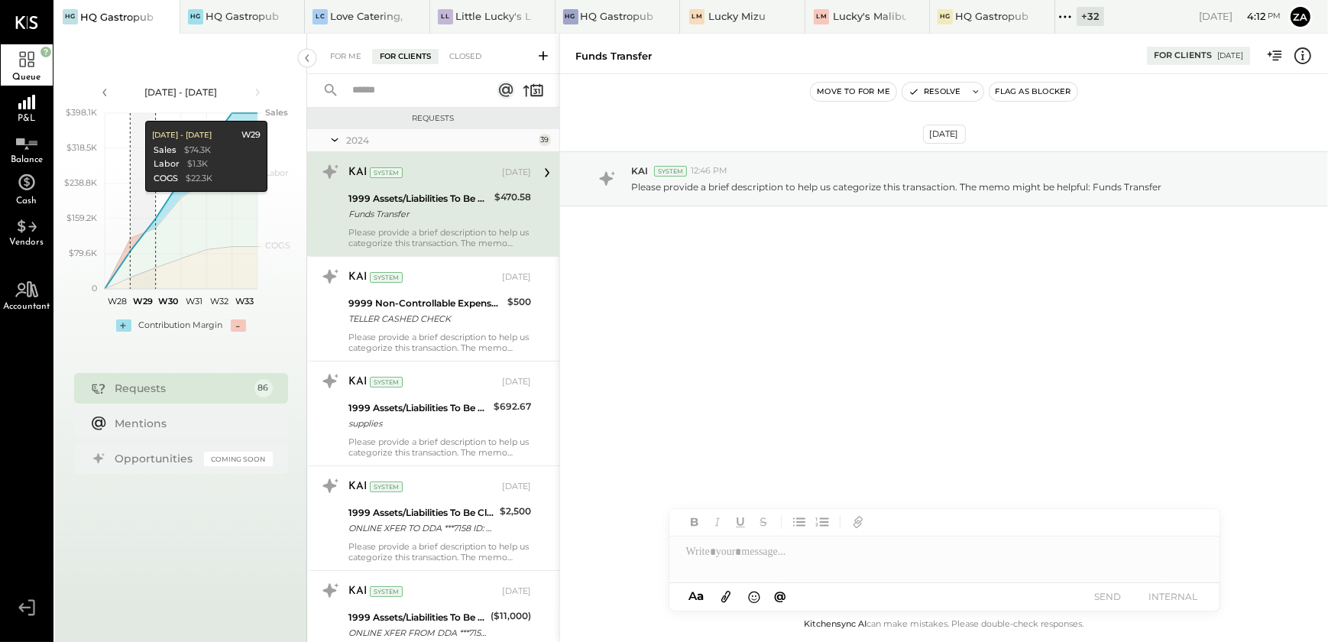
click at [835, 374] on div "[DATE] KAI System 12:46 PM Please provide a brief description to help us catego…" at bounding box center [944, 339] width 768 height 530
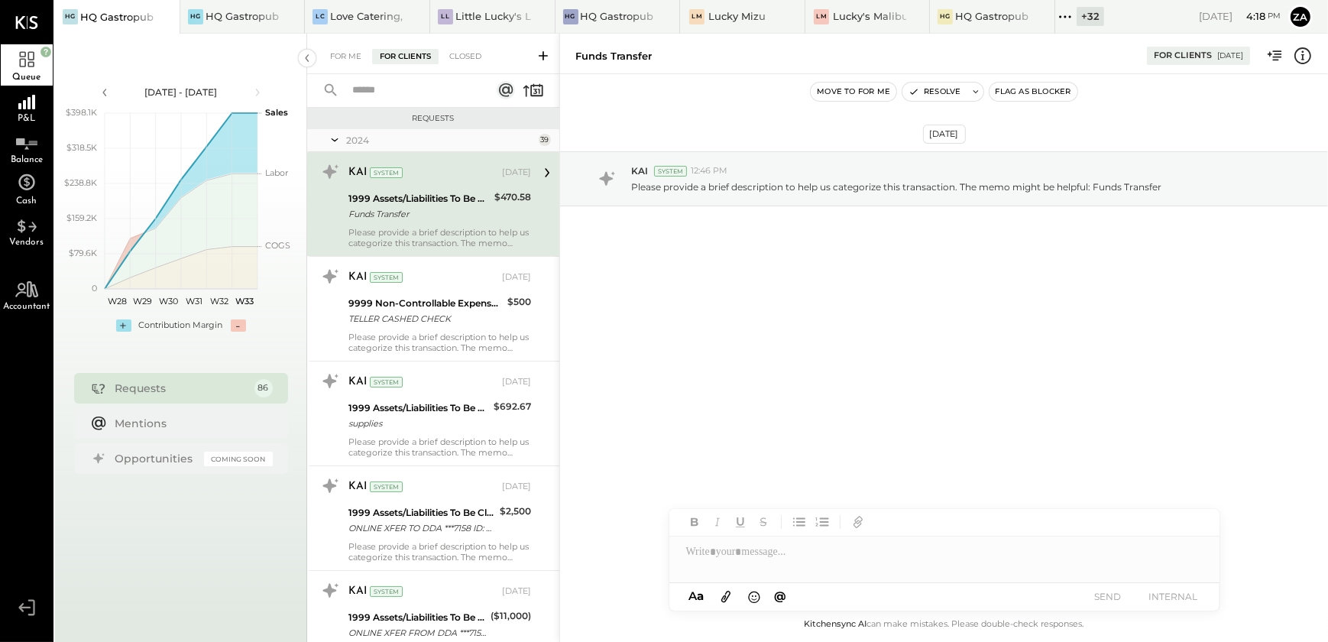
click at [765, 338] on div "[DATE] KAI System 12:46 PM Please provide a brief description to help us catego…" at bounding box center [944, 339] width 768 height 530
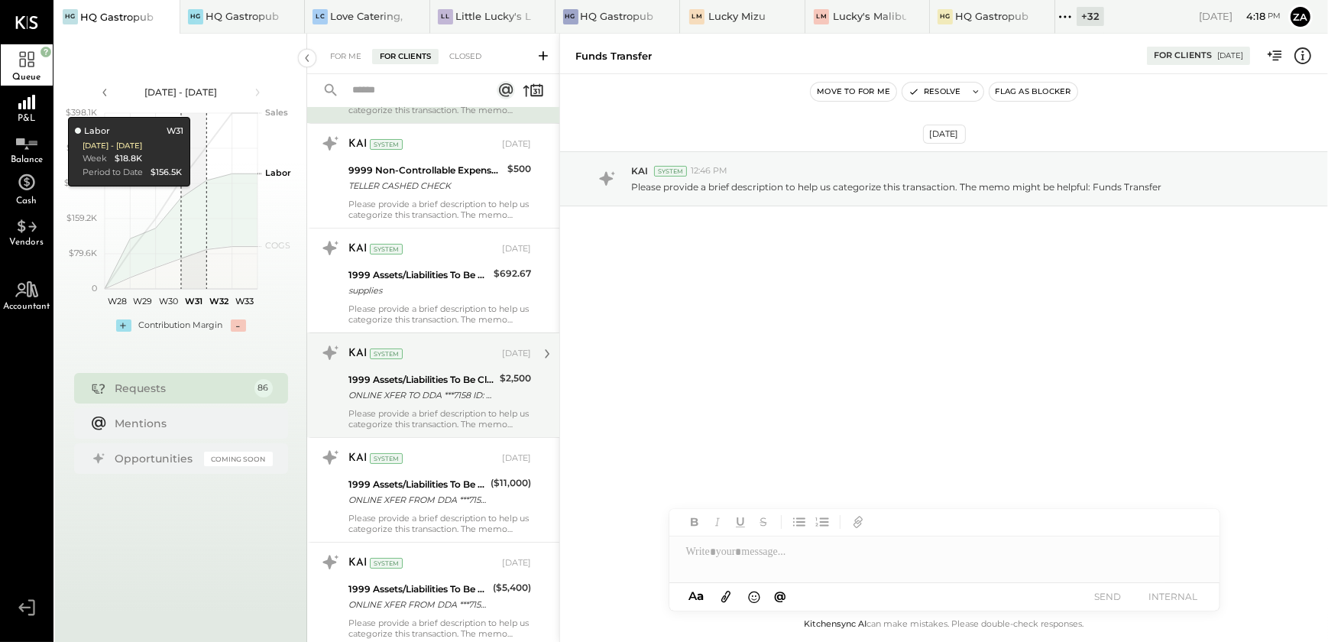
scroll to position [138, 0]
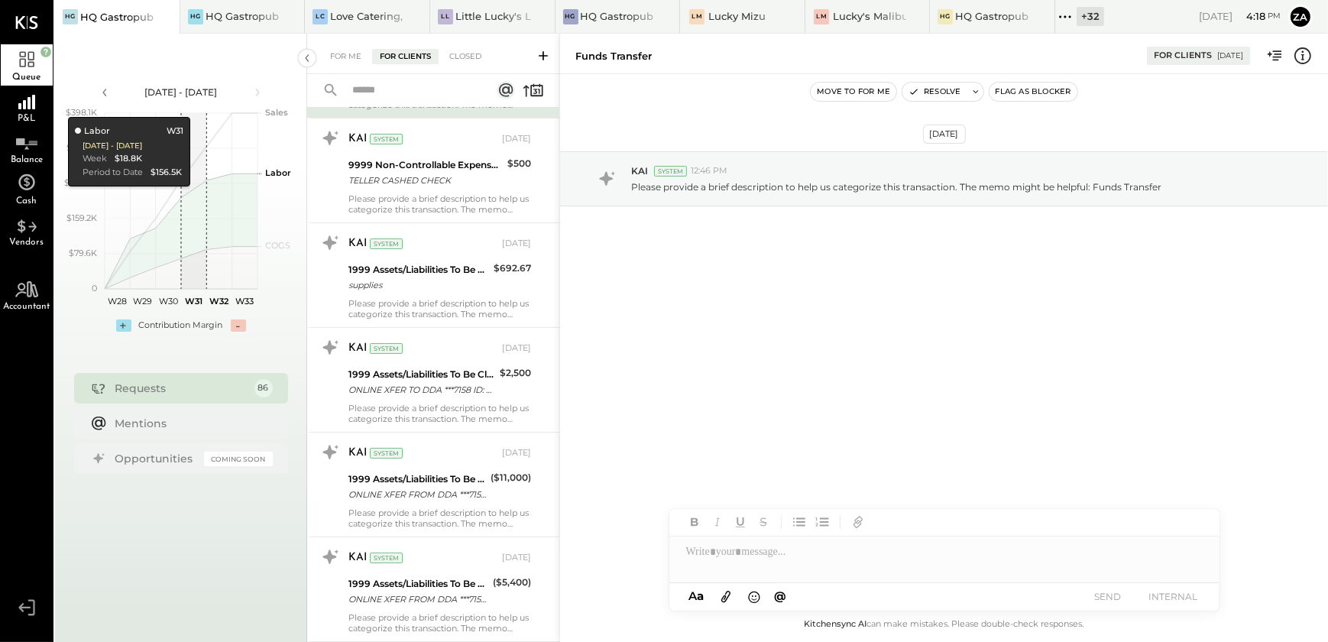
click at [767, 398] on div "[DATE] KAI System 12:46 PM Please provide a brief description to help us catego…" at bounding box center [944, 339] width 768 height 530
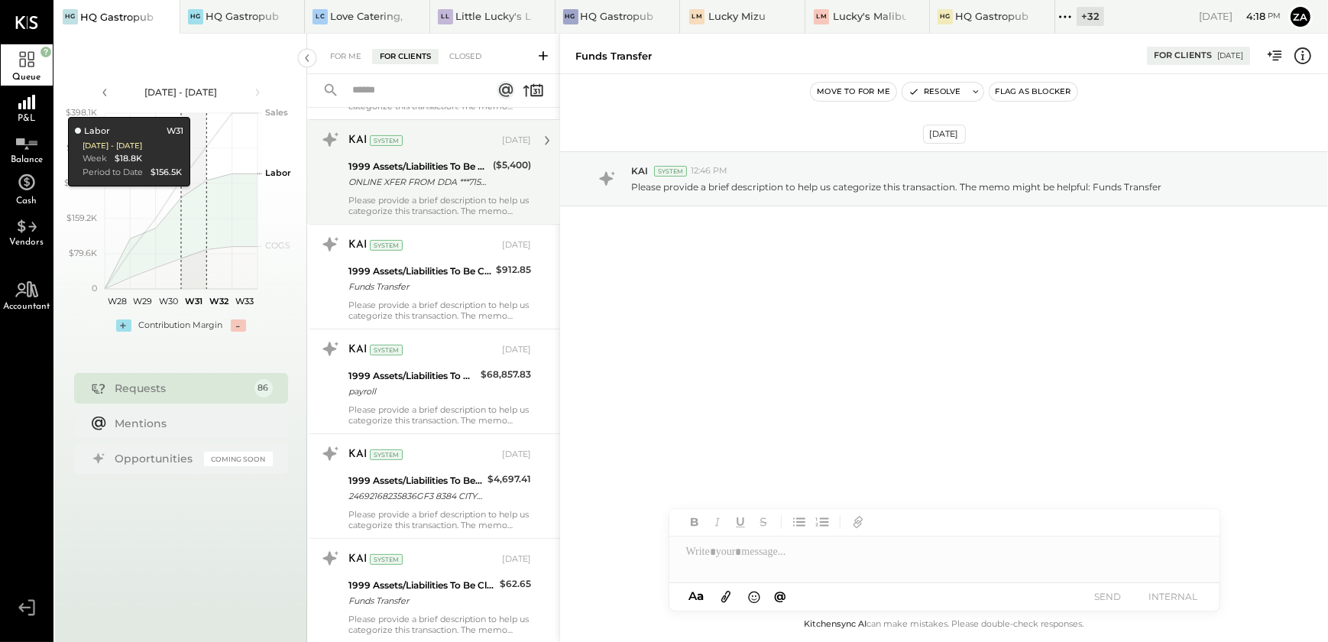
scroll to position [695, 0]
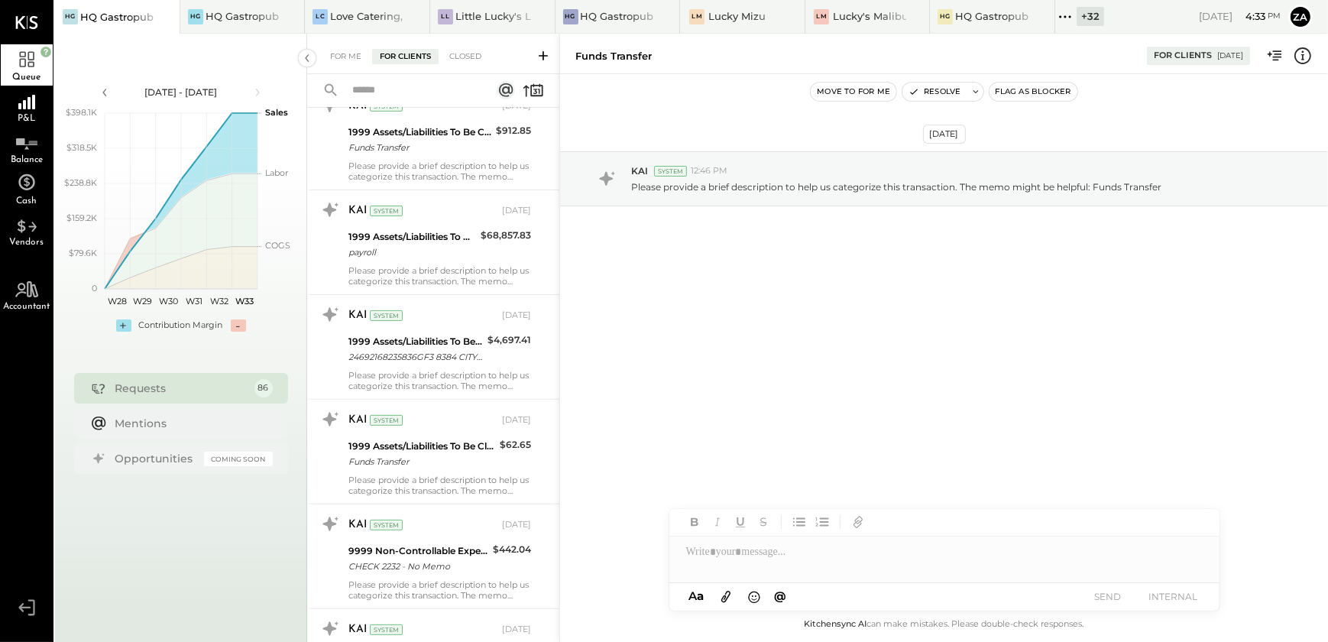
click at [374, 85] on input "text" at bounding box center [412, 90] width 138 height 25
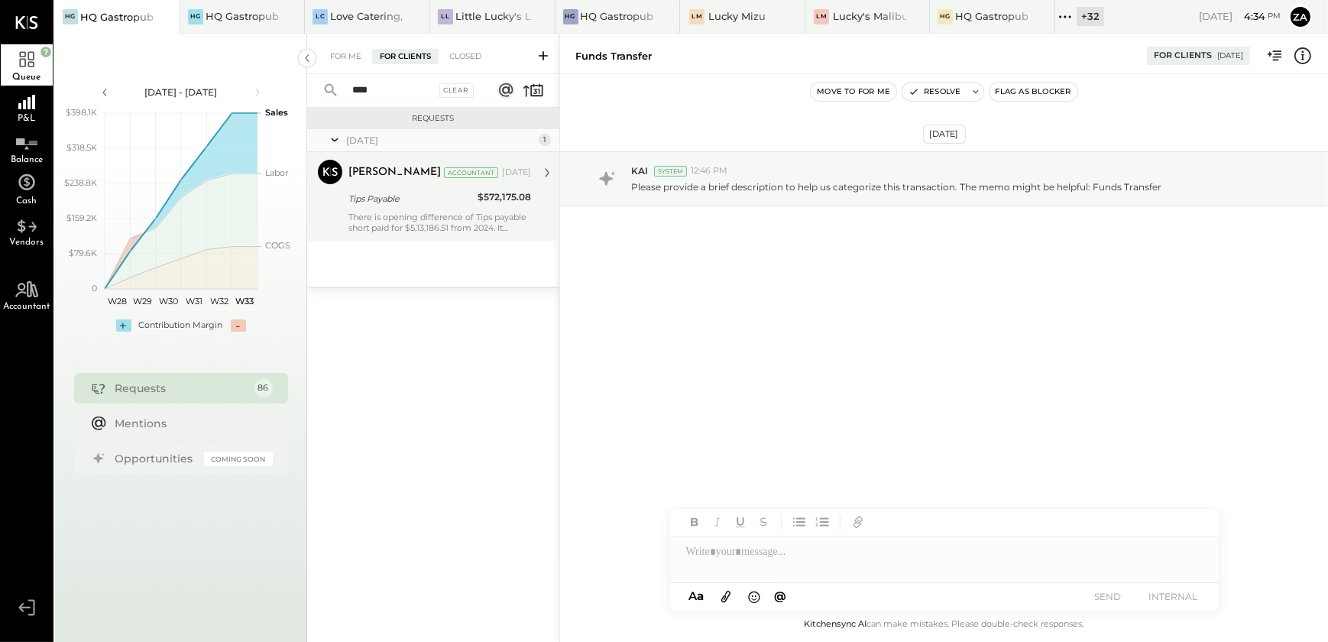
type input "****"
click at [449, 193] on div "Tips Payable" at bounding box center [410, 198] width 125 height 15
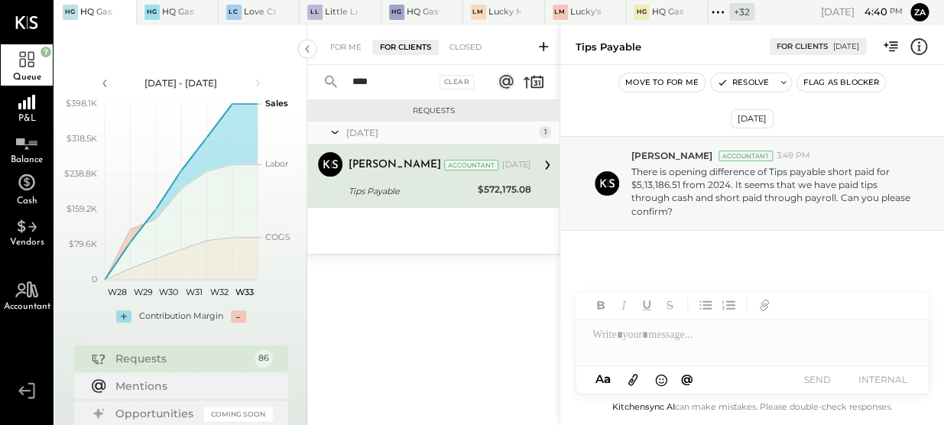
drag, startPoint x: 663, startPoint y: 340, endPoint x: 762, endPoint y: 346, distance: 99.5
click at [663, 340] on div at bounding box center [751, 342] width 353 height 46
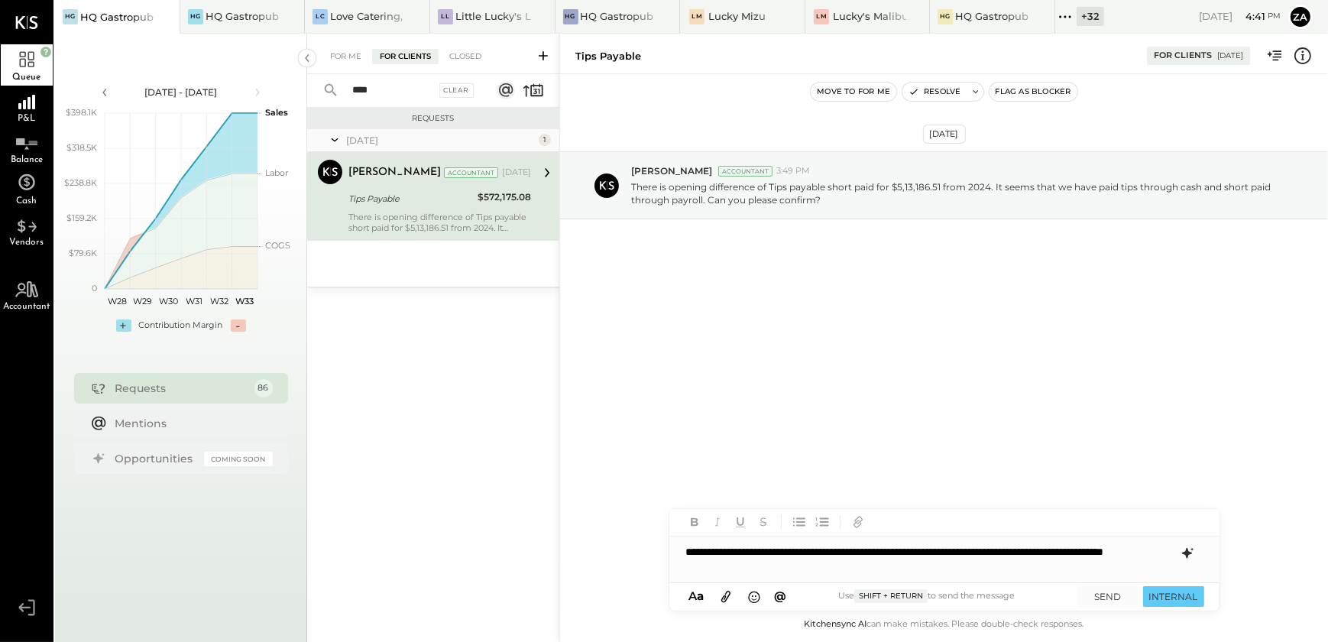
drag, startPoint x: 802, startPoint y: 564, endPoint x: 676, endPoint y: 540, distance: 128.3
click at [747, 565] on div "**********" at bounding box center [944, 559] width 550 height 46
drag, startPoint x: 676, startPoint y: 540, endPoint x: 670, endPoint y: 527, distance: 14.4
click at [670, 527] on div "**********" at bounding box center [944, 545] width 550 height 73
drag, startPoint x: 799, startPoint y: 570, endPoint x: 687, endPoint y: 544, distance: 114.6
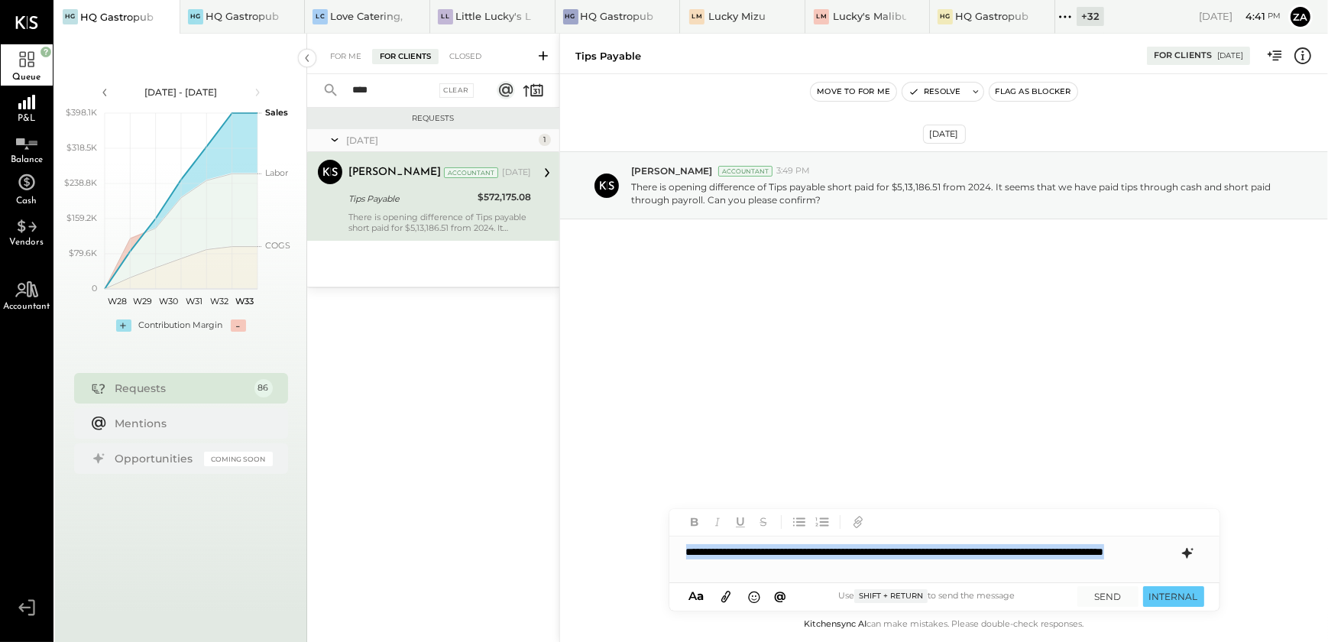
click at [687, 544] on div "**********" at bounding box center [944, 559] width 550 height 46
click at [1181, 554] on icon at bounding box center [1187, 553] width 18 height 18
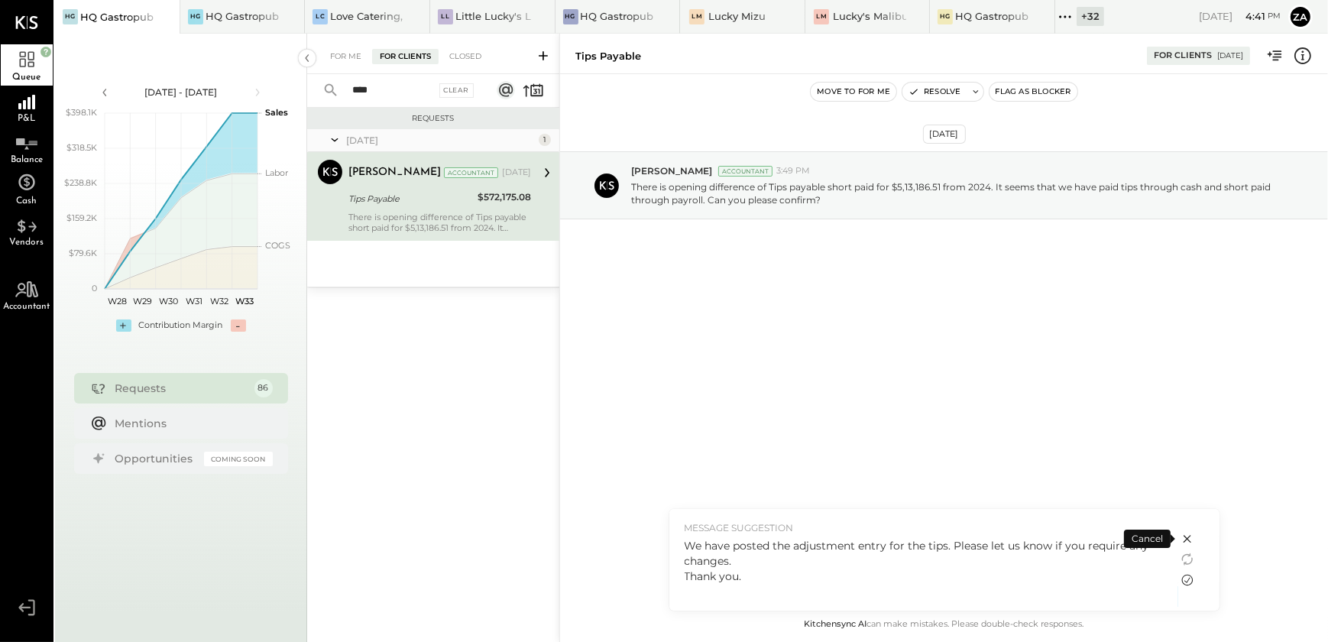
click at [1190, 578] on icon at bounding box center [1187, 580] width 18 height 18
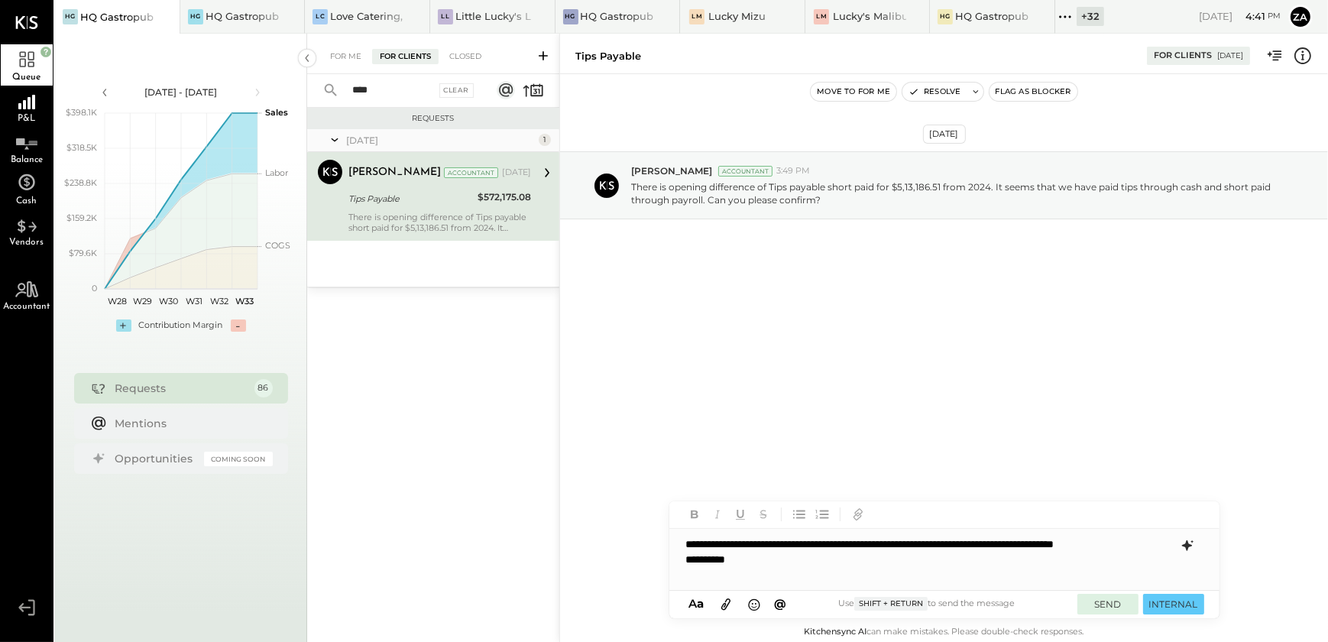
click at [1107, 599] on button "SEND" at bounding box center [1107, 604] width 61 height 21
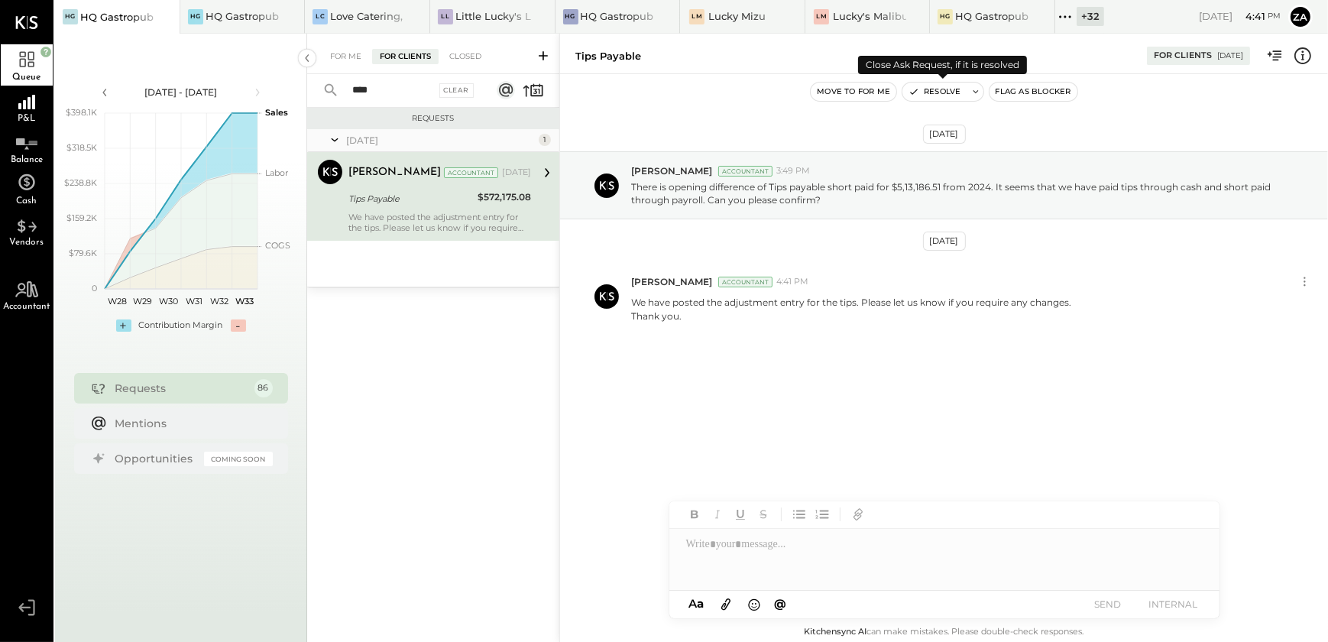
click at [938, 91] on button "Resolve" at bounding box center [934, 92] width 64 height 18
